Goal: Transaction & Acquisition: Obtain resource

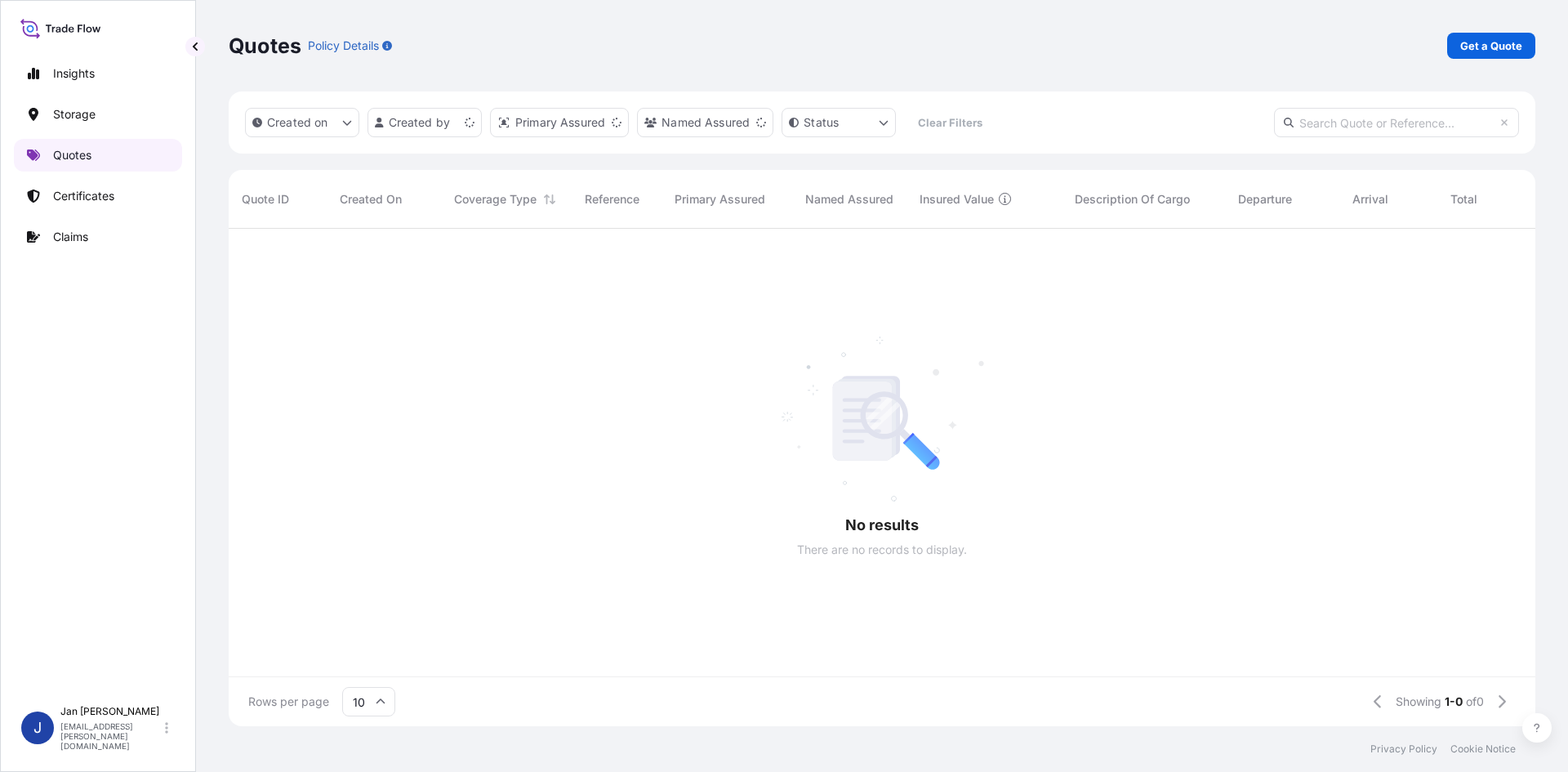
scroll to position [495, 1295]
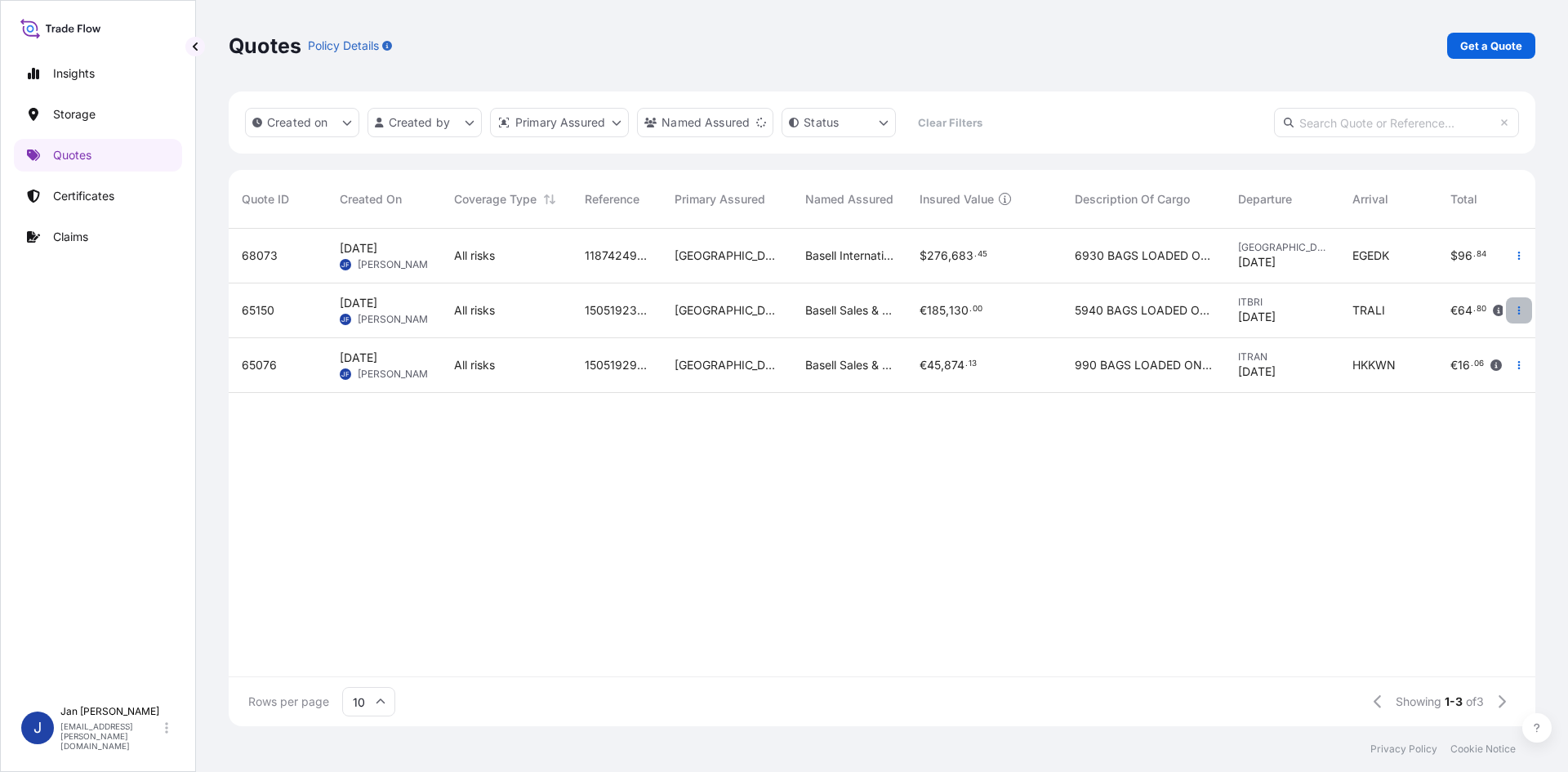
click at [1522, 305] on button "button" at bounding box center [1519, 311] width 27 height 27
click at [1424, 341] on p "Duplicate quote" at bounding box center [1453, 343] width 85 height 17
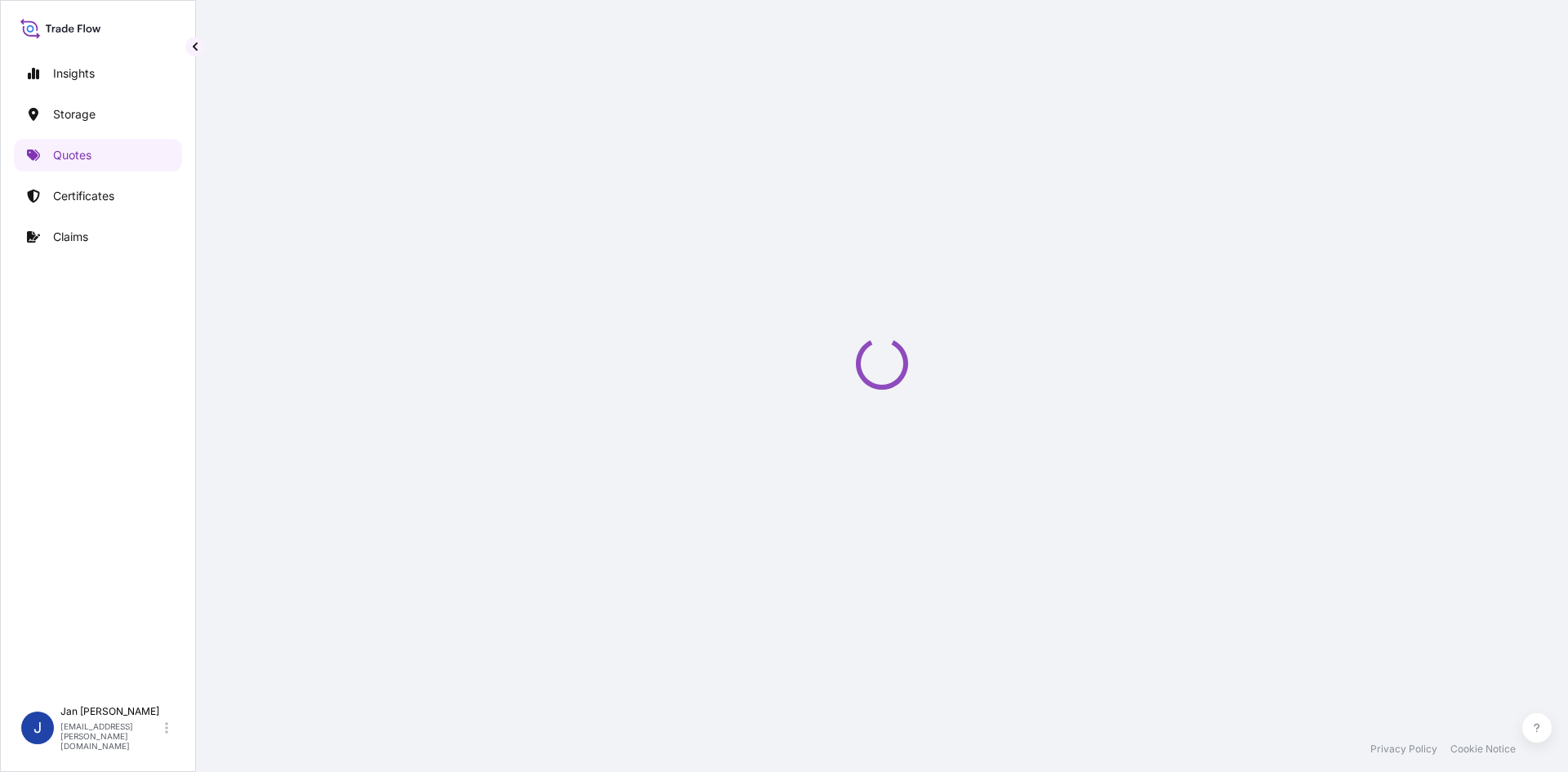
scroll to position [27, 0]
select select "Water"
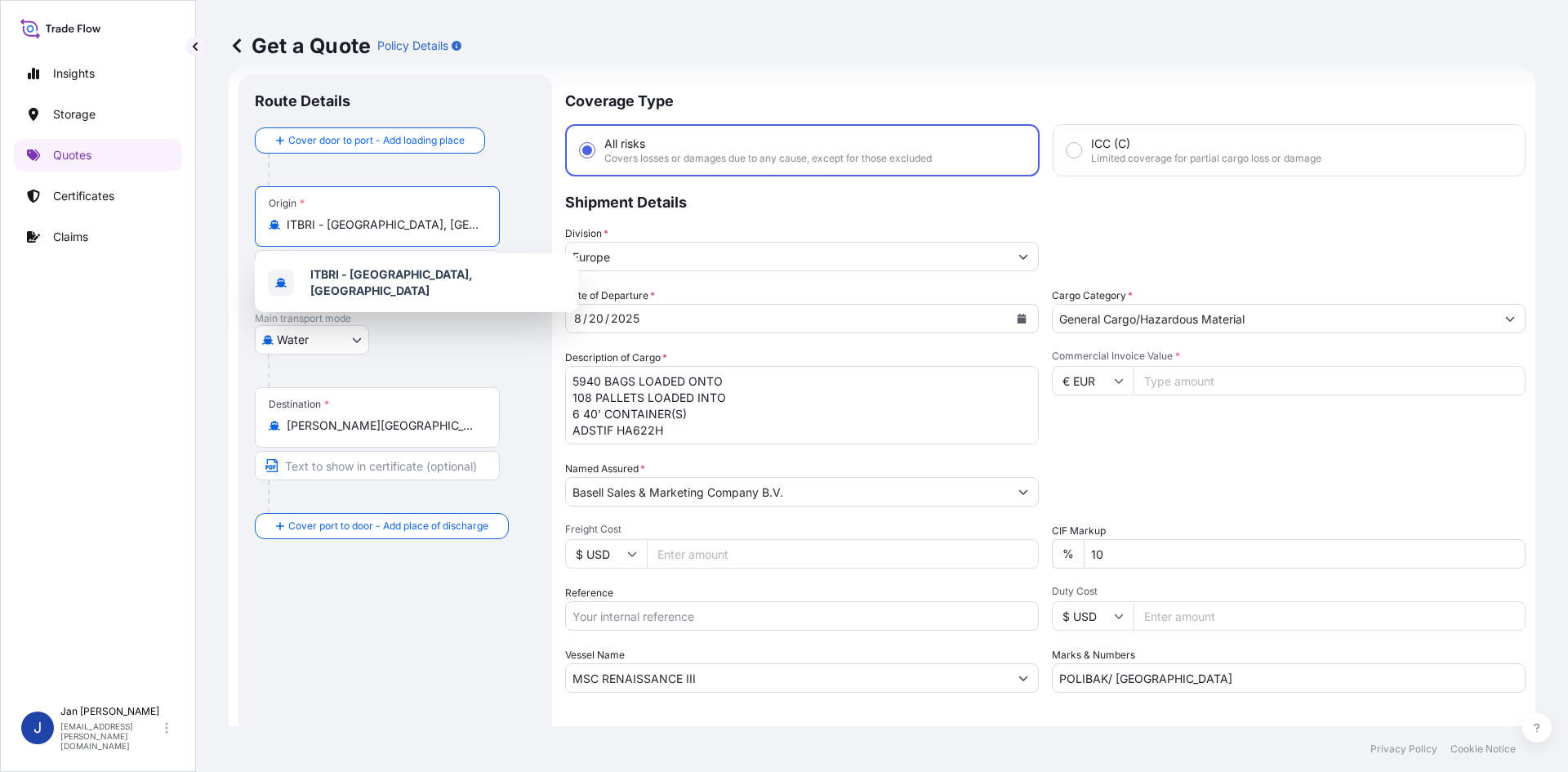
drag, startPoint x: 419, startPoint y: 232, endPoint x: 253, endPoint y: 230, distance: 166.0
click at [253, 230] on div "Route Details Cover door to port - Add loading place Place of loading Road / [G…" at bounding box center [395, 445] width 314 height 739
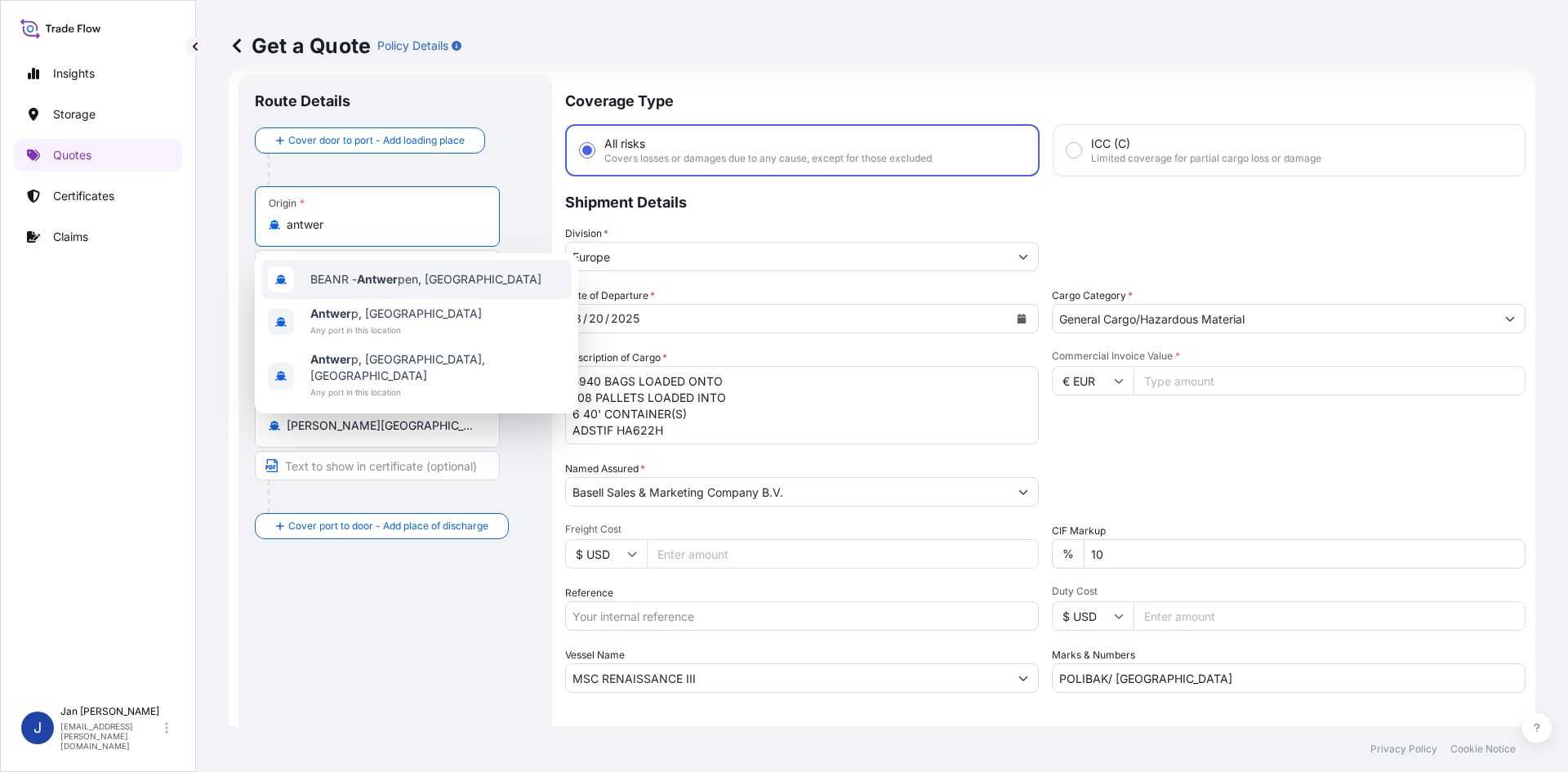
click at [359, 280] on span "BEANR - Antwer pen, [GEOGRAPHIC_DATA]" at bounding box center [426, 279] width 231 height 17
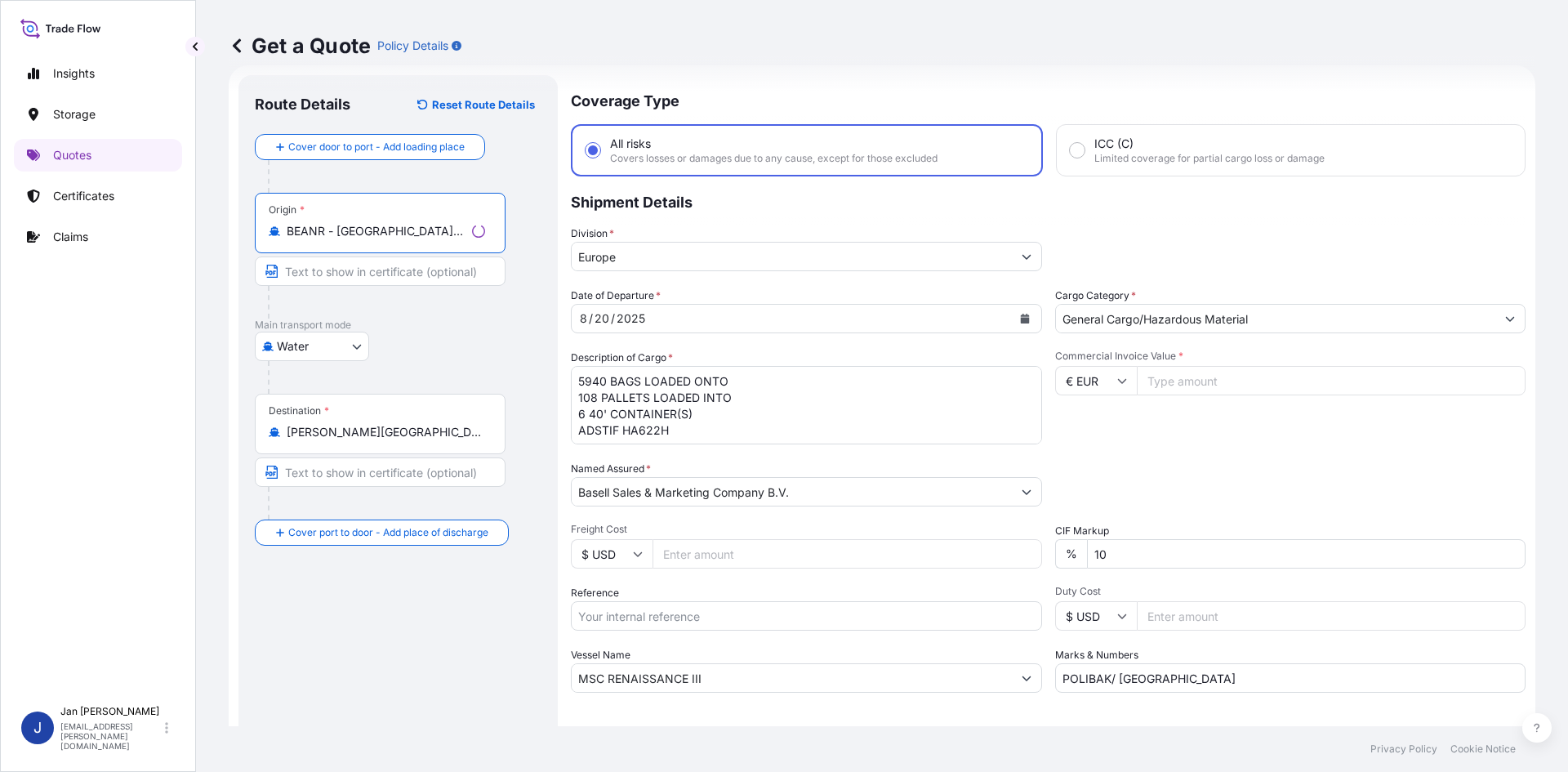
type input "BEANR - [GEOGRAPHIC_DATA], [GEOGRAPHIC_DATA]"
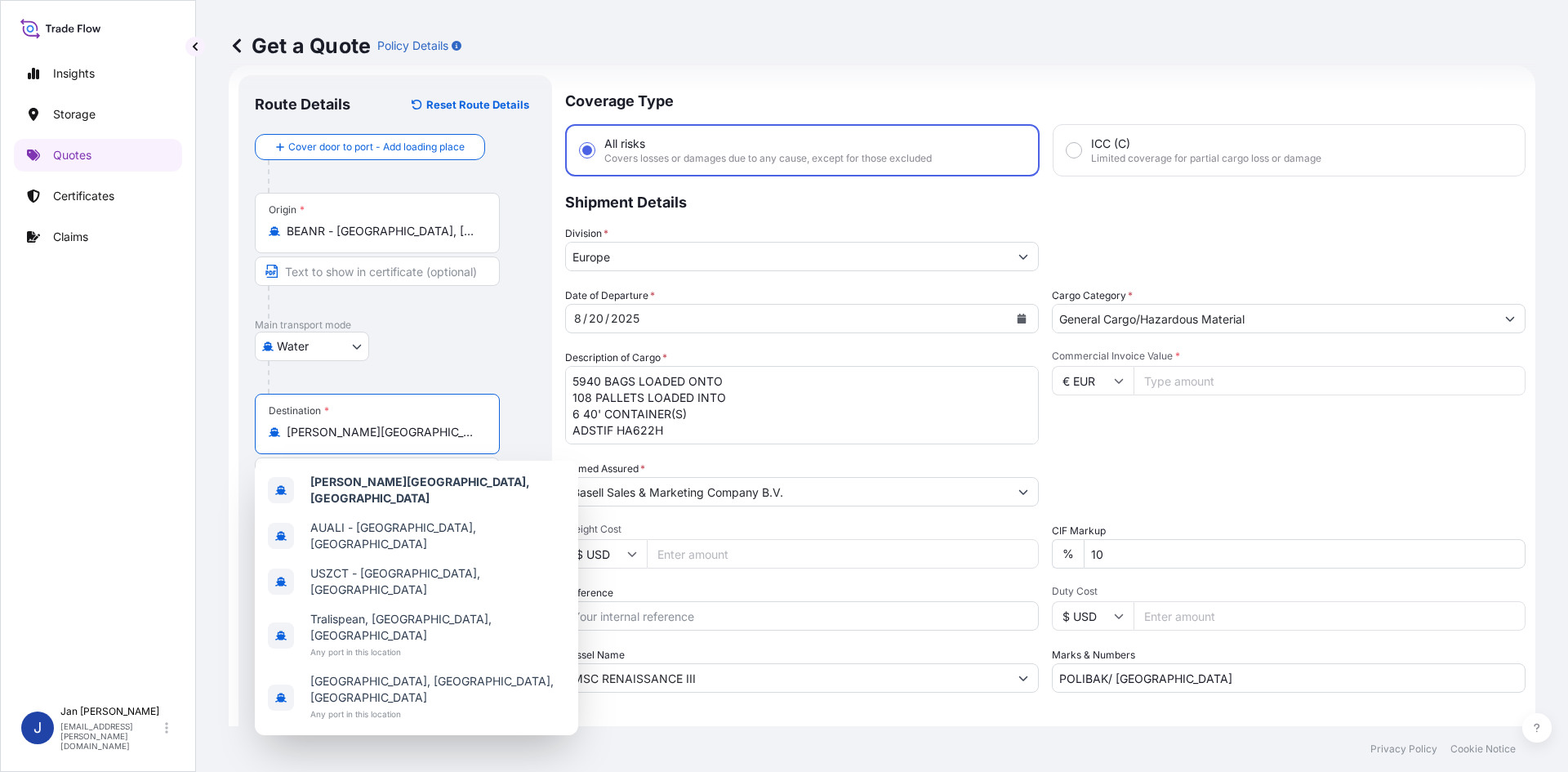
drag, startPoint x: 407, startPoint y: 434, endPoint x: 255, endPoint y: 422, distance: 152.5
click at [255, 422] on div "Destination * [PERSON_NAME][GEOGRAPHIC_DATA], [GEOGRAPHIC_DATA]" at bounding box center [378, 423] width 245 height 60
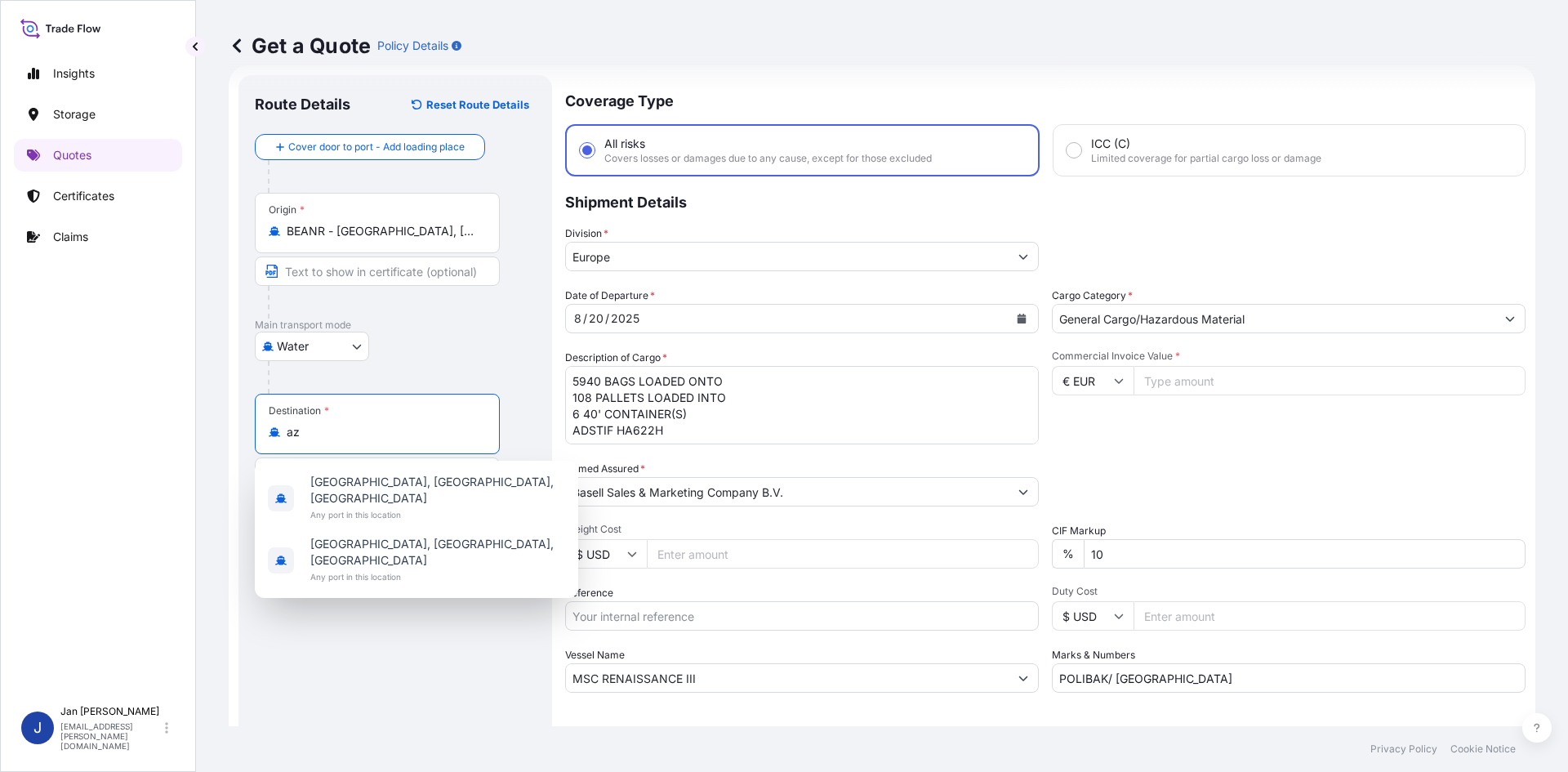
type input "a"
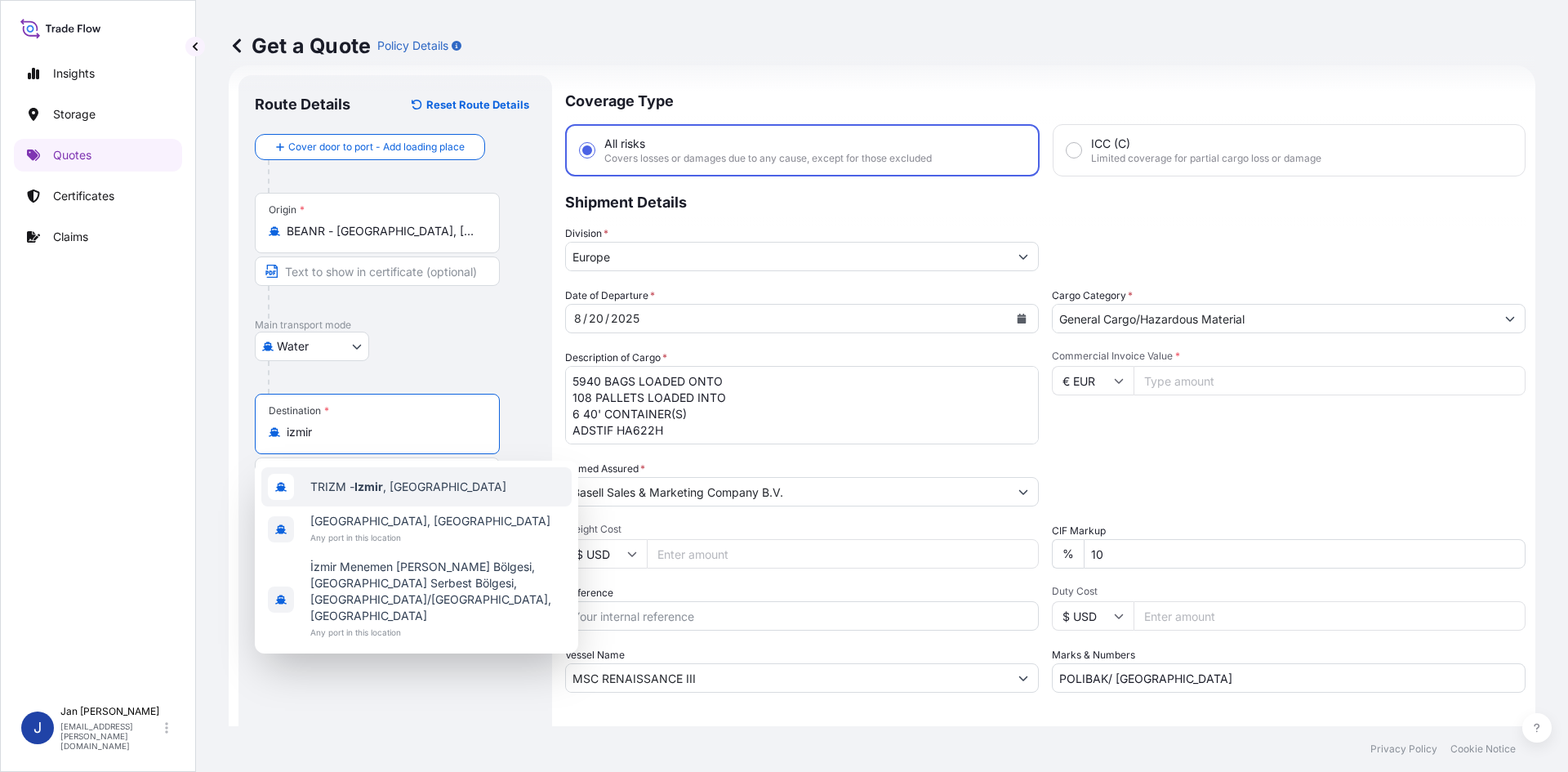
click at [350, 490] on span "TRIZM - [GEOGRAPHIC_DATA] , [GEOGRAPHIC_DATA]" at bounding box center [408, 487] width 196 height 17
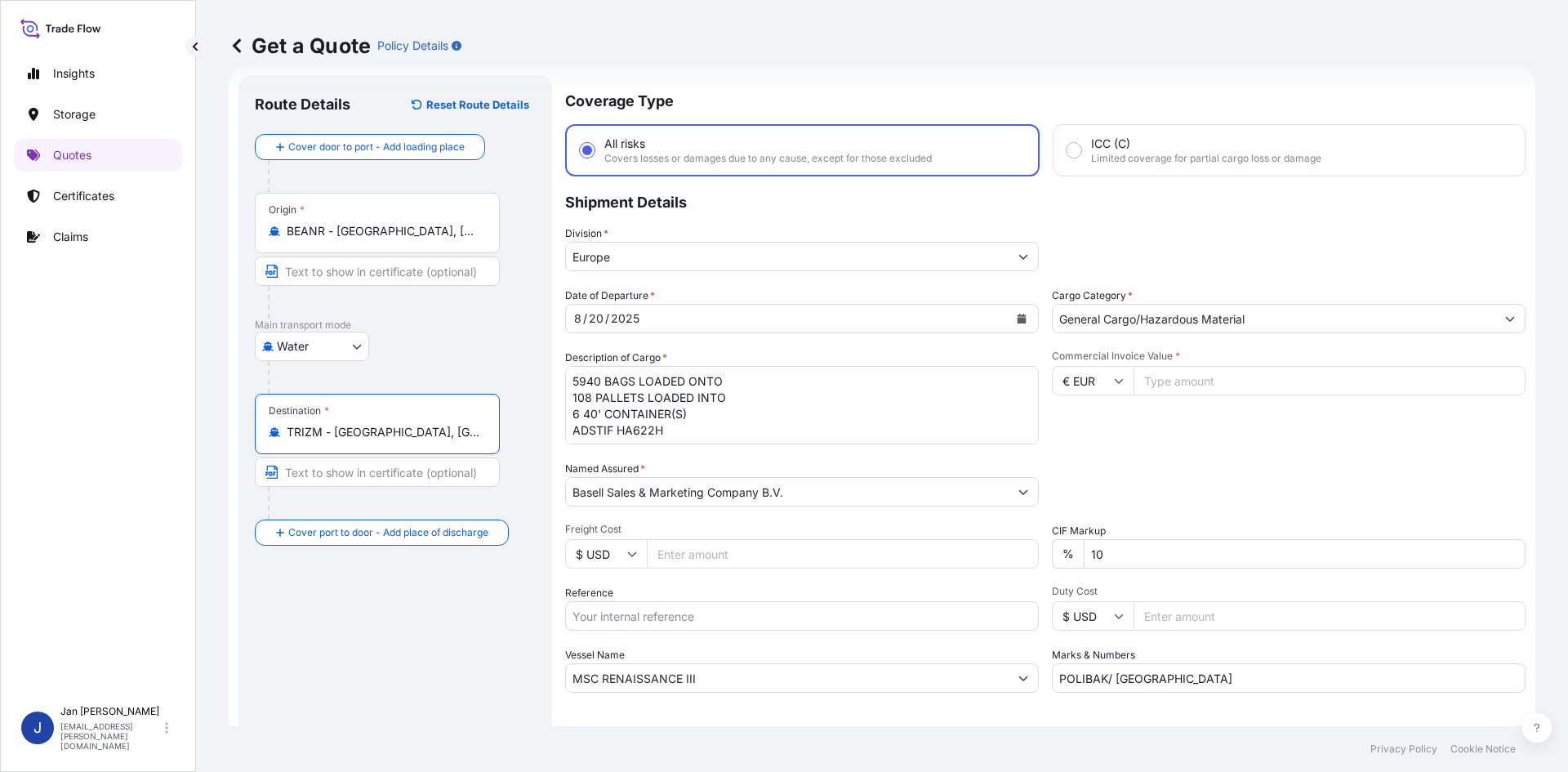
type input "TRIZM - [GEOGRAPHIC_DATA], [GEOGRAPHIC_DATA]"
drag, startPoint x: 659, startPoint y: 428, endPoint x: 478, endPoint y: 361, distance: 193.0
click at [478, 361] on form "Route Details Reset Route Details Cover door to port - Add loading place Place …" at bounding box center [882, 445] width 1307 height 759
click at [1018, 316] on icon "Calendar" at bounding box center [1022, 319] width 9 height 10
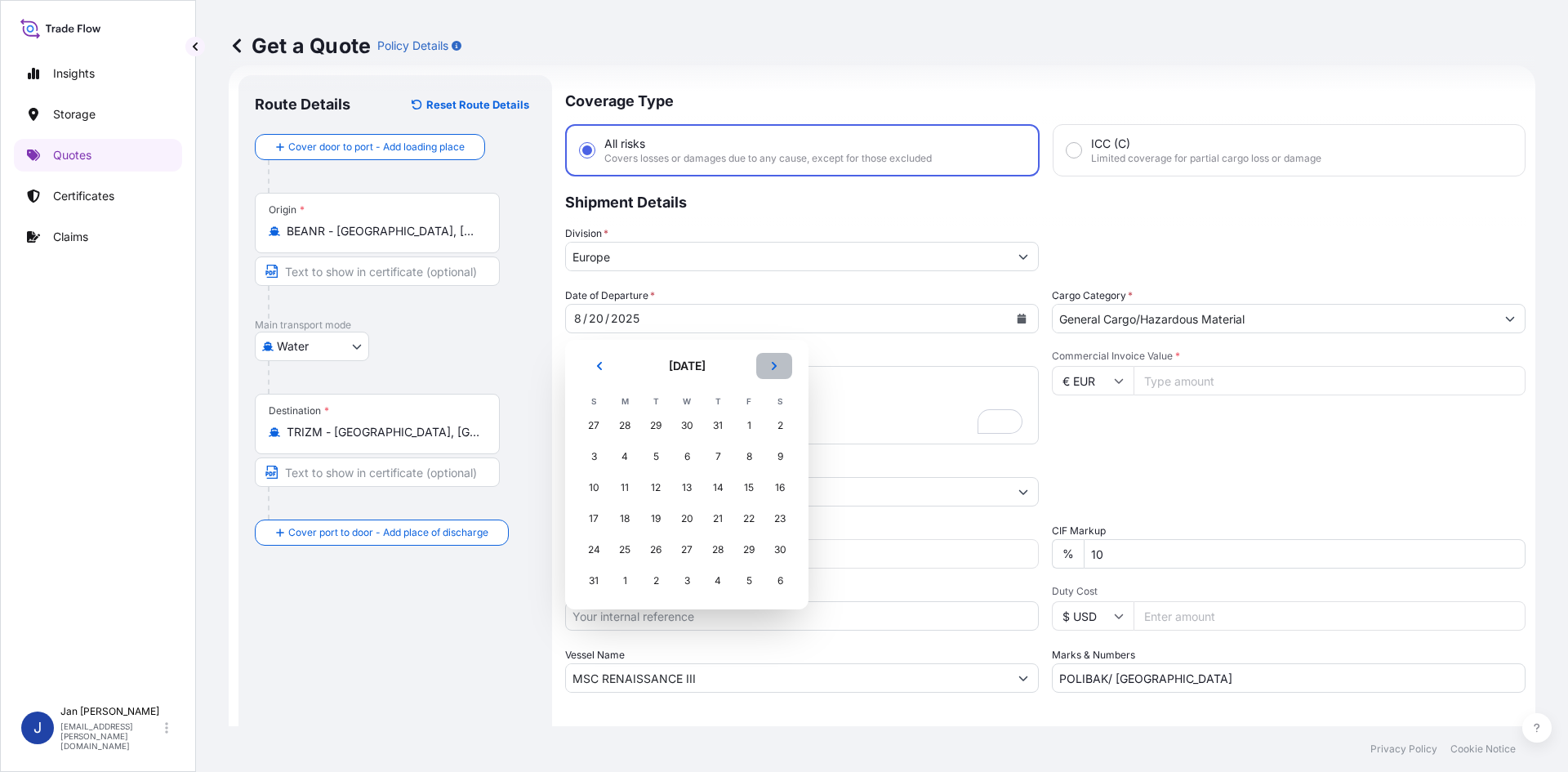
click at [775, 369] on icon "Next" at bounding box center [774, 366] width 10 height 10
click at [778, 457] on div "13" at bounding box center [779, 456] width 29 height 29
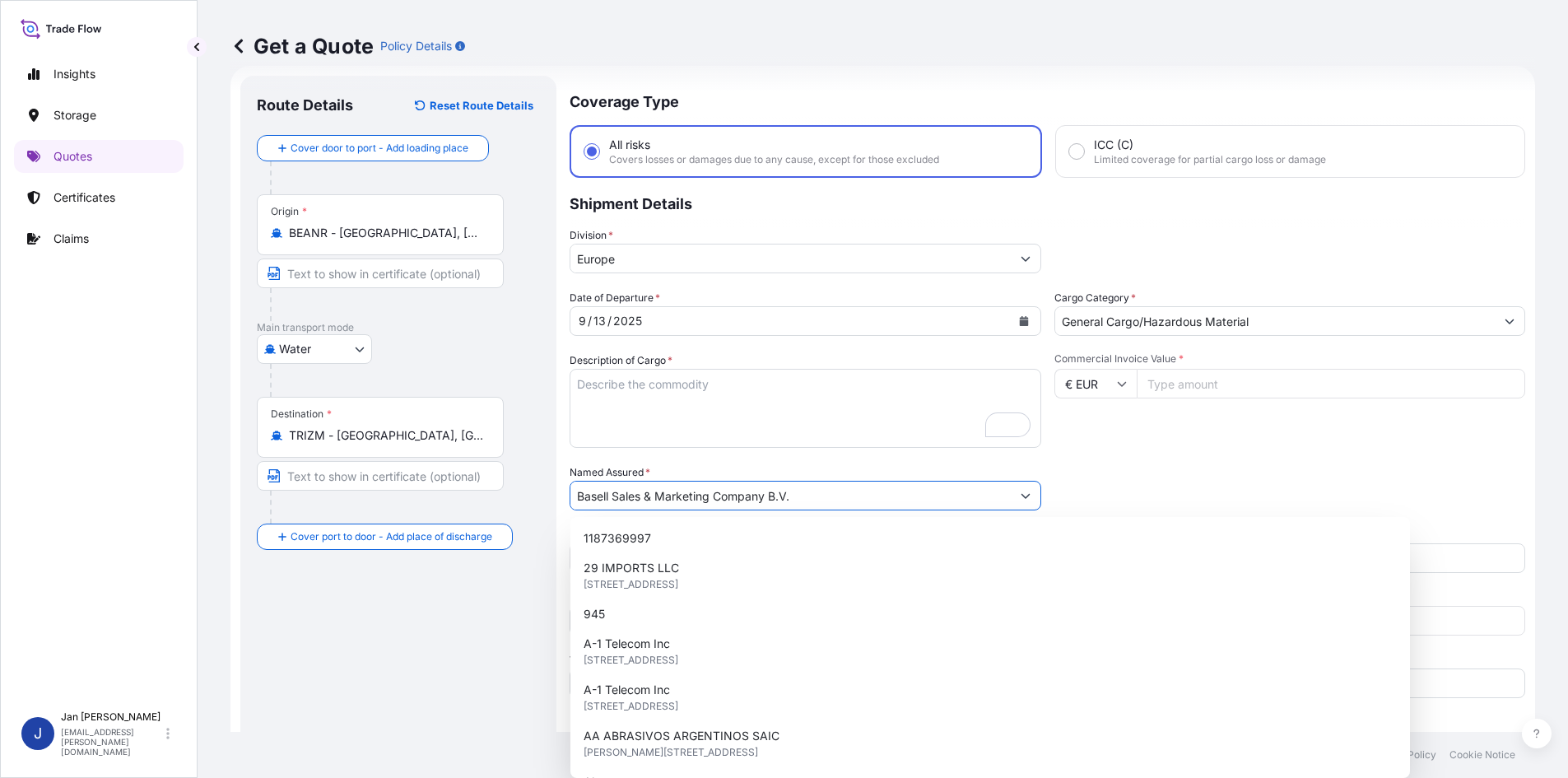
drag, startPoint x: 803, startPoint y: 495, endPoint x: 576, endPoint y: 495, distance: 227.0
click at [576, 495] on input "Basell Sales & Marketing Company B.V." at bounding box center [791, 495] width 441 height 29
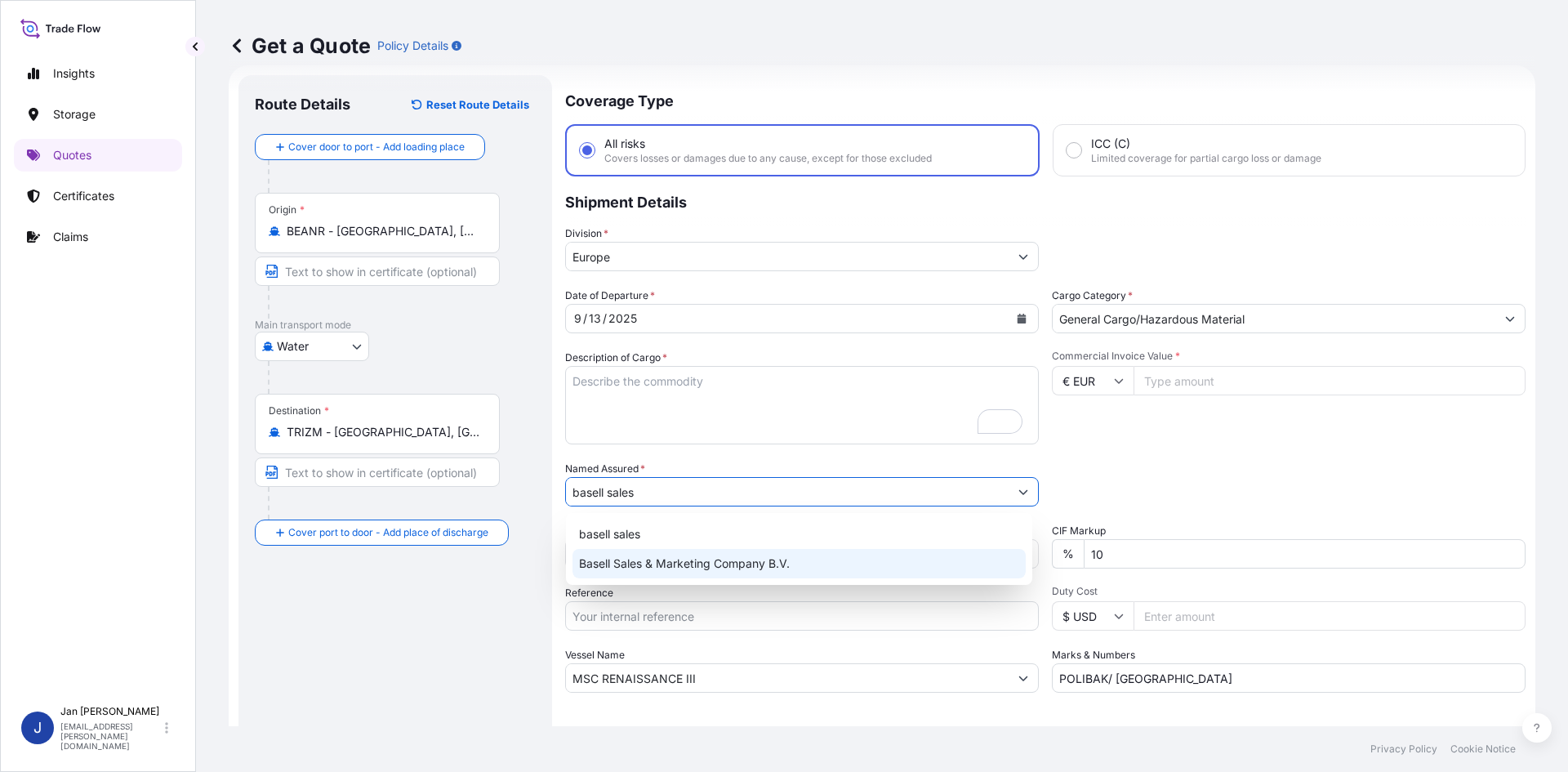
click at [675, 557] on span "Basell Sales & Marketing Company B.V." at bounding box center [684, 564] width 210 height 17
type input "Basell Sales & Marketing Company B.V."
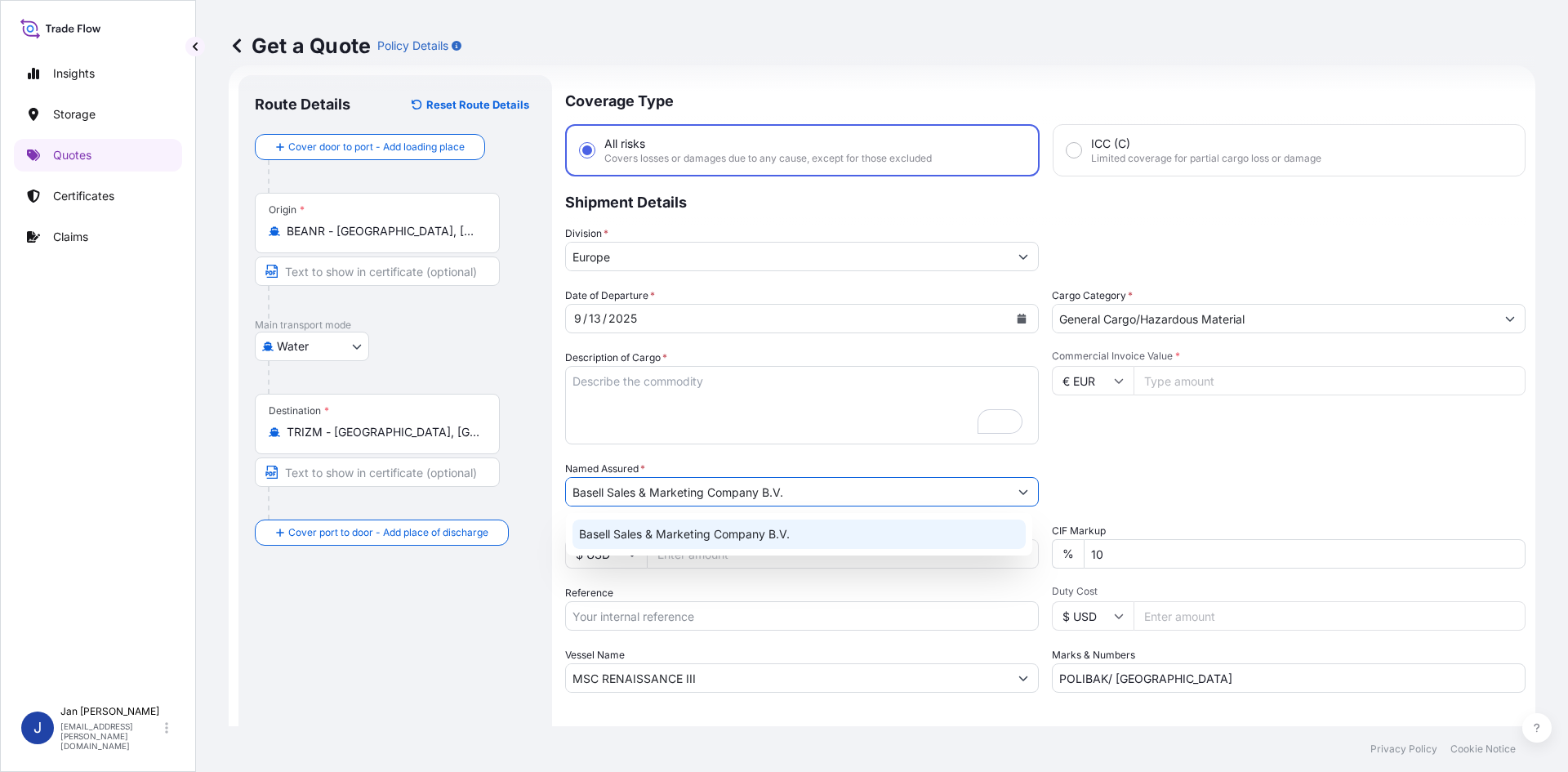
click at [636, 615] on input "Reference" at bounding box center [802, 615] width 474 height 29
paste input "5013140303 304242488"
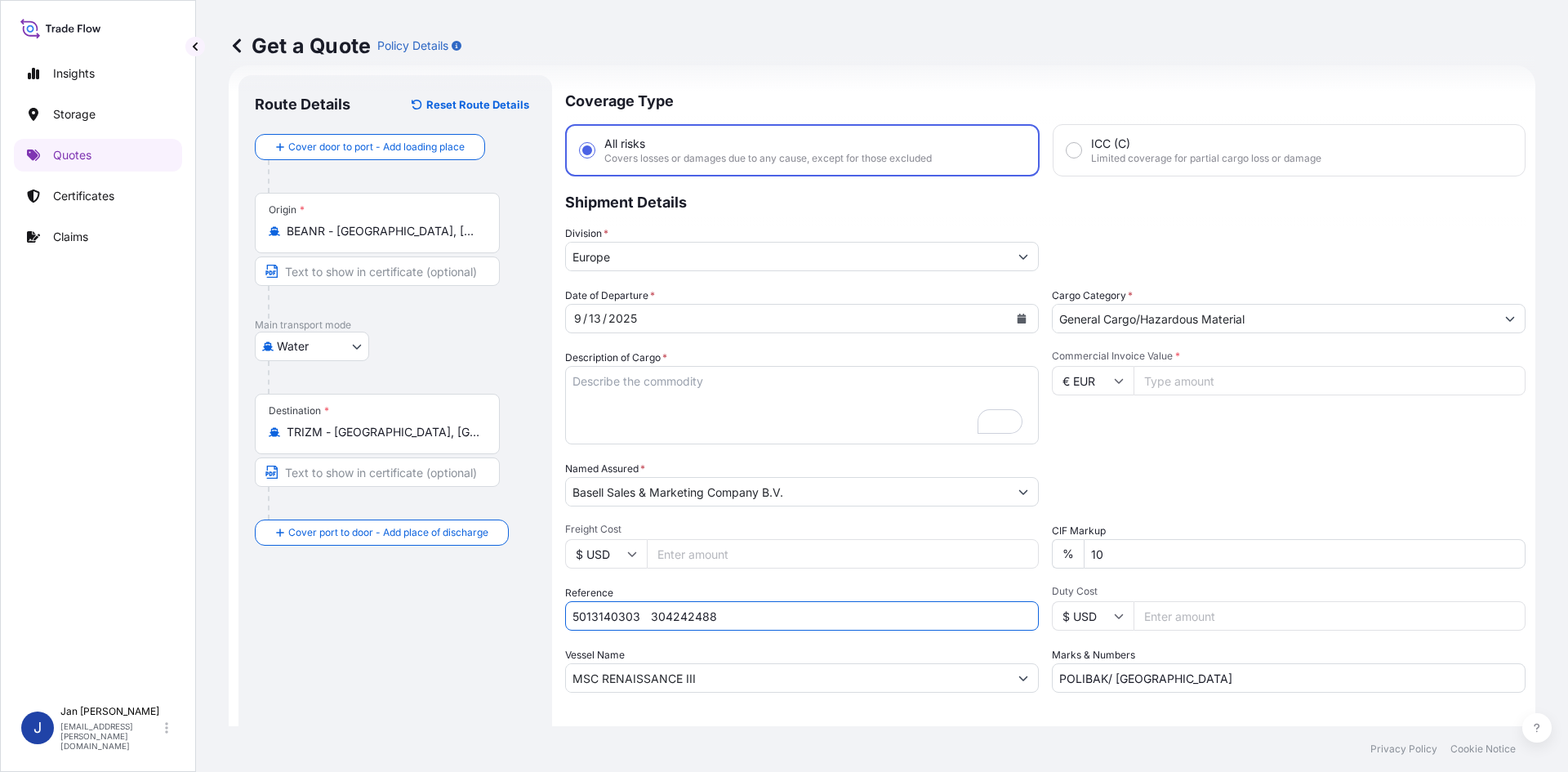
click at [640, 613] on input "5013140303 304242488" at bounding box center [802, 615] width 474 height 29
click at [726, 620] on input "5013140303 304242488" at bounding box center [802, 615] width 474 height 29
paste input "1187429697"
type input "5013140303 304242488 1187429697"
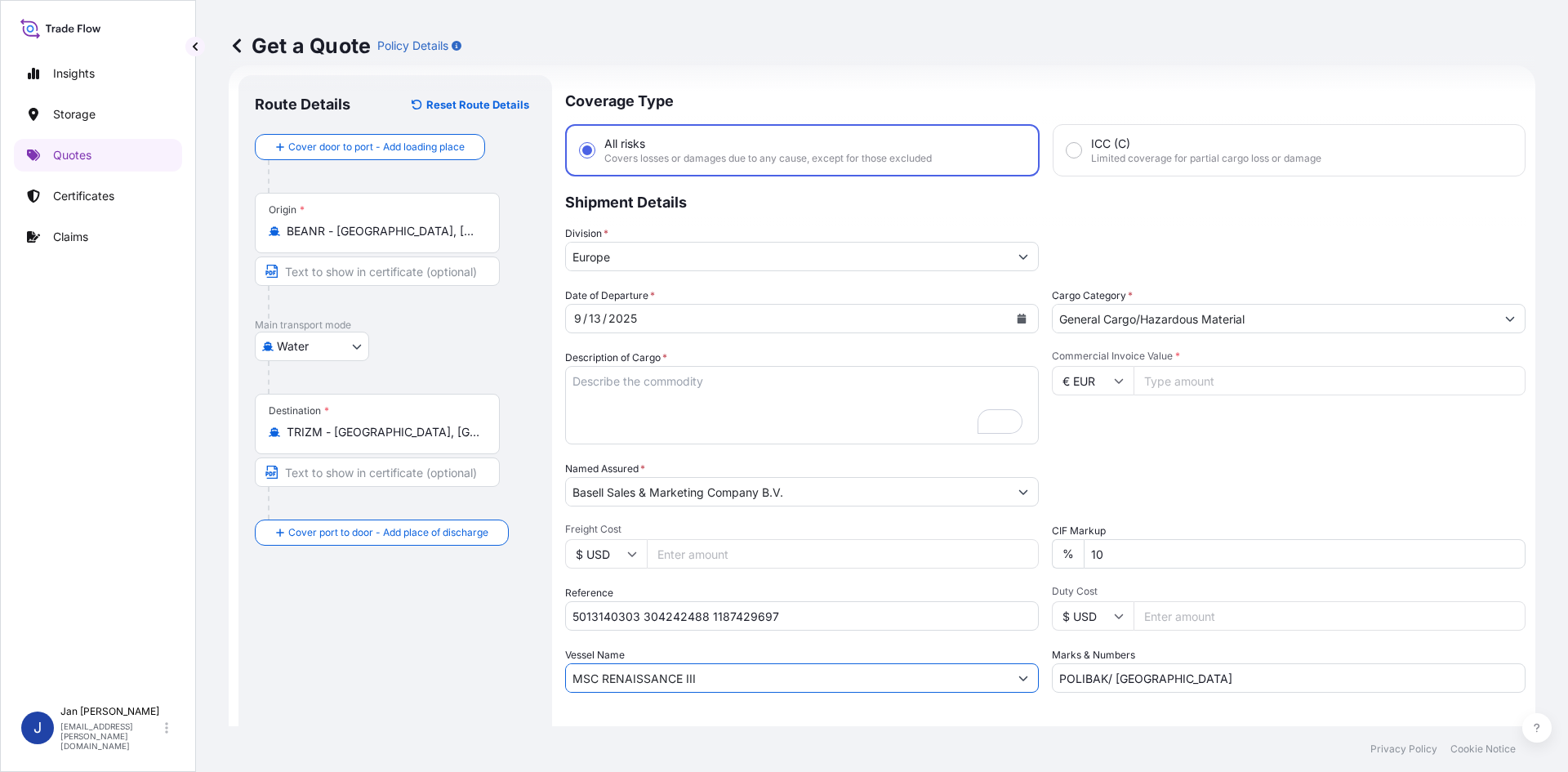
drag, startPoint x: 610, startPoint y: 681, endPoint x: 330, endPoint y: 692, distance: 280.2
click at [357, 692] on form "Route Details Reset Route Details Cover door to port - Add loading place Place …" at bounding box center [882, 445] width 1307 height 759
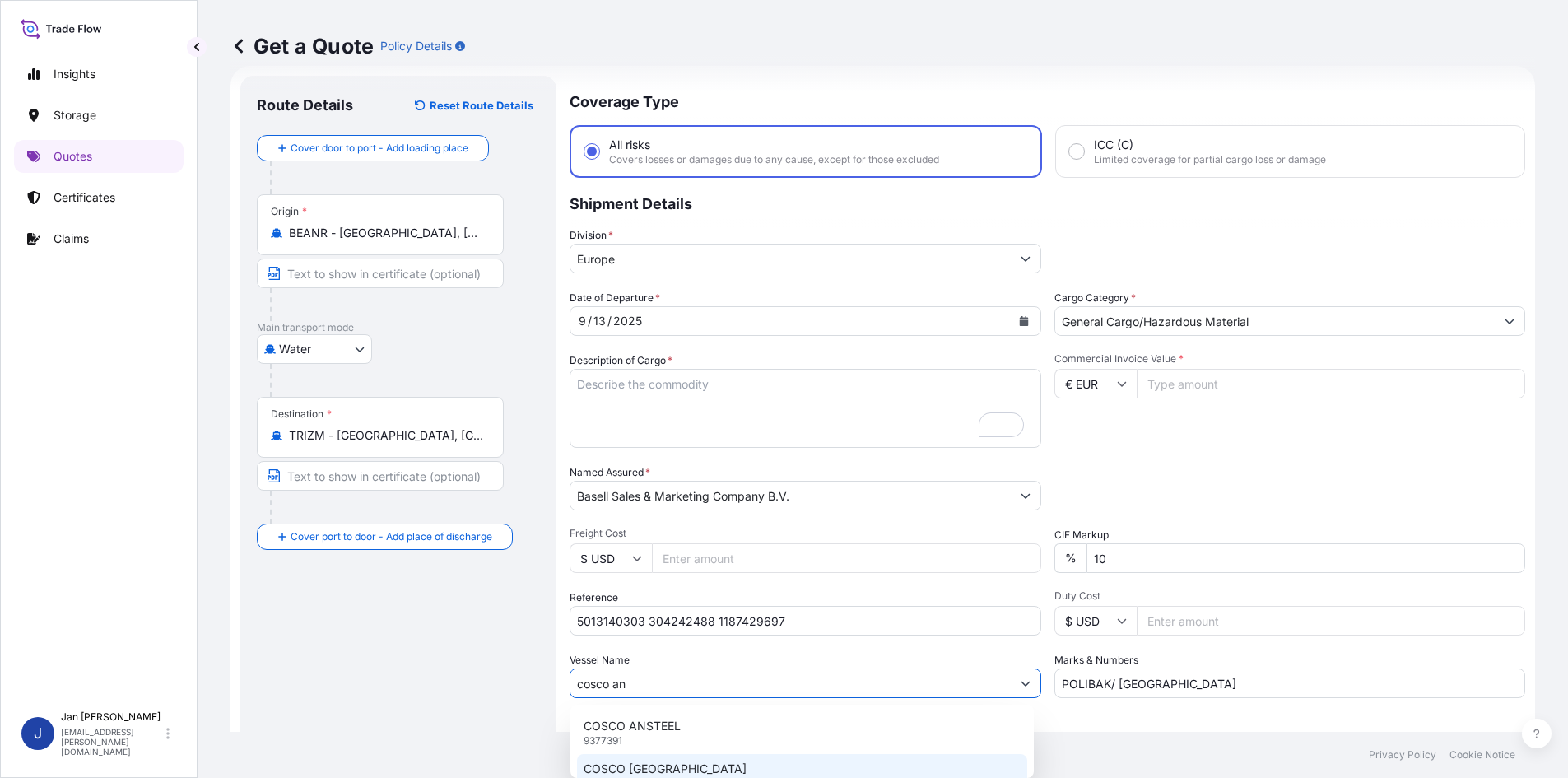
click at [617, 765] on p "COSCO [GEOGRAPHIC_DATA]" at bounding box center [665, 769] width 163 height 17
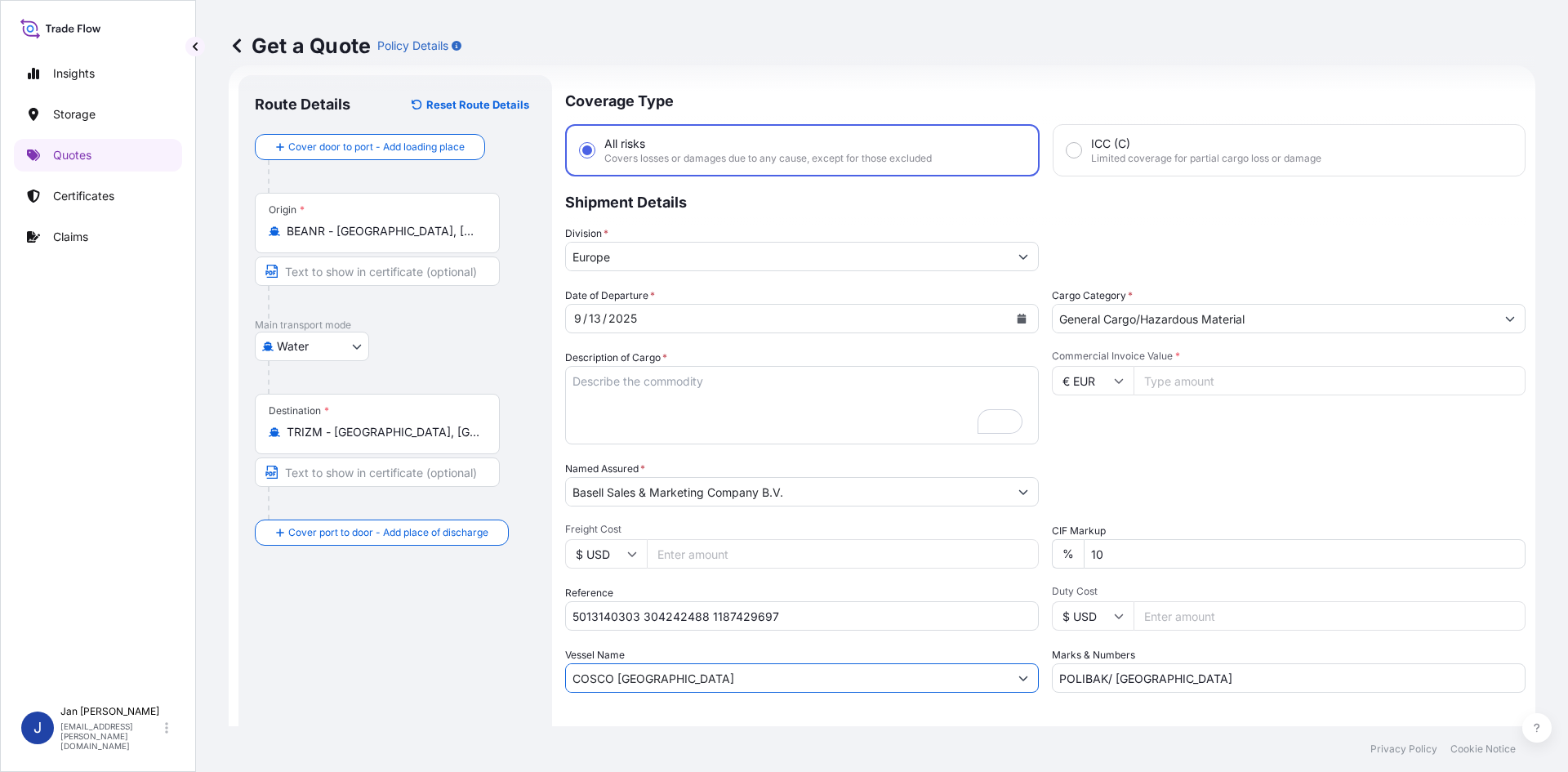
type input "COSCO [GEOGRAPHIC_DATA]"
drag, startPoint x: 1183, startPoint y: 682, endPoint x: 581, endPoint y: 648, distance: 603.0
click at [622, 634] on div "Date of Departure * [DATE] Cargo Category * General Cargo/Hazardous Material De…" at bounding box center [1045, 490] width 961 height 405
type input "3"
click at [1176, 382] on input "Commercial Invoice Value *" at bounding box center [1329, 380] width 392 height 29
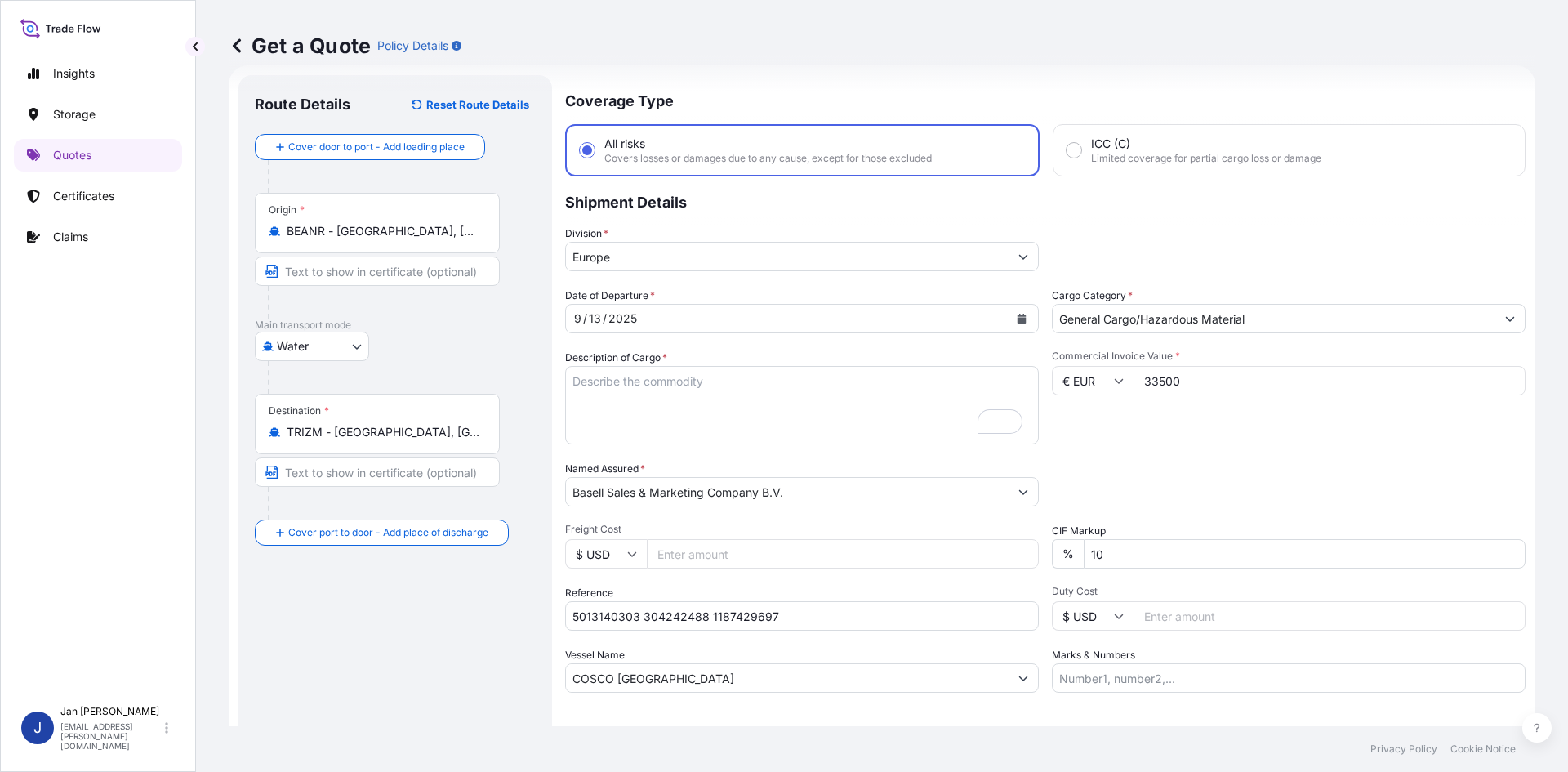
type input "33500"
click at [1165, 465] on div "Packing Category Type to search a container mode Please select a primary mode o…" at bounding box center [1289, 483] width 474 height 46
click at [633, 399] on textarea "5940 BAGS LOADED ONTO 108 PALLETS LOADED INTO 6 40' CONTAINER(S) ADSTIF HA622H" at bounding box center [802, 405] width 474 height 79
paste textarea "BAGS LOADED ONTO 40 PALLETS LOADED INTO 2 40' HIGH CUBE CONTAINER POLYBATCH PFF…"
click at [570, 372] on textarea "5940 BAGS LOADED ONTO 108 PALLETS LOADED INTO 6 40' CONTAINER(S) ADSTIF HA622H" at bounding box center [802, 405] width 474 height 79
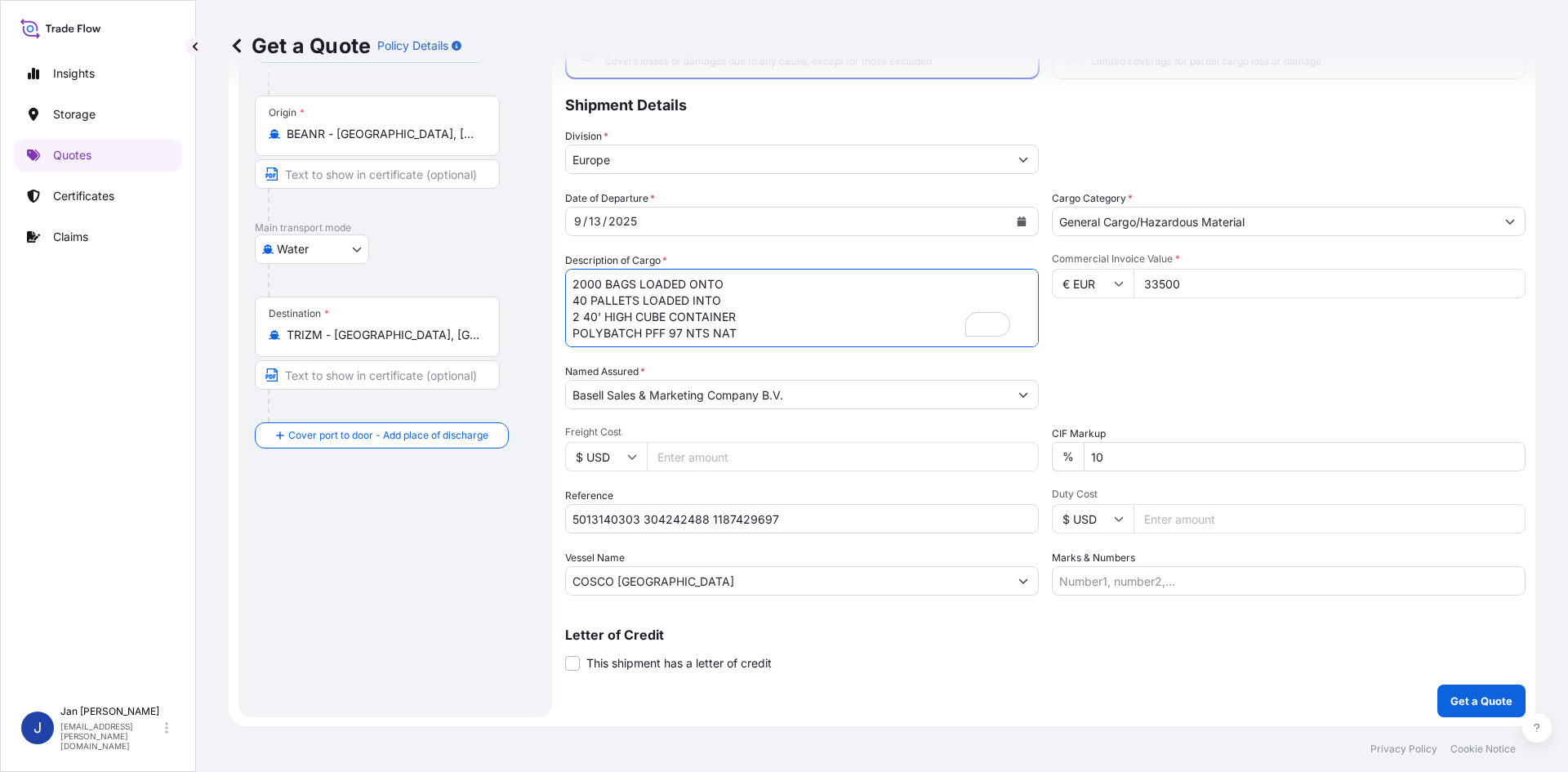
scroll to position [0, 0]
type textarea "2000 BAGS LOADED ONTO 40 PALLETS LOADED INTO 2 40' HIGH CUBE CONTAINER POLYBATC…"
click at [1469, 702] on p "Get a Quote" at bounding box center [1481, 700] width 62 height 17
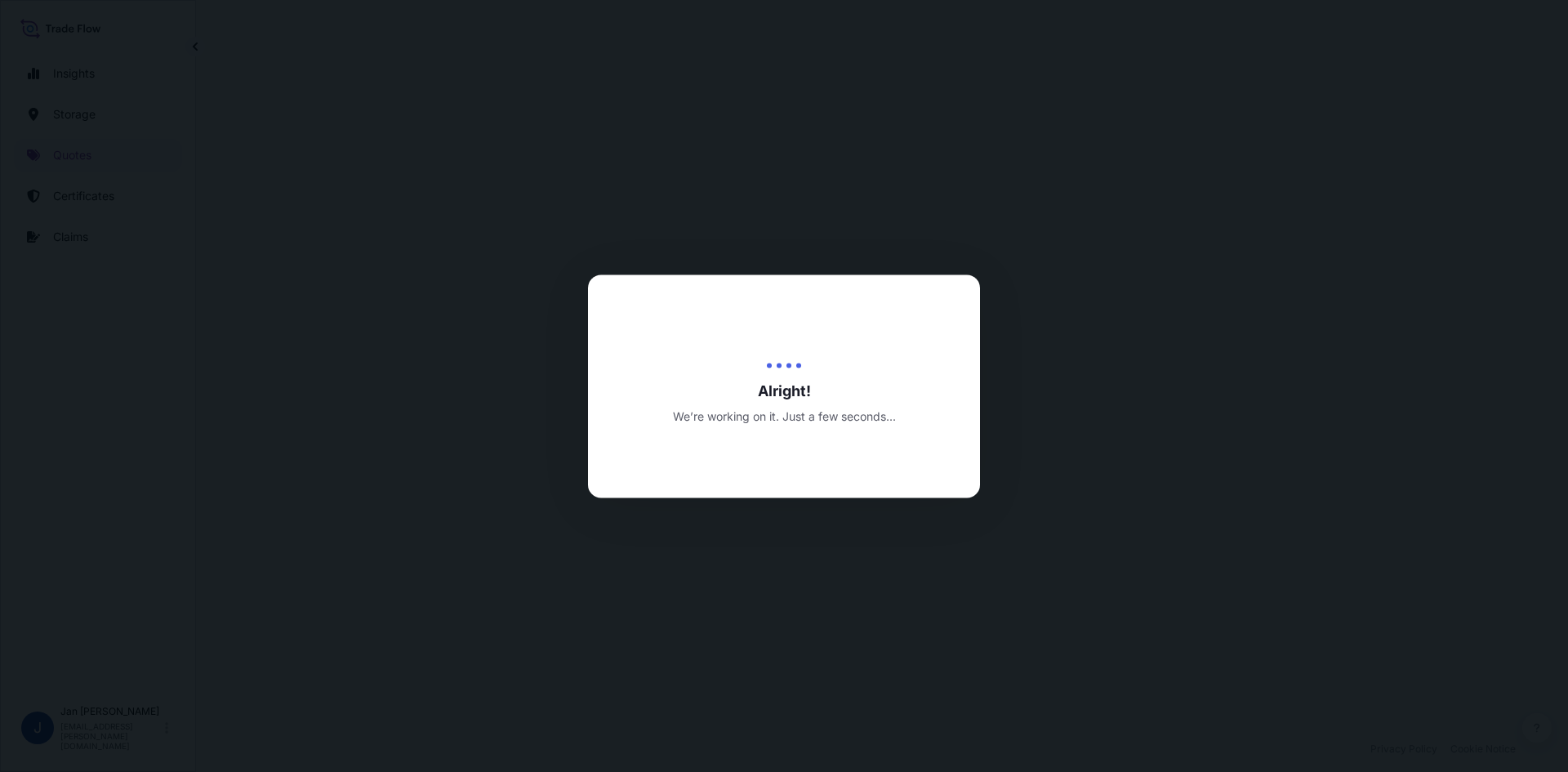
select select "Water"
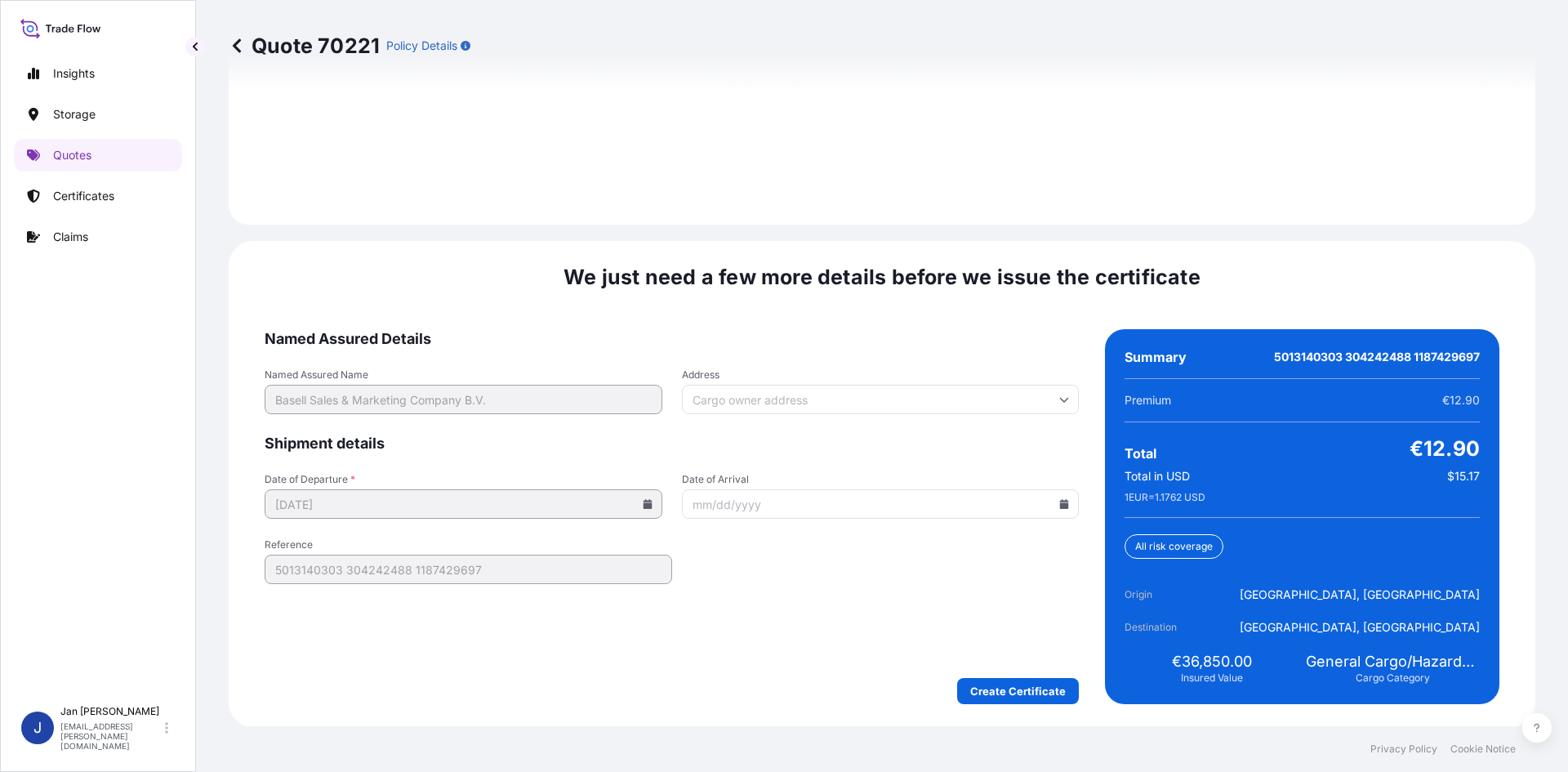
scroll to position [2343, 0]
click at [1049, 503] on input "Date of Arrival" at bounding box center [880, 503] width 398 height 29
click at [1060, 502] on icon at bounding box center [1064, 503] width 9 height 10
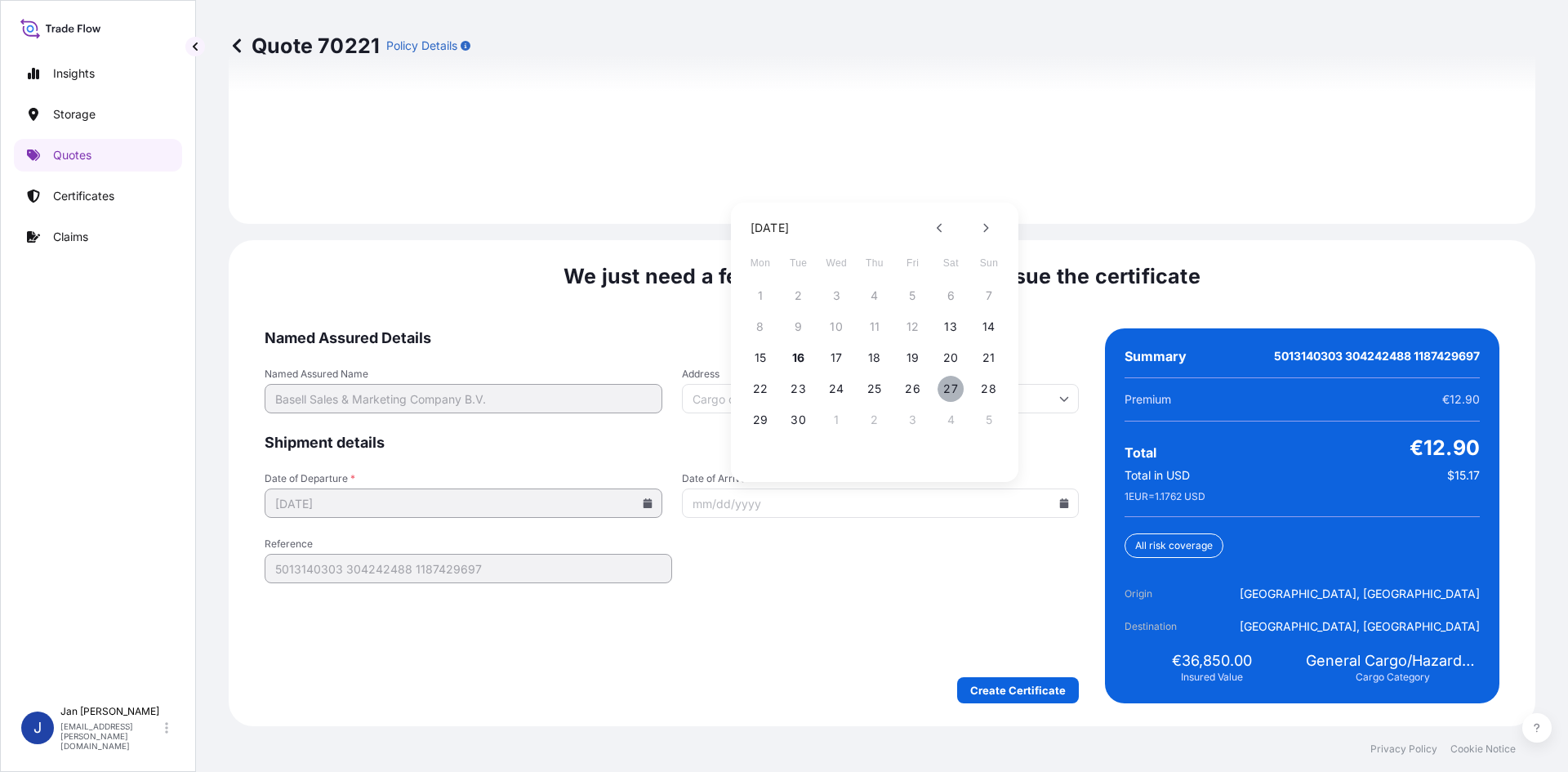
click at [954, 382] on button "27" at bounding box center [951, 389] width 27 height 27
type input "[DATE]"
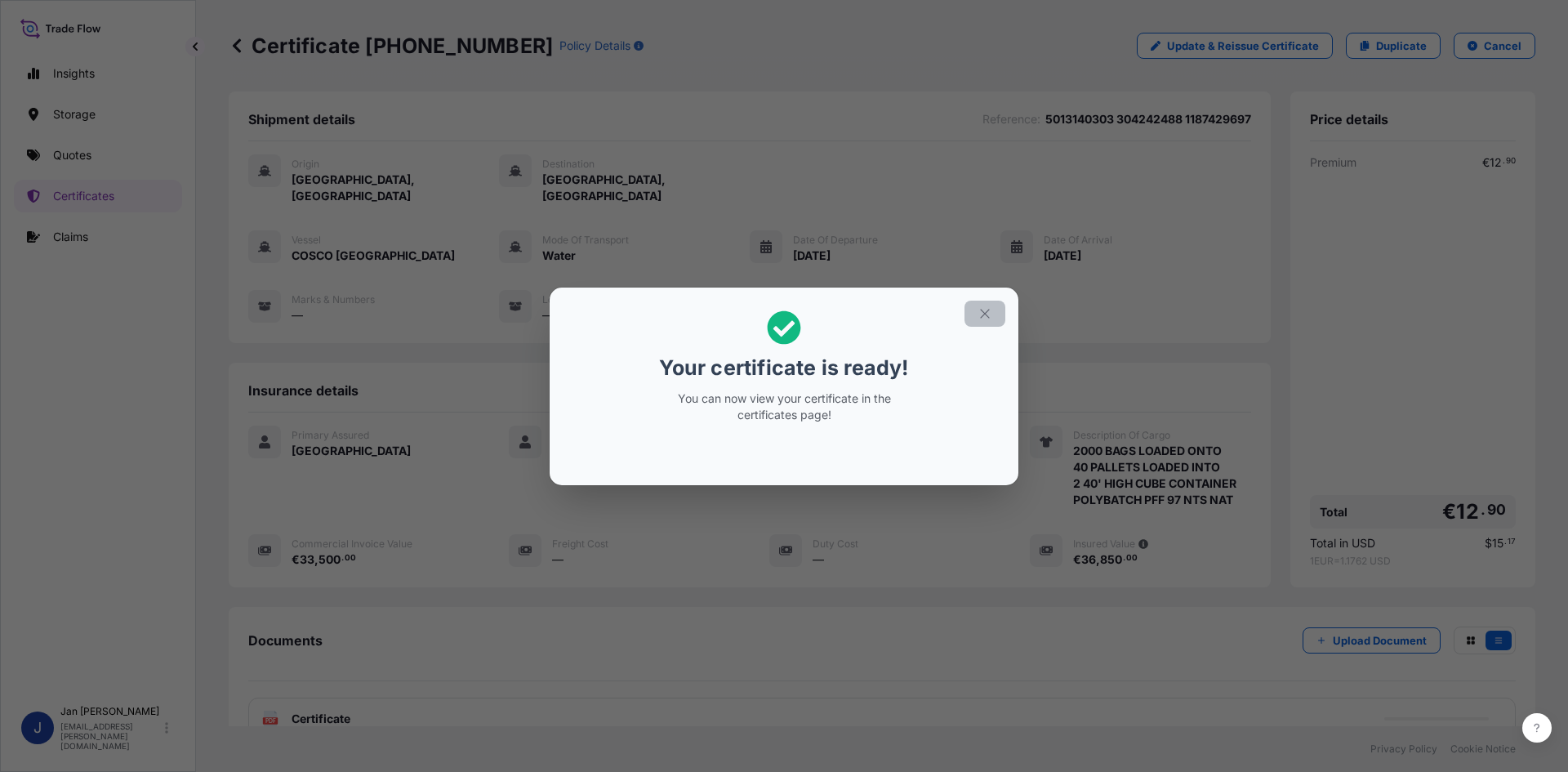
click at [987, 312] on icon "button" at bounding box center [985, 314] width 15 height 15
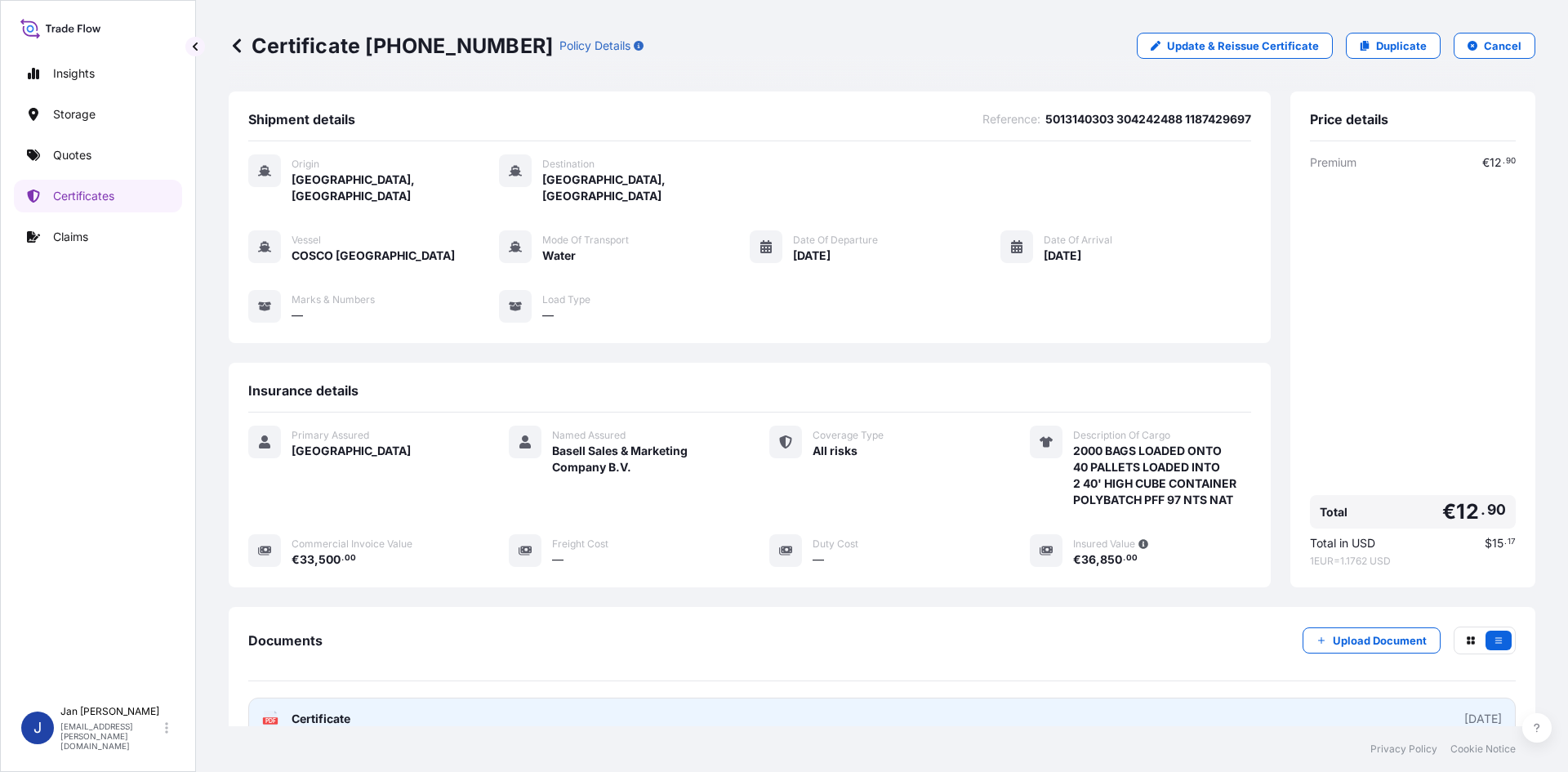
click at [268, 711] on g "PDF" at bounding box center [271, 719] width 15 height 17
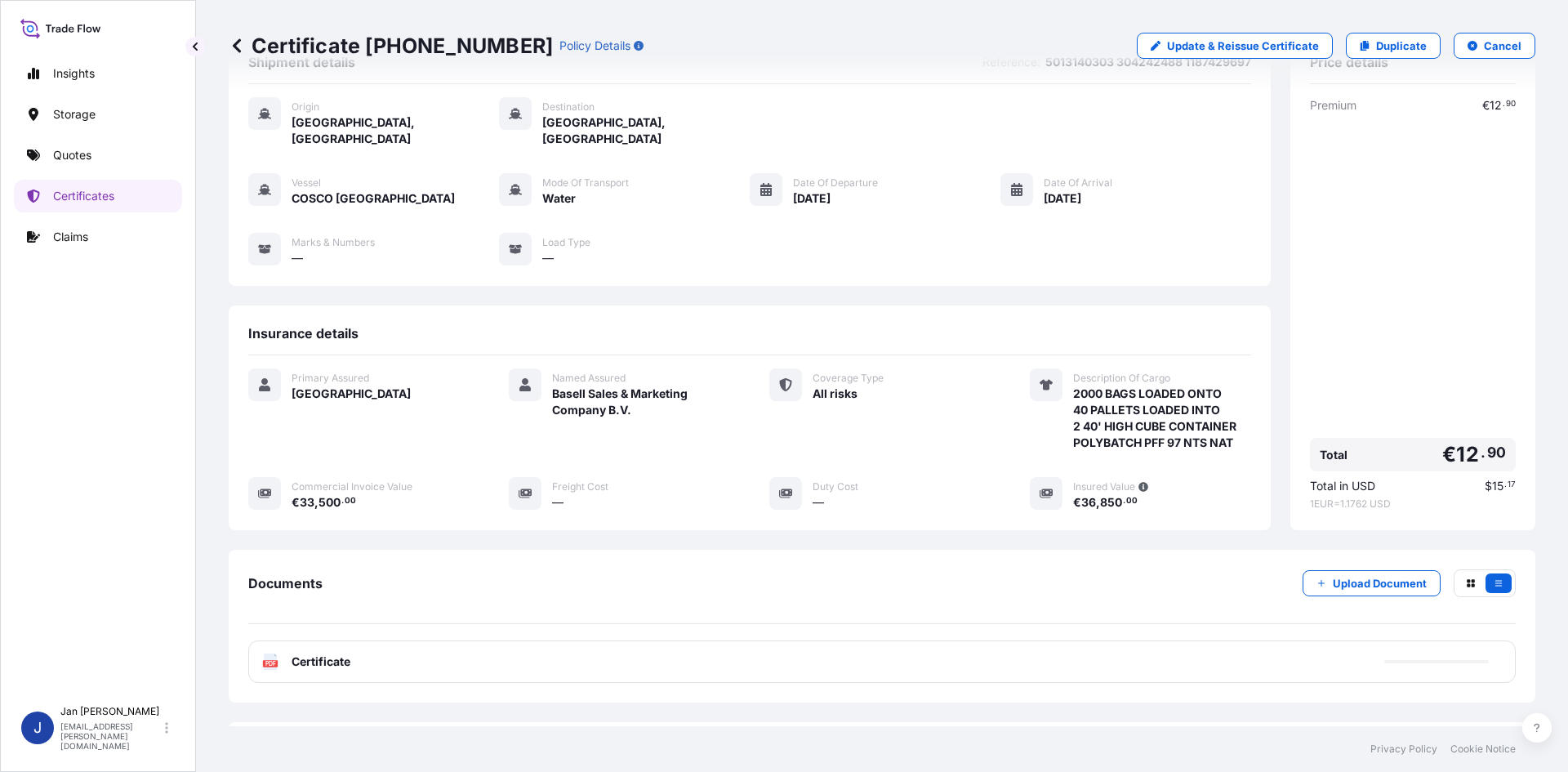
scroll to position [82, 0]
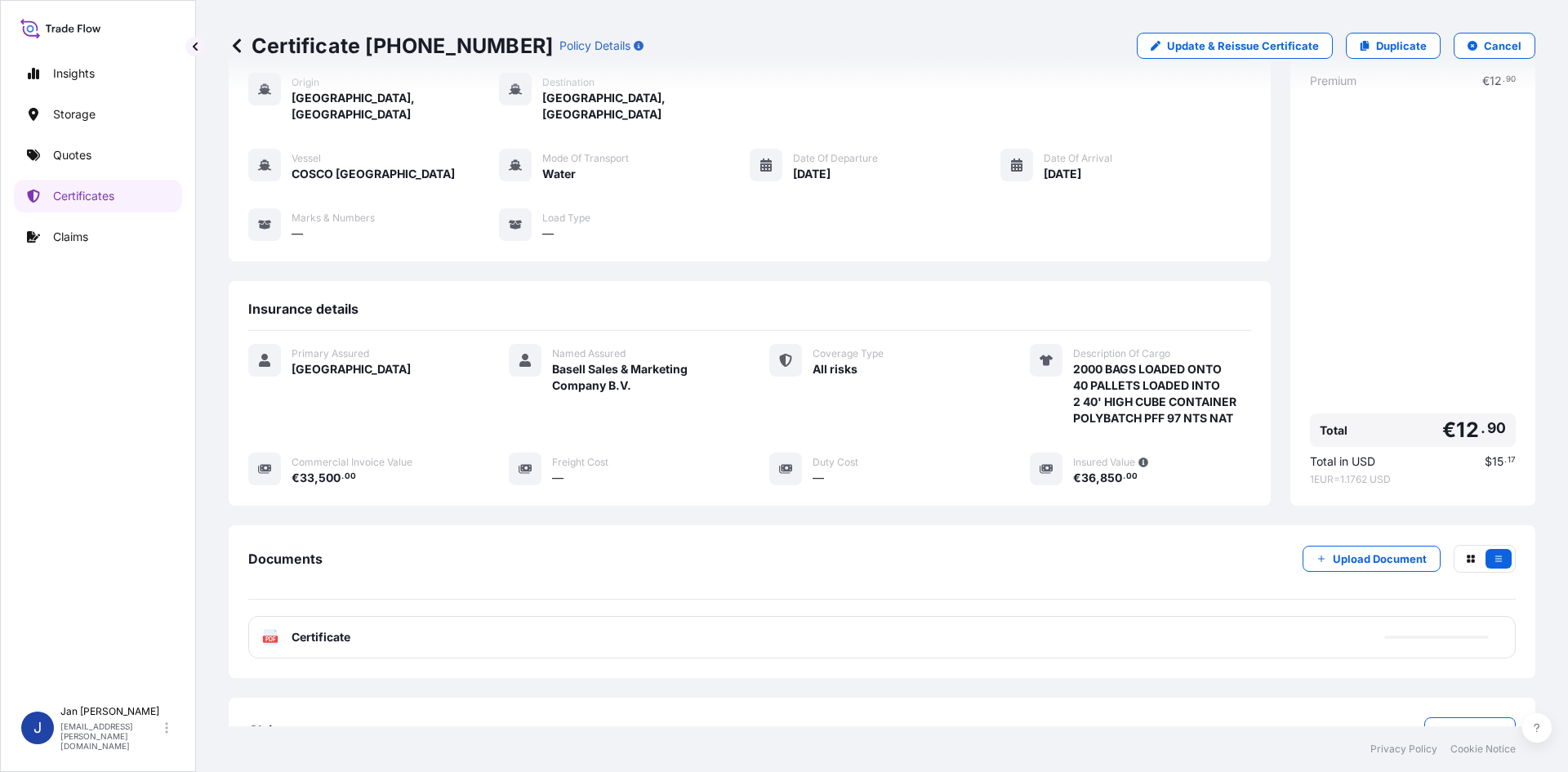
click at [106, 159] on link "Quotes" at bounding box center [98, 155] width 168 height 32
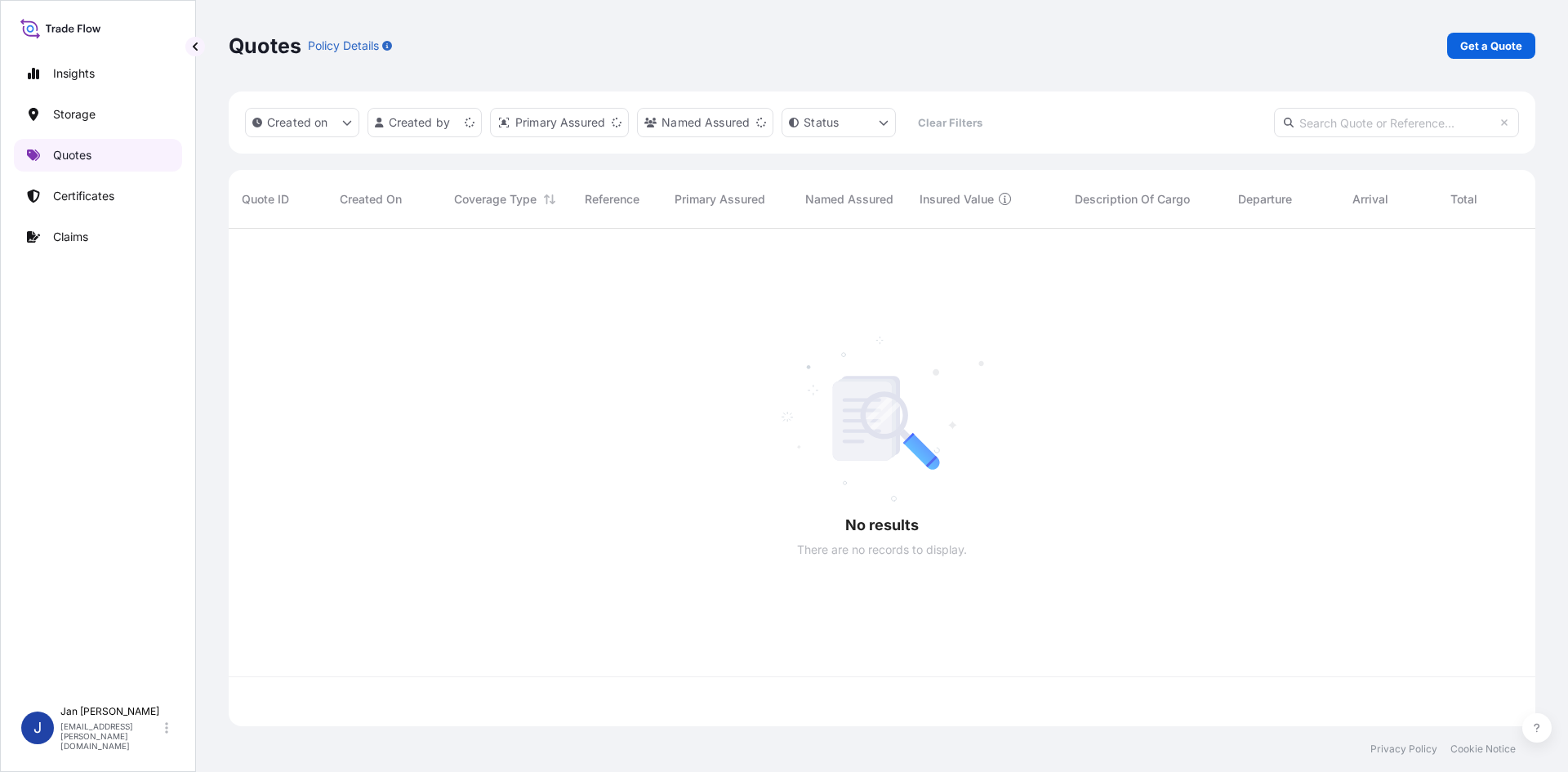
scroll to position [495, 1295]
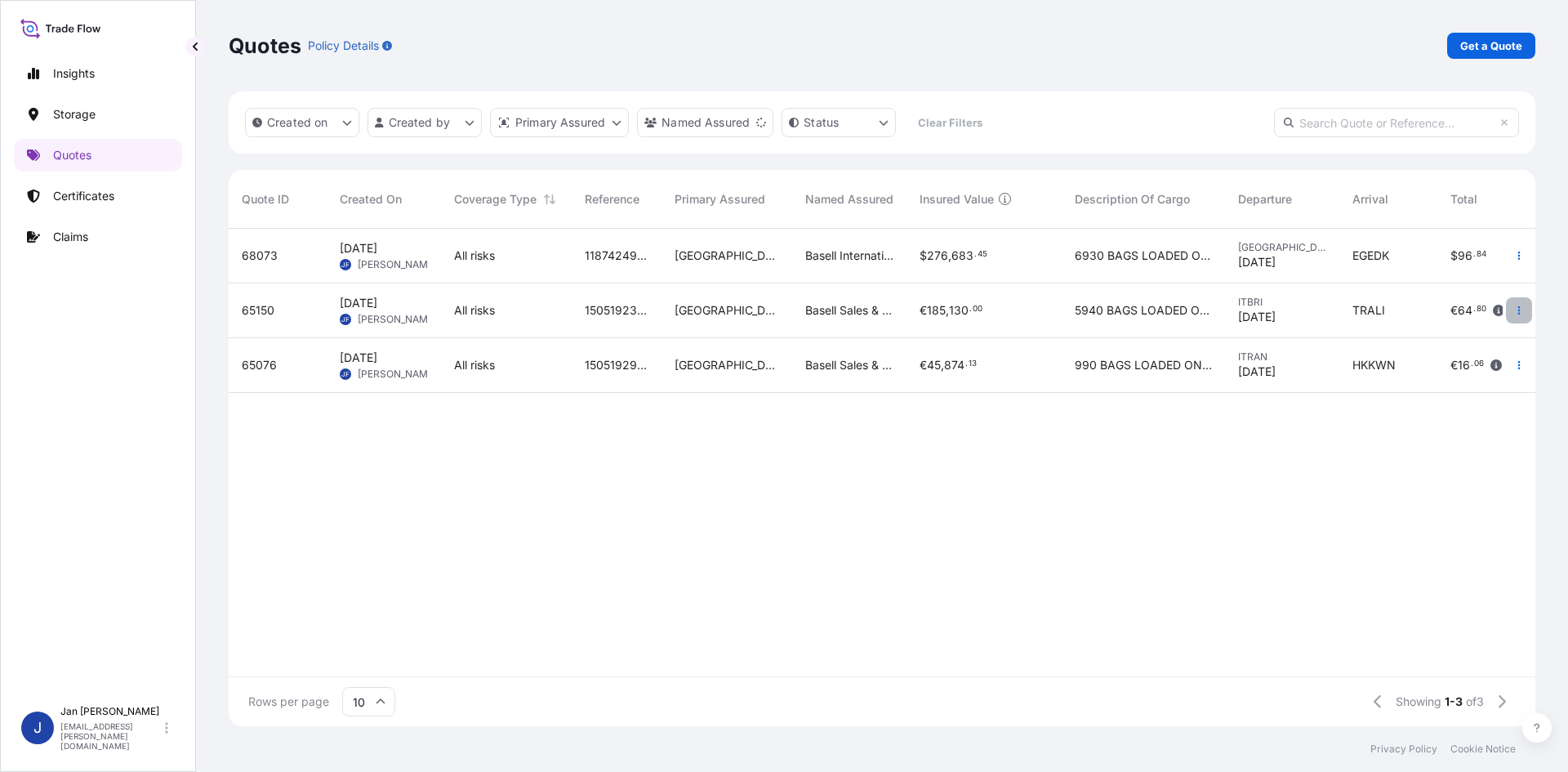
click at [1514, 309] on icon "button" at bounding box center [1519, 311] width 10 height 10
click at [1446, 346] on p "Duplicate quote" at bounding box center [1453, 343] width 85 height 17
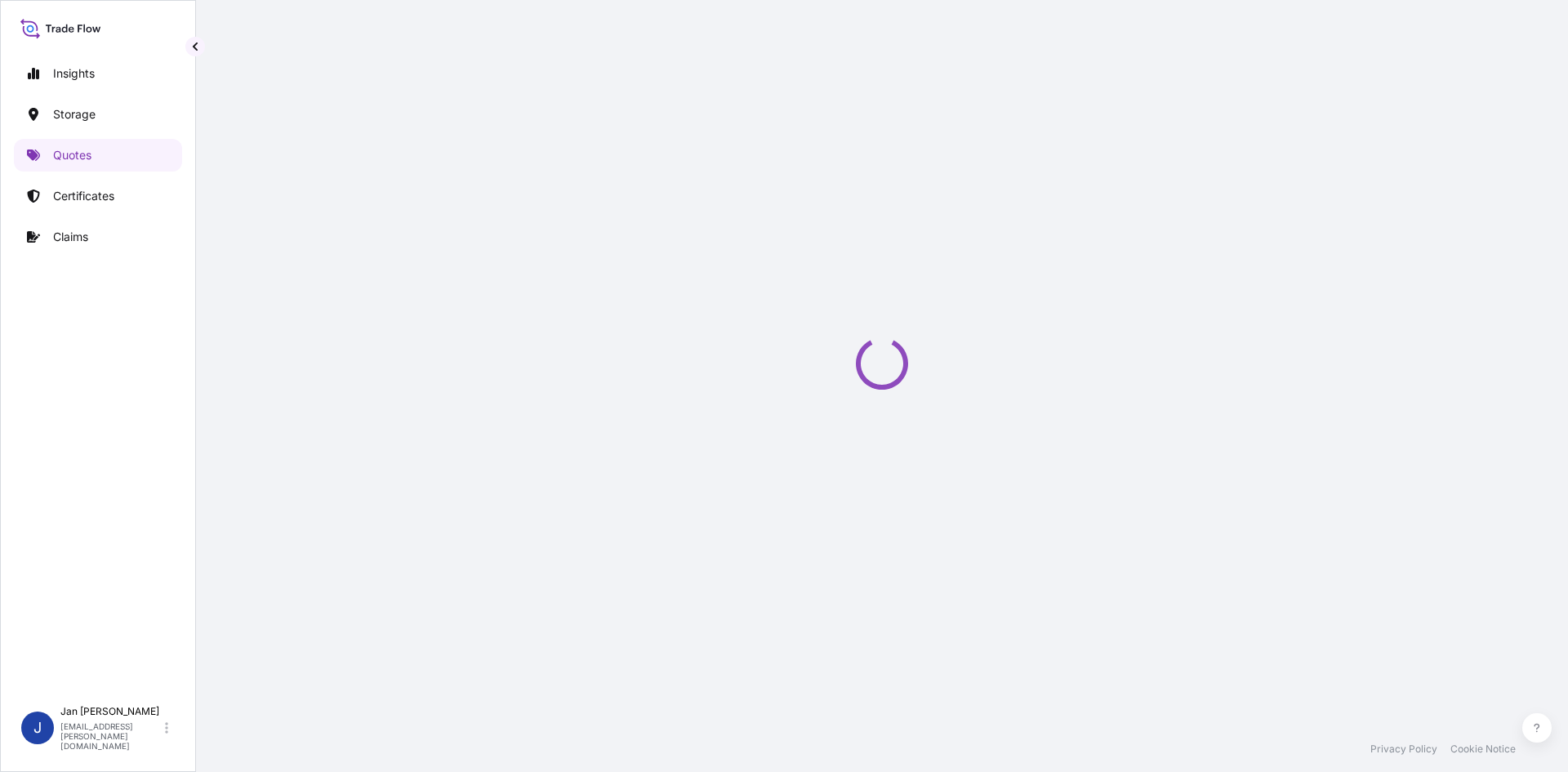
select select "Water"
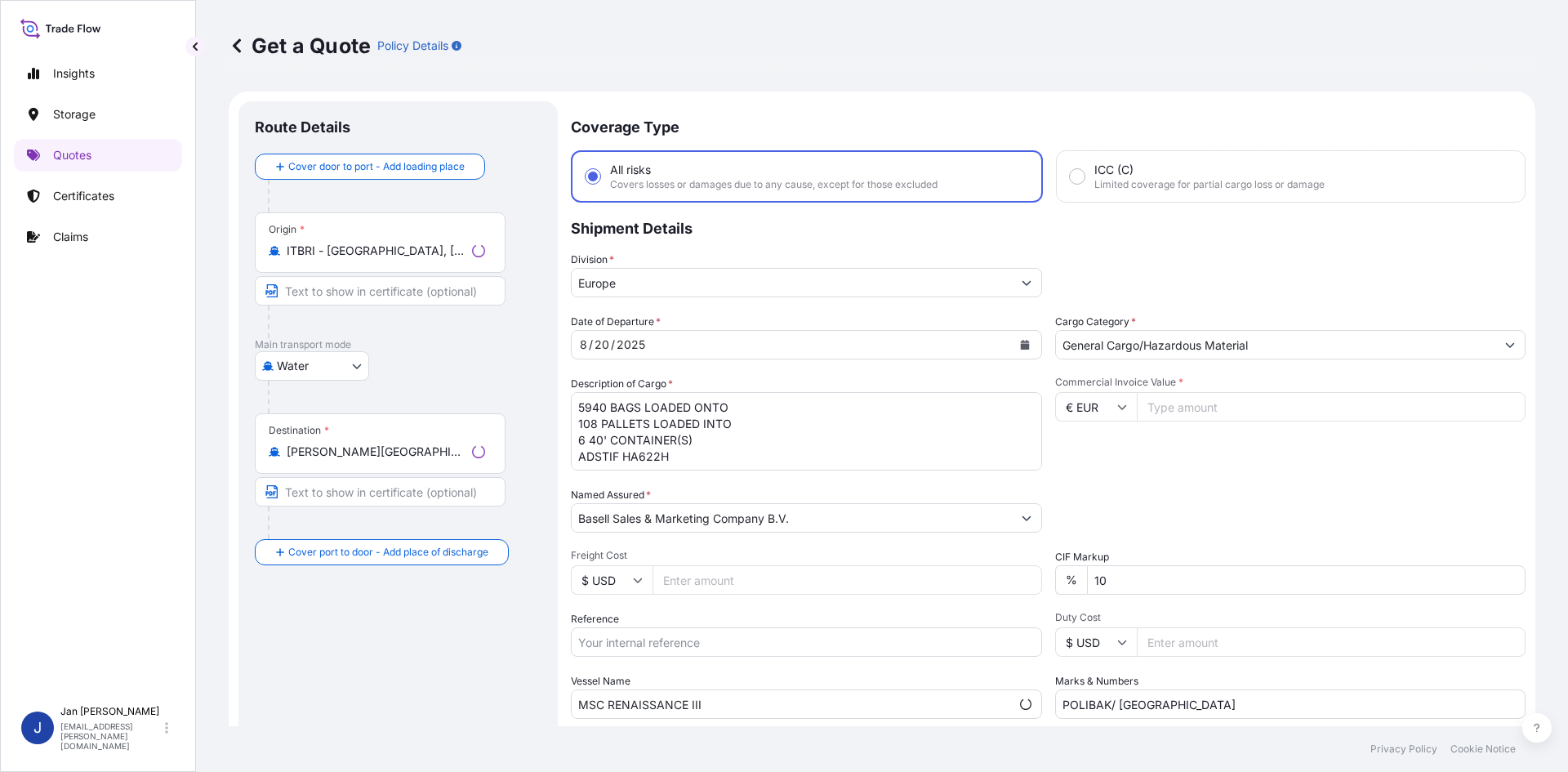
scroll to position [27, 0]
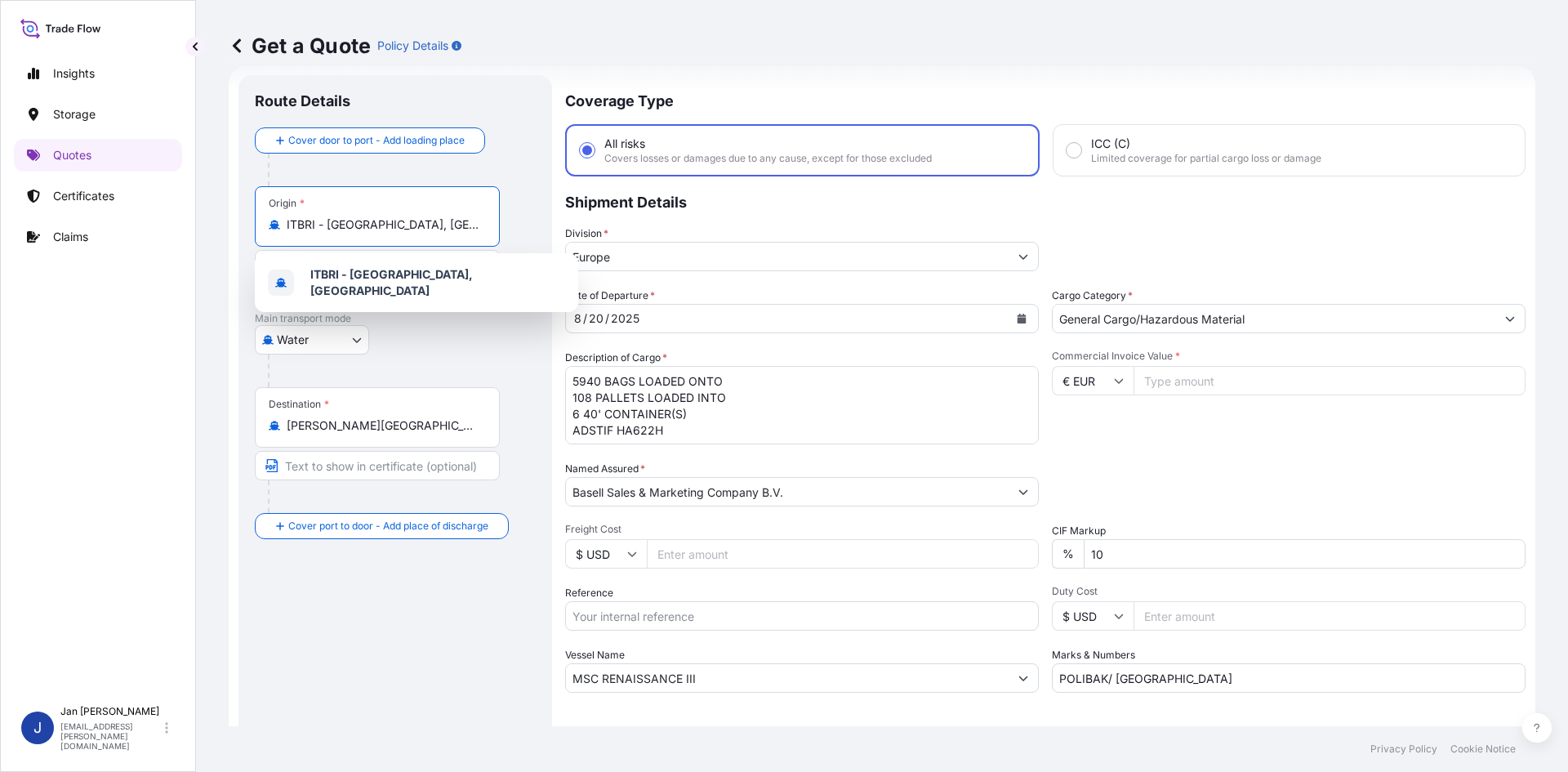
drag, startPoint x: 384, startPoint y: 228, endPoint x: 237, endPoint y: 234, distance: 147.1
click at [237, 234] on form "Route Details Cover door to port - Add loading place Place of loading Road / In…" at bounding box center [882, 445] width 1307 height 759
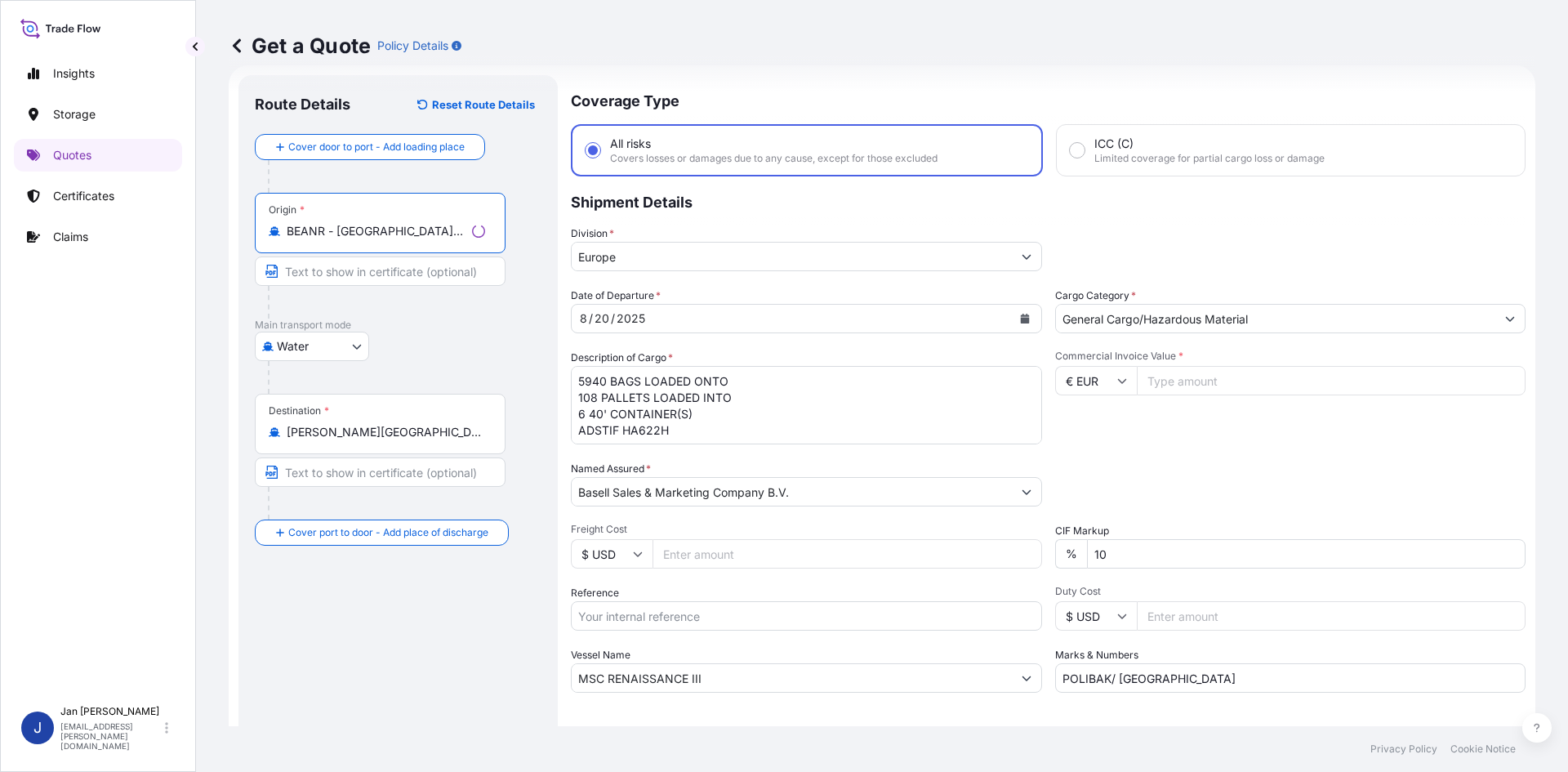
type input "BEANR - [GEOGRAPHIC_DATA], [GEOGRAPHIC_DATA]"
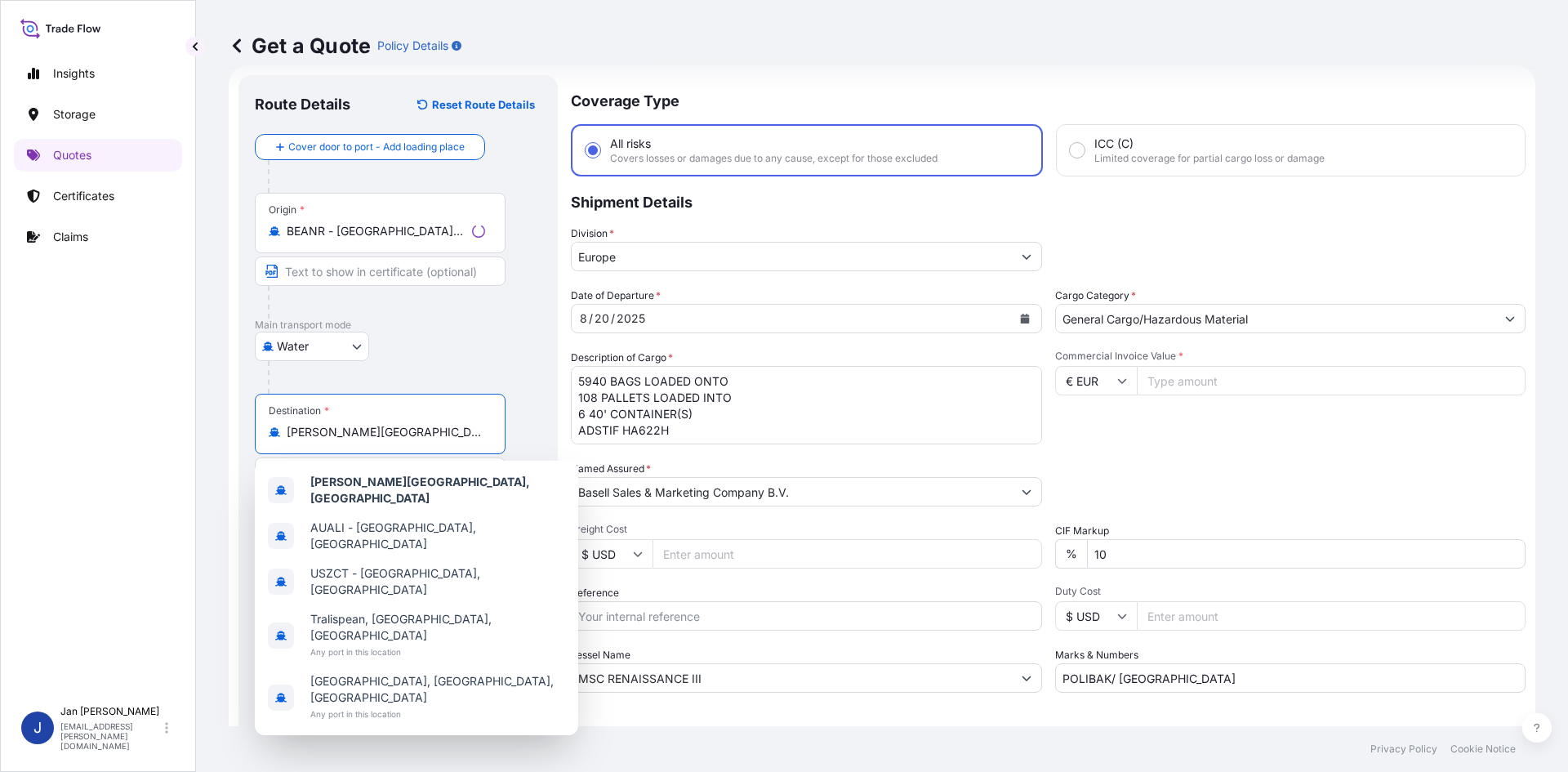
drag, startPoint x: 270, startPoint y: 437, endPoint x: 80, endPoint y: 437, distance: 190.0
click at [80, 437] on div "Insights Storage Quotes Certificates Claims J [PERSON_NAME] [EMAIL_ADDRESS][PER…" at bounding box center [784, 386] width 1568 height 772
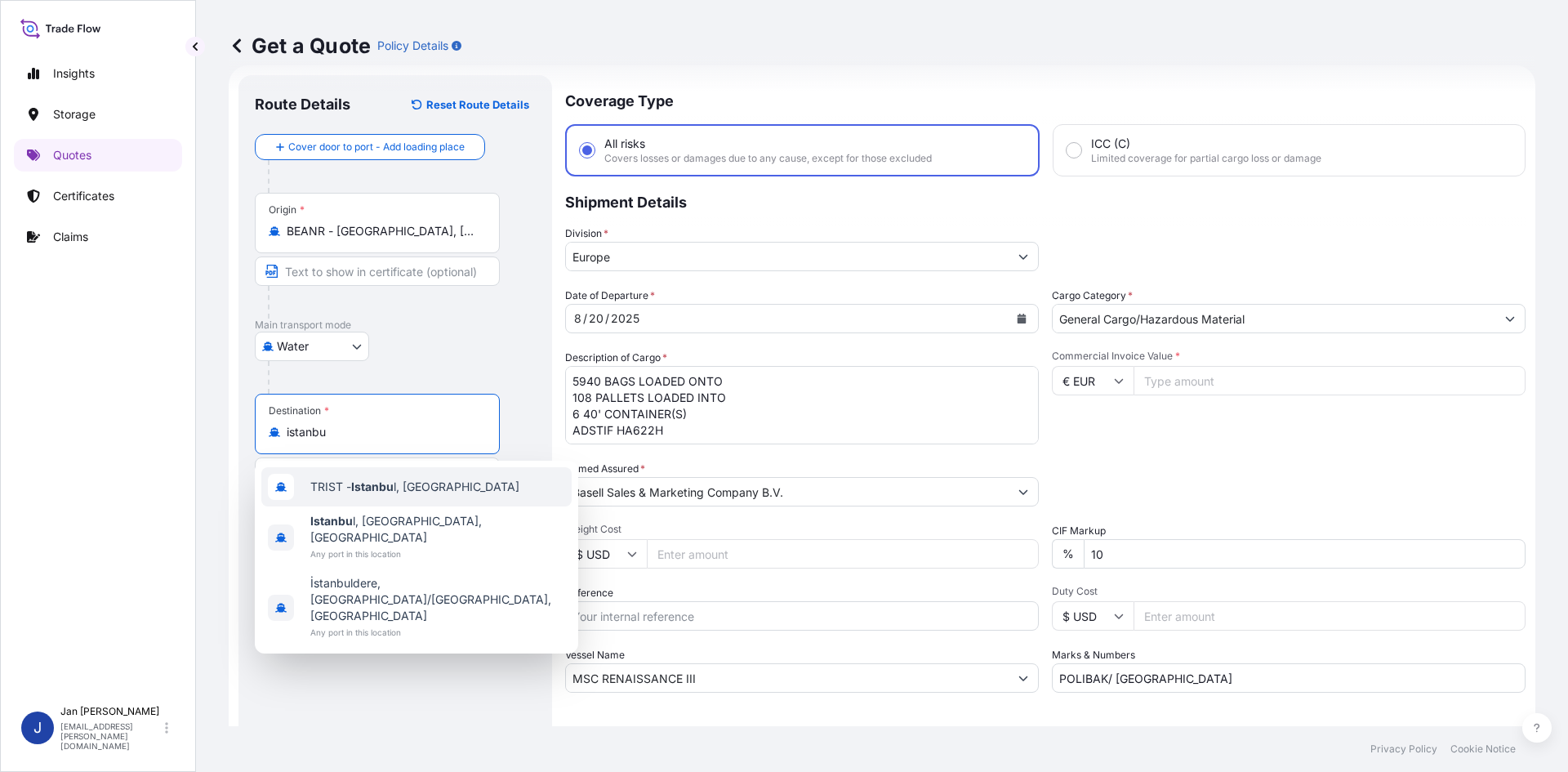
click at [344, 487] on span "TRIST - Istanbu l, [GEOGRAPHIC_DATA]" at bounding box center [415, 487] width 209 height 17
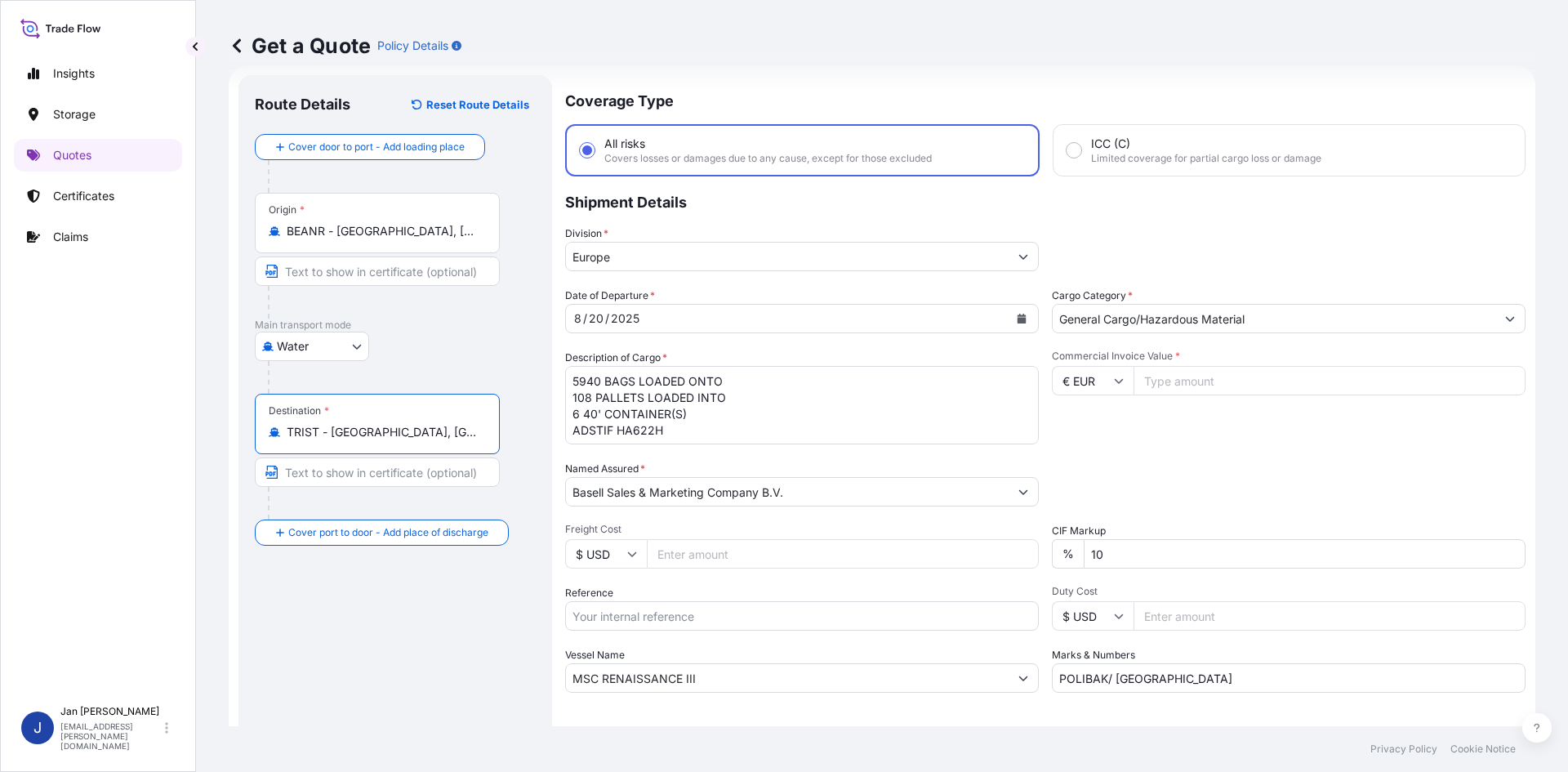
type input "TRIST - [GEOGRAPHIC_DATA], [GEOGRAPHIC_DATA]"
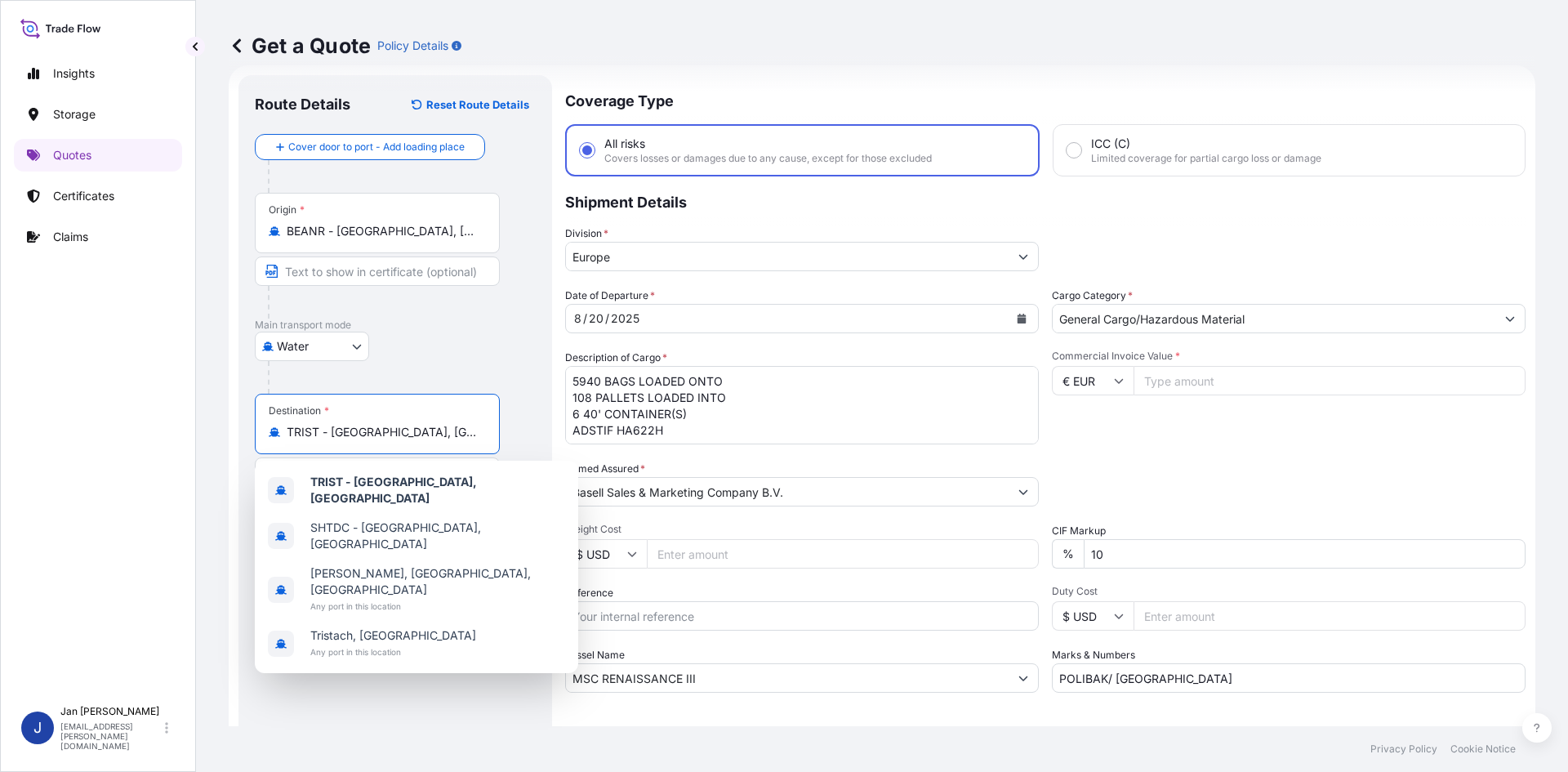
click at [1020, 320] on icon "Calendar" at bounding box center [1022, 319] width 9 height 10
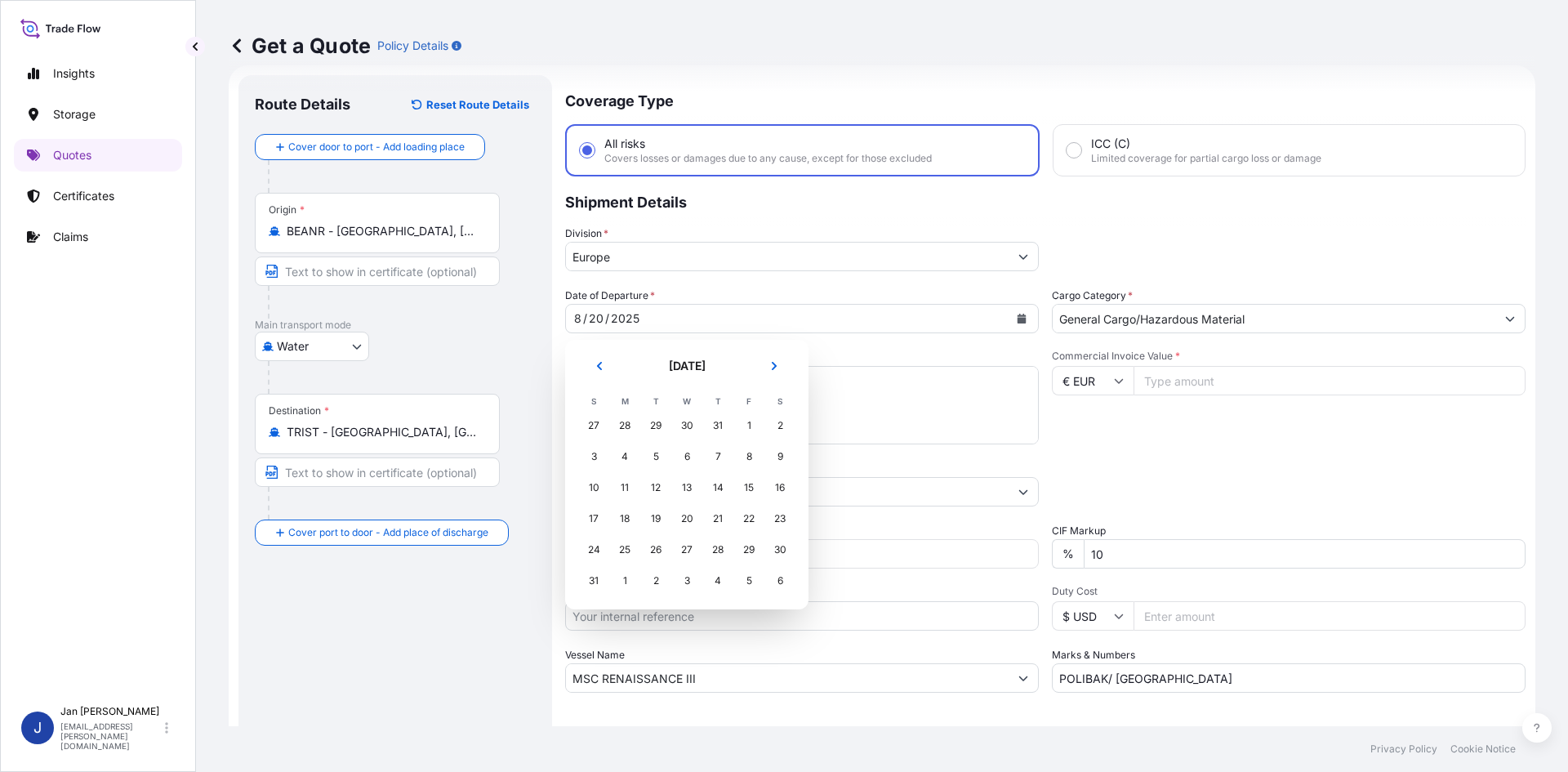
click at [785, 364] on button "Next" at bounding box center [774, 366] width 36 height 27
click at [779, 451] on div "13" at bounding box center [779, 456] width 29 height 29
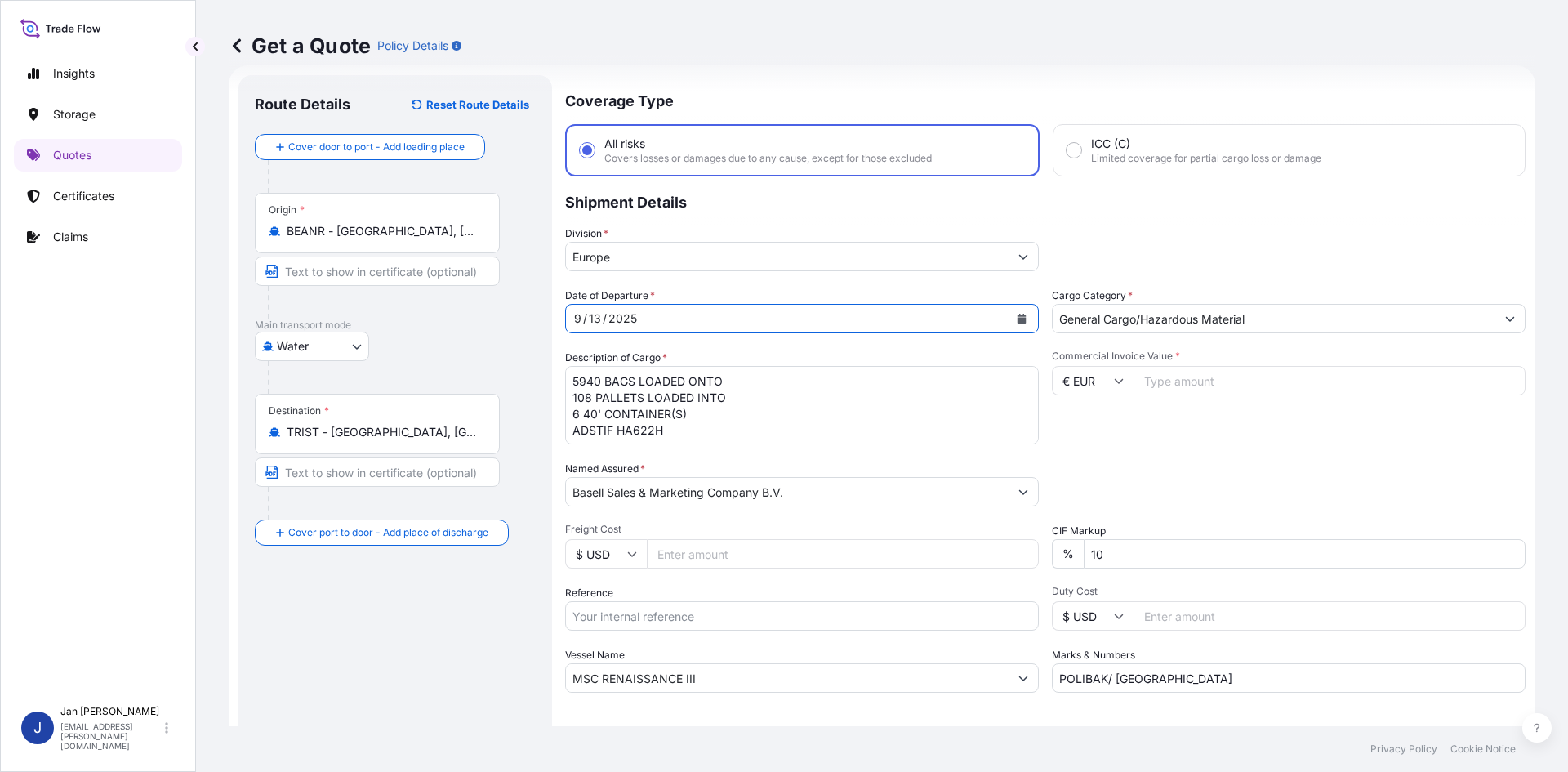
drag, startPoint x: 721, startPoint y: 432, endPoint x: 374, endPoint y: 339, distance: 359.2
click at [374, 339] on form "Route Details Reset Route Details Cover door to port - Add loading place Place …" at bounding box center [882, 445] width 1307 height 759
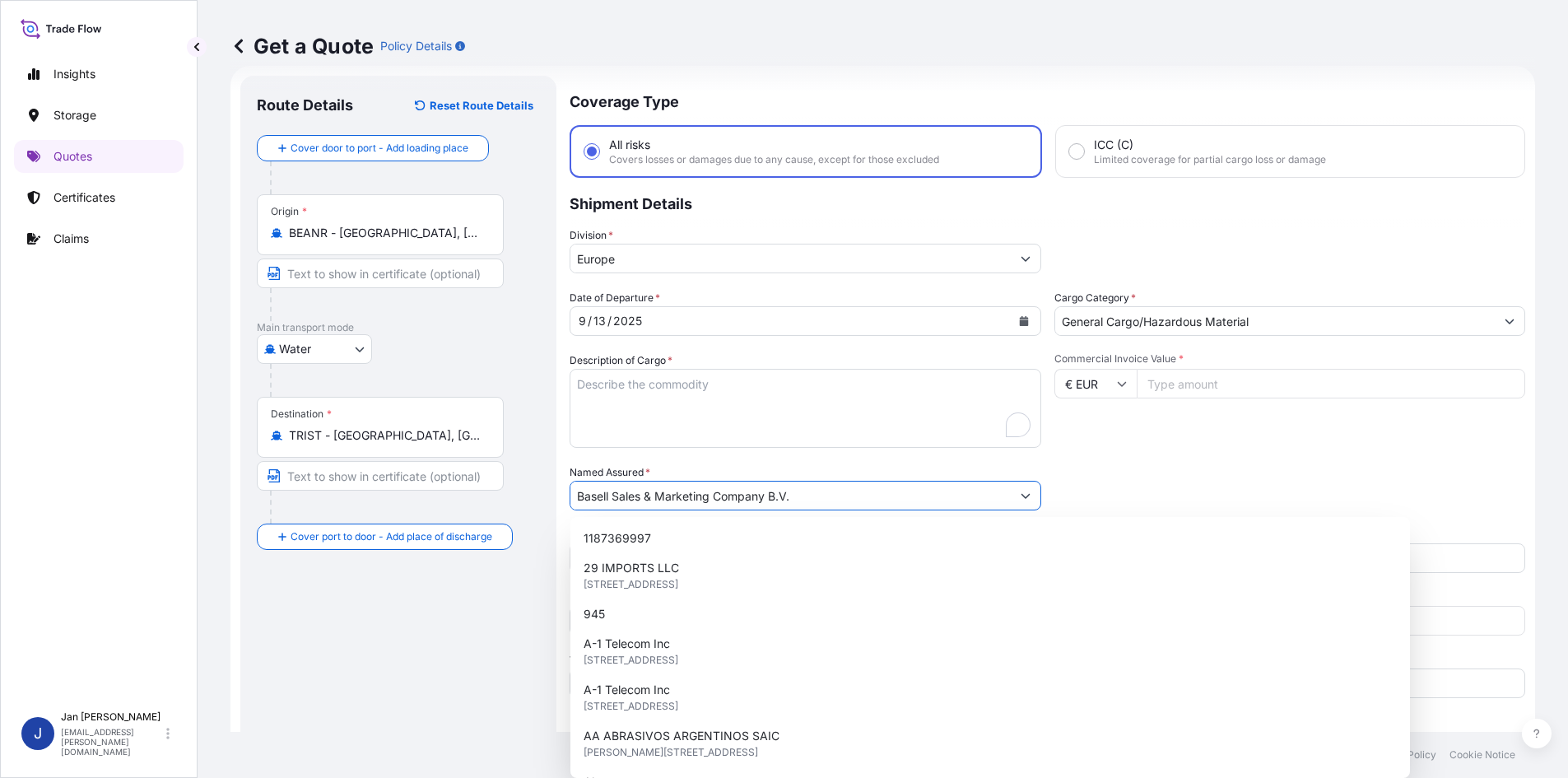
drag, startPoint x: 726, startPoint y: 498, endPoint x: 266, endPoint y: 496, distance: 460.0
click at [269, 496] on form "Route Details Reset Route Details Cover door to port - Add loading place Place …" at bounding box center [883, 448] width 1305 height 765
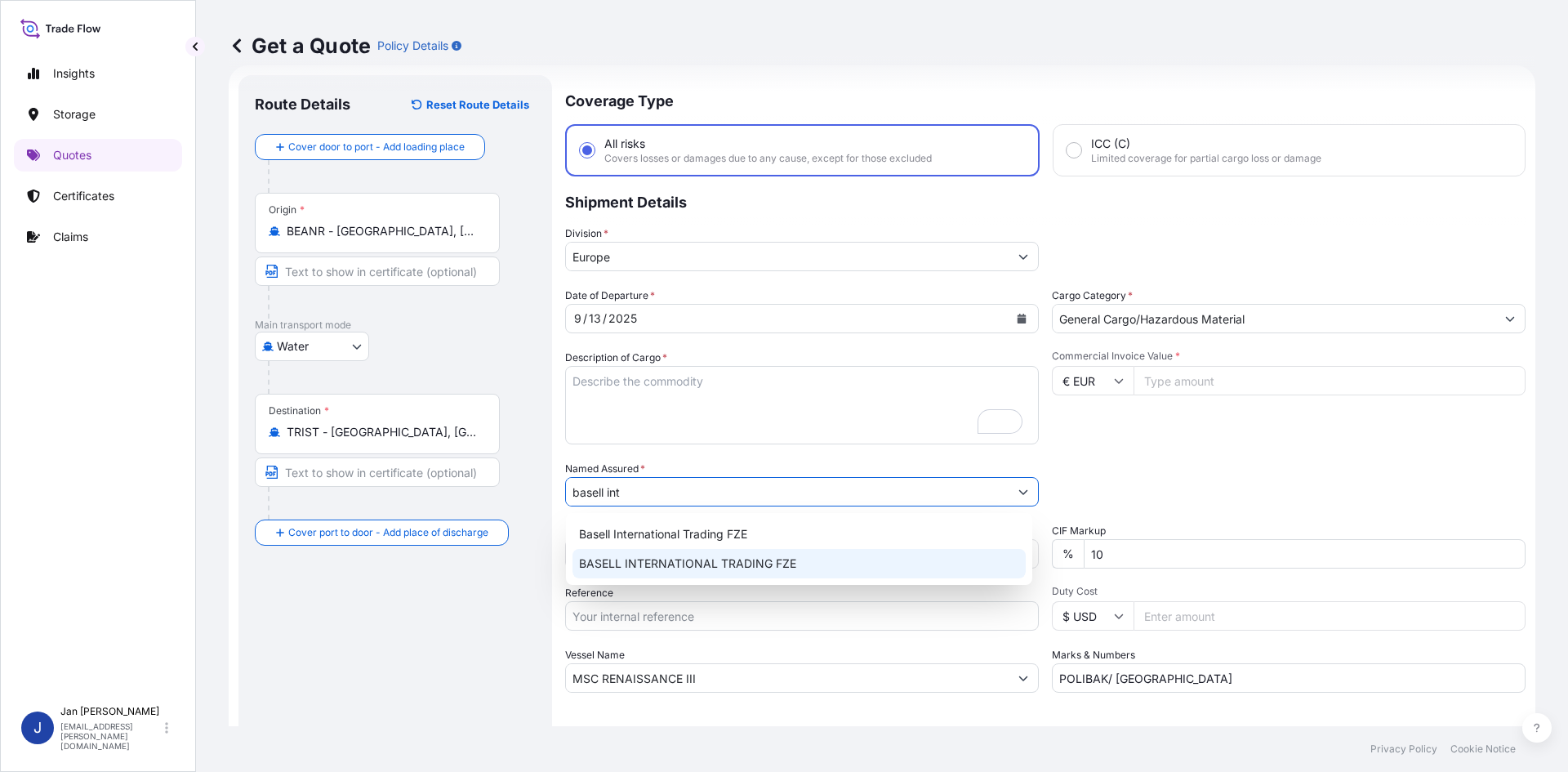
click at [627, 572] on div "BASELL INTERNATIONAL TRADING FZE" at bounding box center [798, 563] width 453 height 29
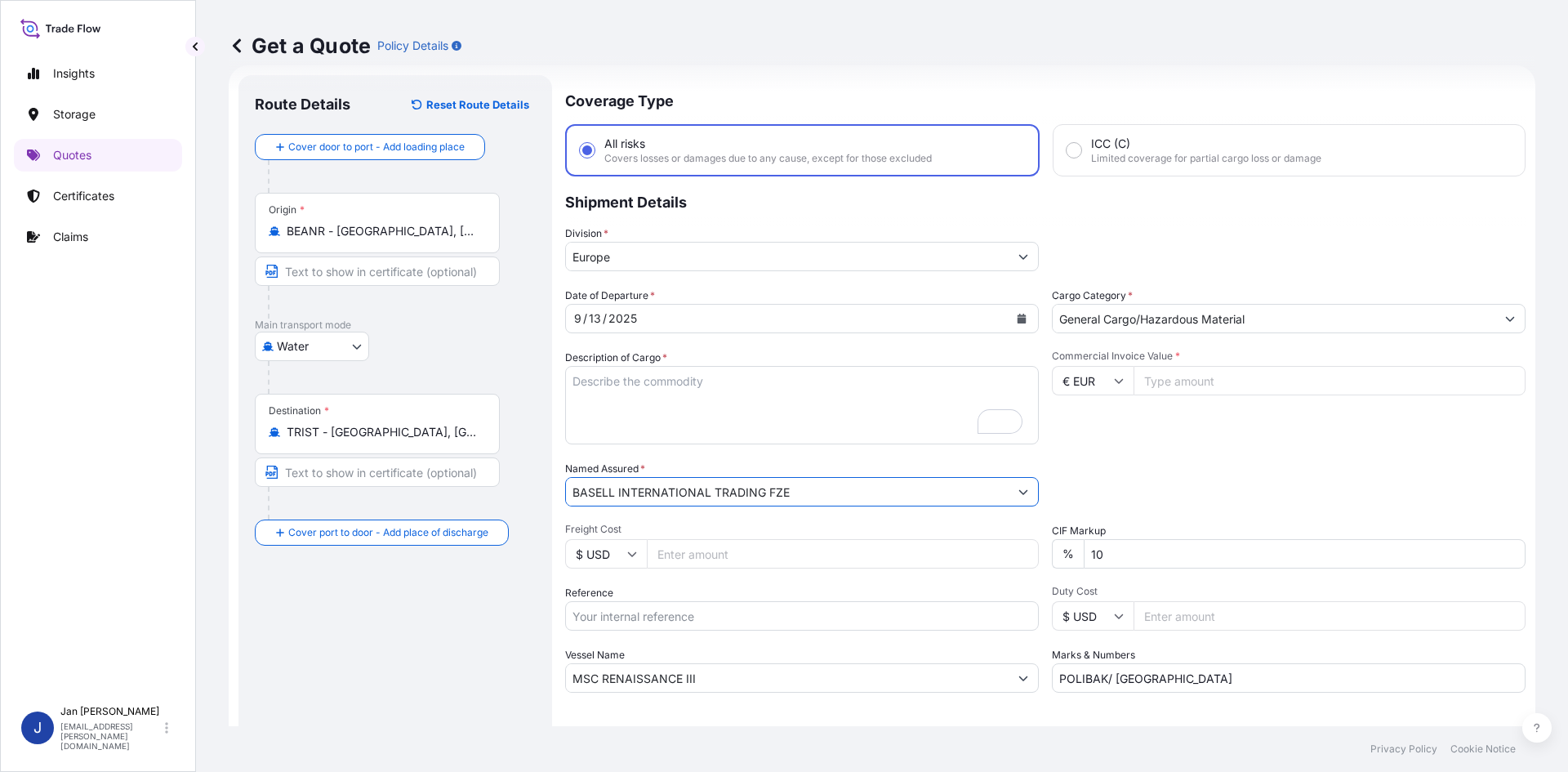
type input "BASELL INTERNATIONAL TRADING FZE"
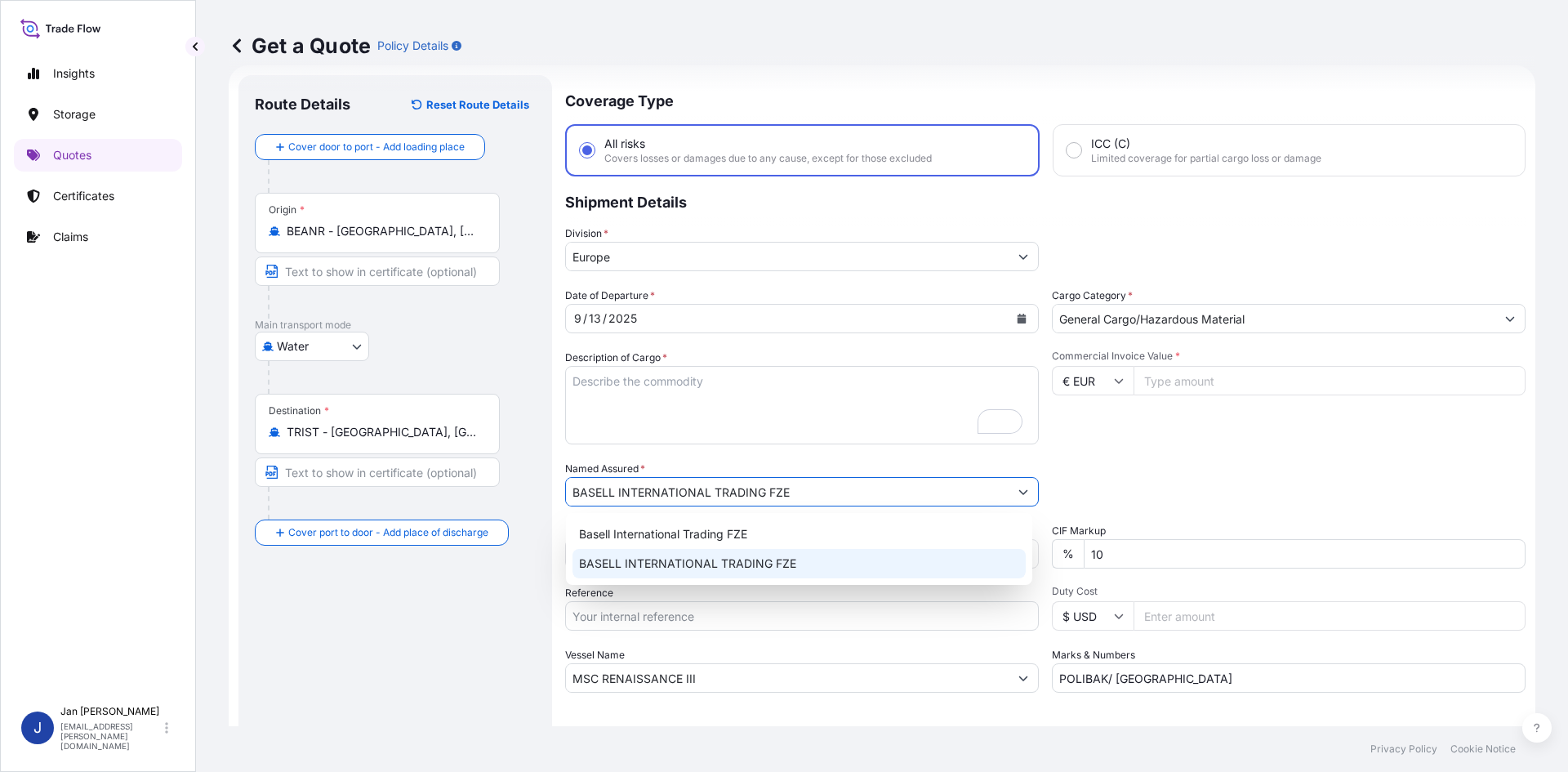
click at [636, 564] on span "BASELL INTERNATIONAL TRADING FZE" at bounding box center [688, 564] width 217 height 17
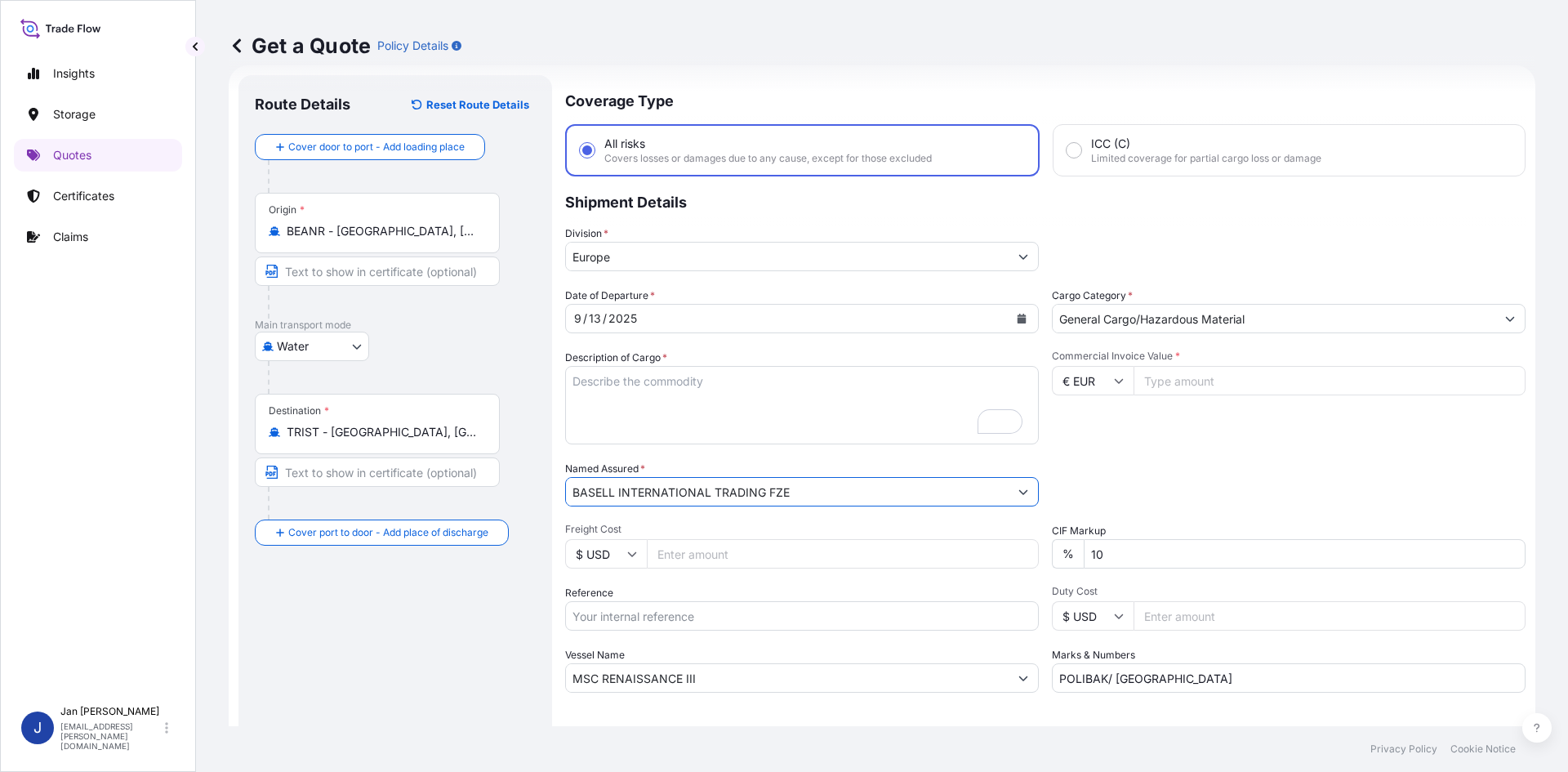
click at [606, 625] on input "Reference" at bounding box center [802, 615] width 474 height 29
paste input "5013191502 304265214"
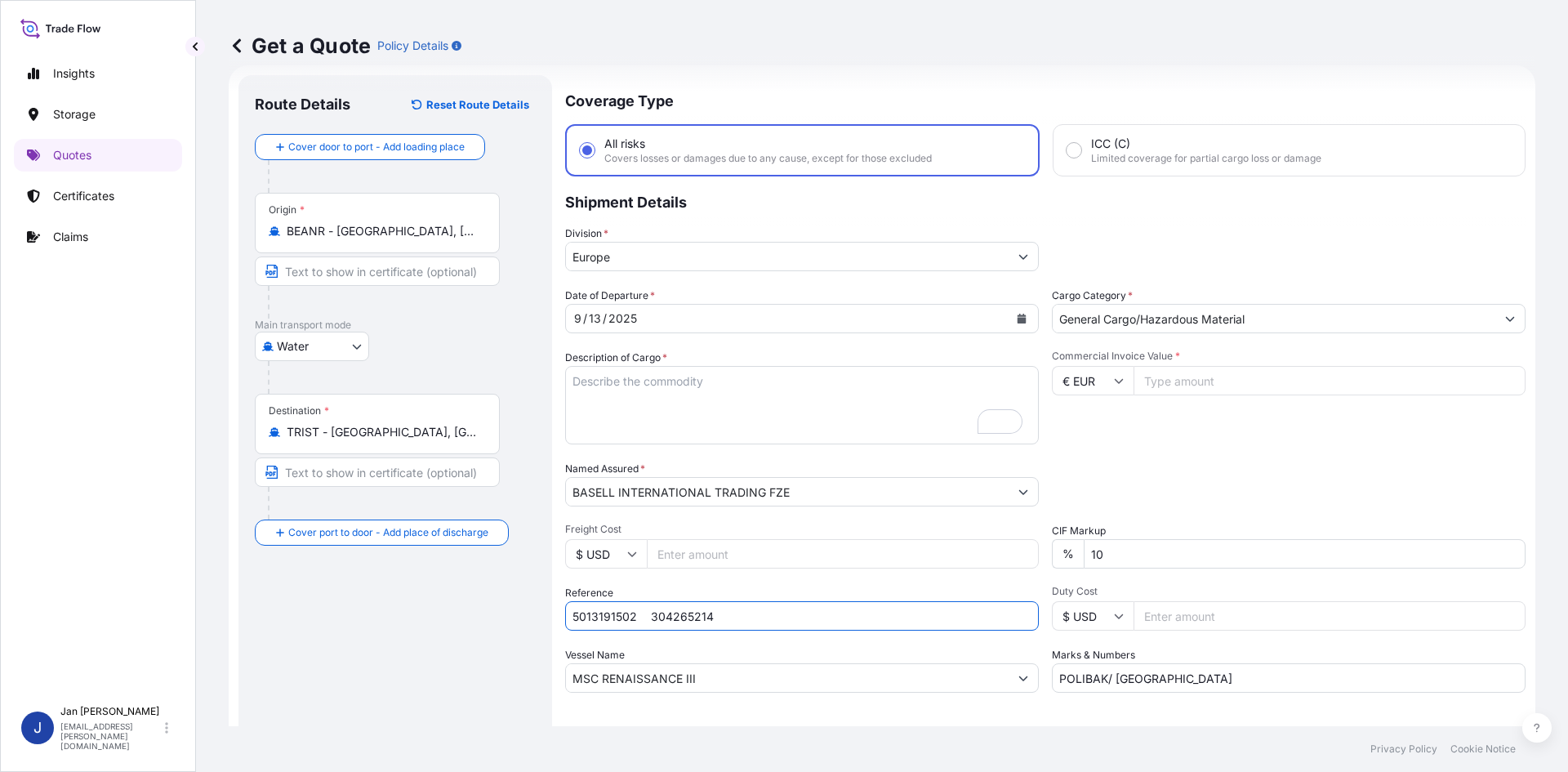
click at [639, 615] on input "5013191502 304265214" at bounding box center [802, 615] width 474 height 29
click at [715, 623] on input "5013191502 304265214" at bounding box center [802, 615] width 474 height 29
paste input "1187438418"
type input "5013191502 304265214 1187438418"
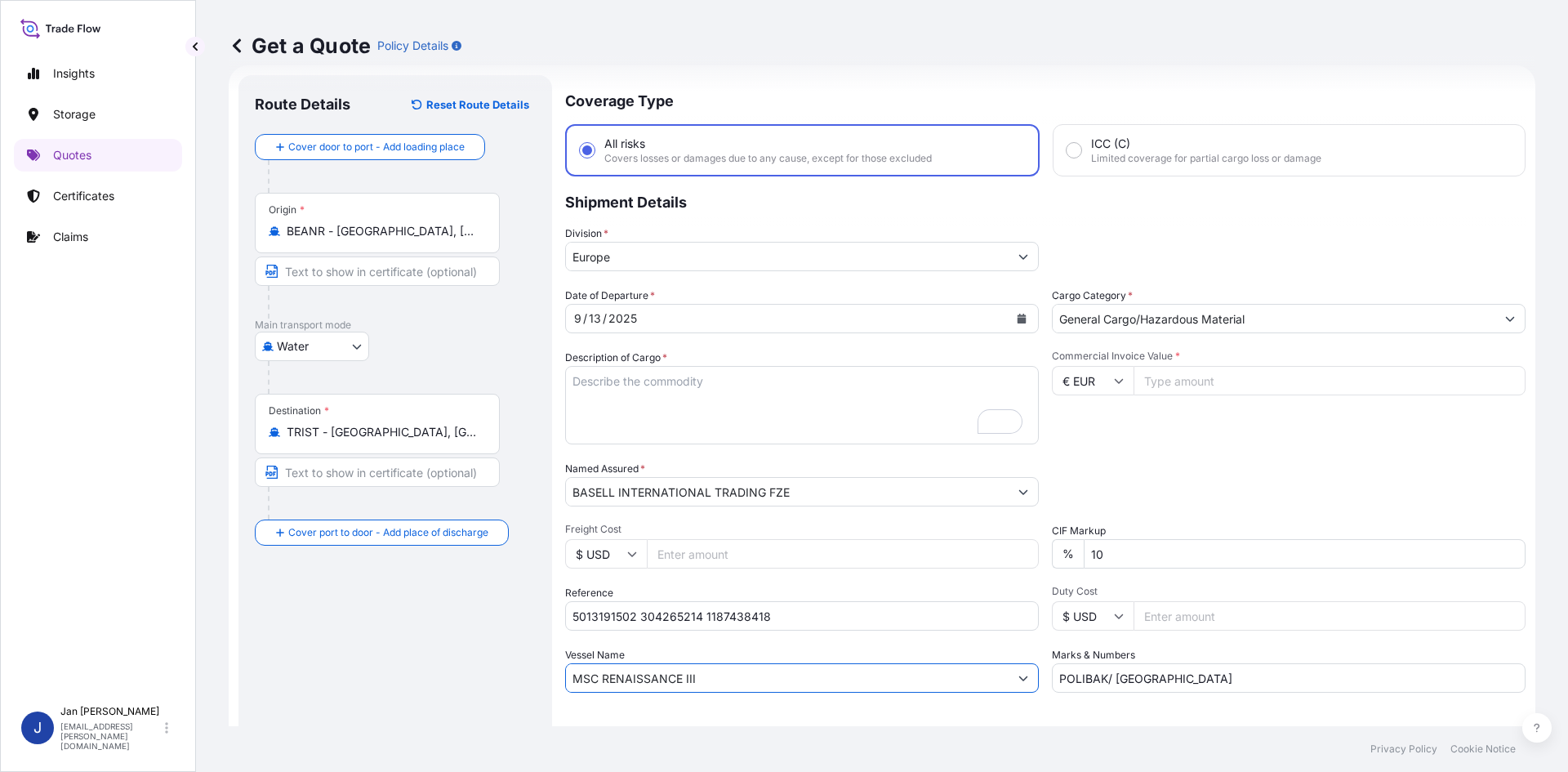
drag, startPoint x: 533, startPoint y: 669, endPoint x: 302, endPoint y: 647, distance: 232.0
click at [302, 647] on form "Route Details Reset Route Details Cover door to port - Add loading place Place …" at bounding box center [882, 445] width 1307 height 759
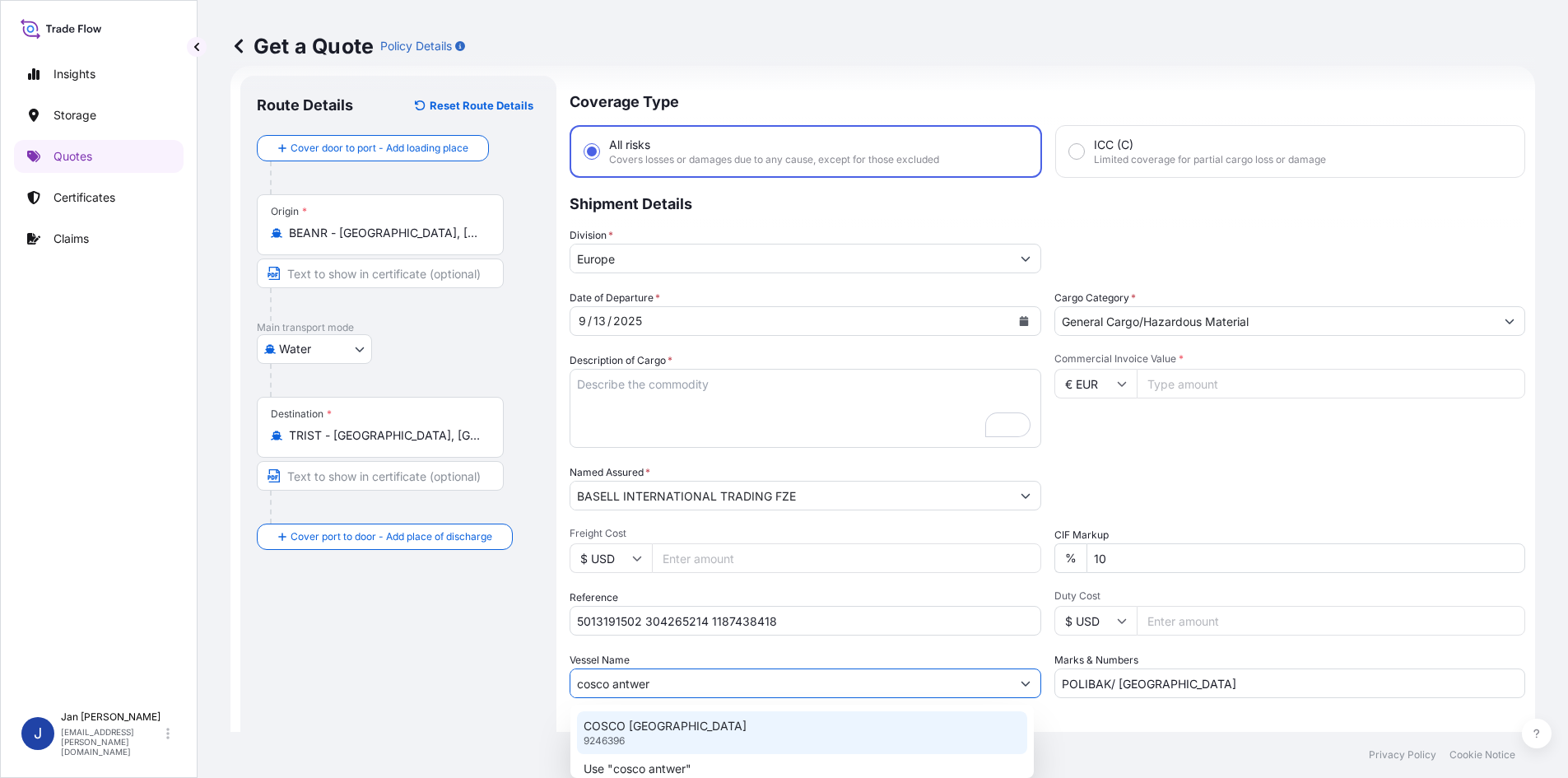
click at [682, 722] on p "COSCO [GEOGRAPHIC_DATA]" at bounding box center [665, 726] width 163 height 17
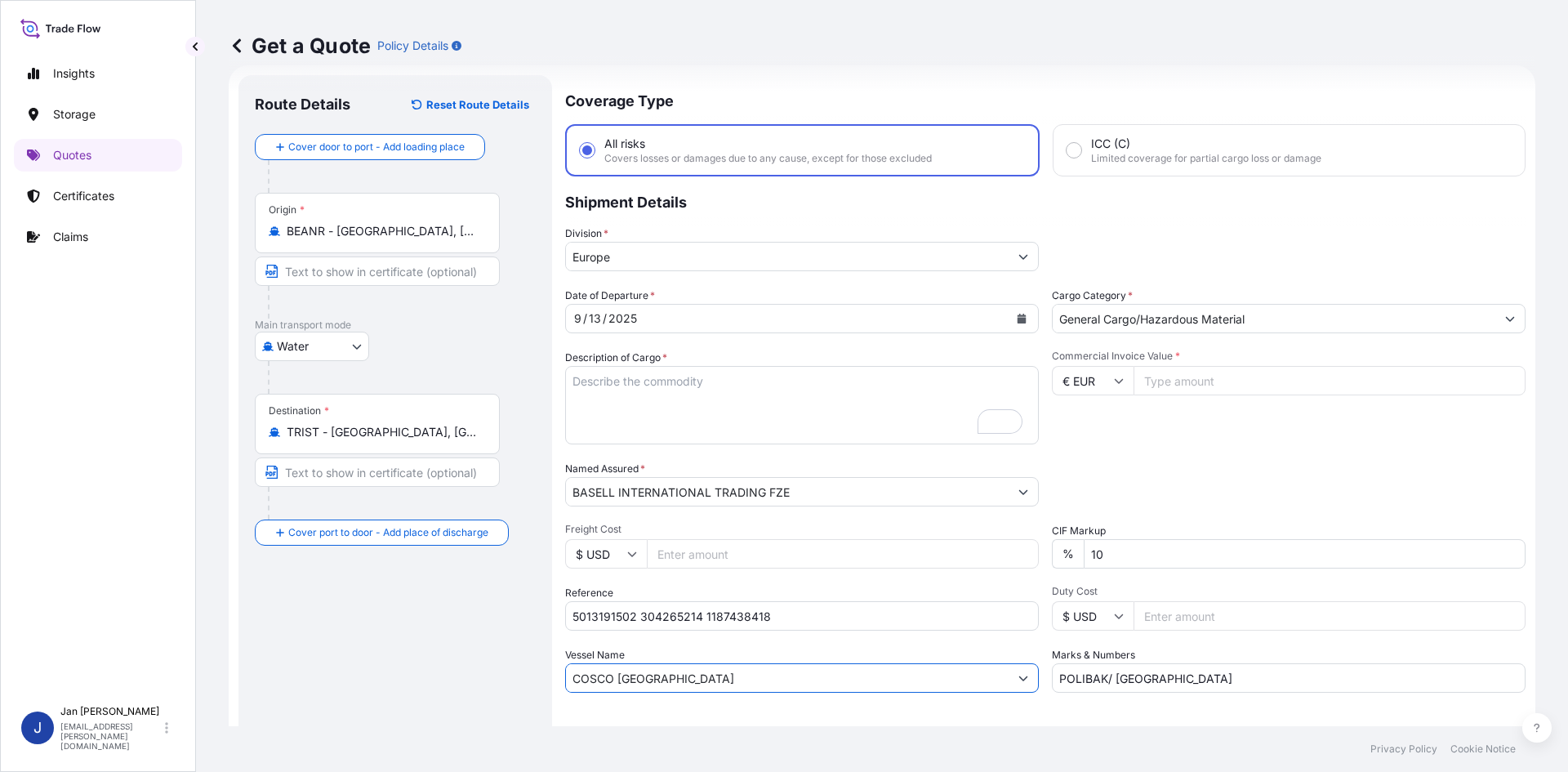
type input "COSCO [GEOGRAPHIC_DATA]"
click at [1115, 383] on icon at bounding box center [1119, 382] width 9 height 5
click at [1087, 489] on div "$ USD" at bounding box center [1087, 494] width 69 height 31
type input "$ USD"
click at [1187, 374] on input "Commercial Invoice Value *" at bounding box center [1329, 380] width 392 height 29
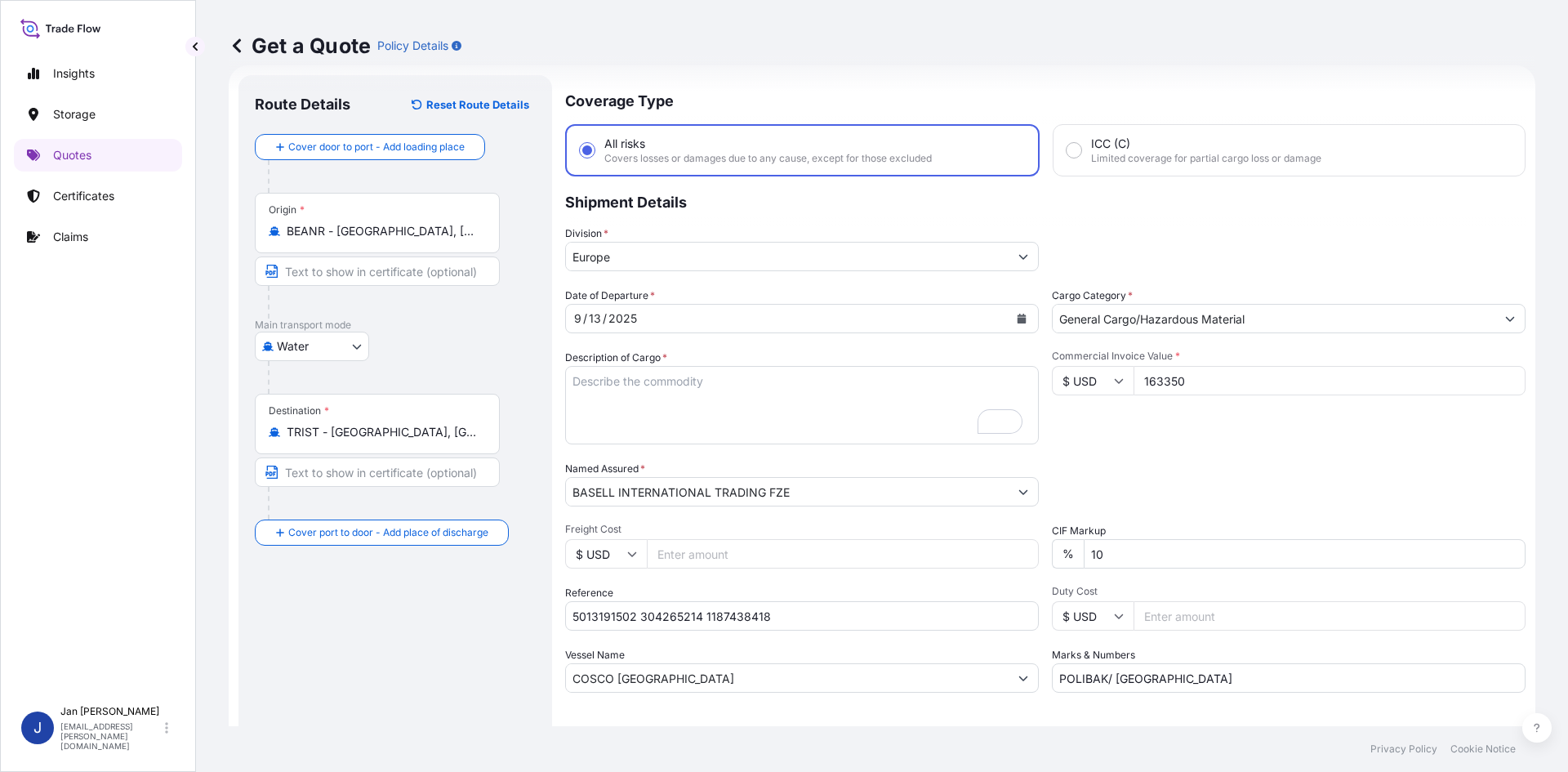
type input "163350"
click at [1227, 460] on div "Date of Departure * [DATE] Cargo Category * General Cargo/Hazardous Material De…" at bounding box center [1045, 490] width 961 height 405
drag, startPoint x: 1191, startPoint y: 679, endPoint x: 758, endPoint y: 638, distance: 434.9
click at [758, 638] on div "Date of Departure * [DATE] Cargo Category * General Cargo/Hazardous Material De…" at bounding box center [1045, 490] width 961 height 405
click at [684, 416] on textarea "5940 BAGS LOADED ONTO 108 PALLETS LOADED INTO 6 40' CONTAINER(S) ADSTIF HA622H" at bounding box center [802, 405] width 474 height 79
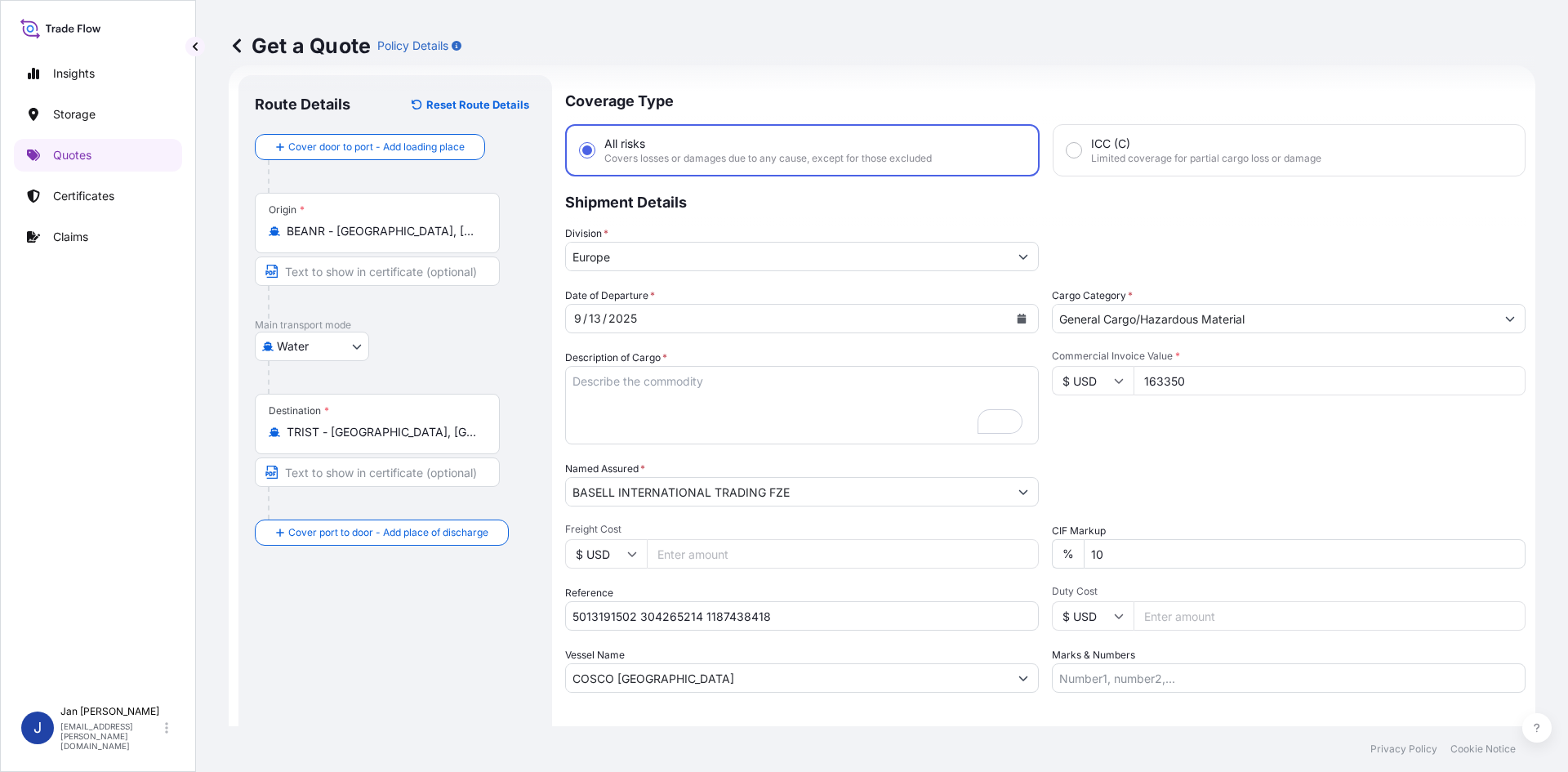
paste textarea "BAGS LOADED ONTO 108 PALLETS LOADED INTO 6 40' HIGH CUBE CONTAINER HOSTALEN CRP…"
click at [569, 380] on textarea "5940 BAGS LOADED ONTO 108 PALLETS LOADED INTO 6 40' CONTAINER(S) ADSTIF HA622H" at bounding box center [802, 405] width 474 height 79
type textarea "5940 BAGS LOADED ONTO 108 PALLETS LOADED INTO 6 40' HIGH CUBE CONTAINER HOSTALE…"
drag, startPoint x: 1127, startPoint y: 674, endPoint x: 1158, endPoint y: 663, distance: 32.9
click at [1127, 674] on input "Marks & Numbers" at bounding box center [1289, 678] width 474 height 29
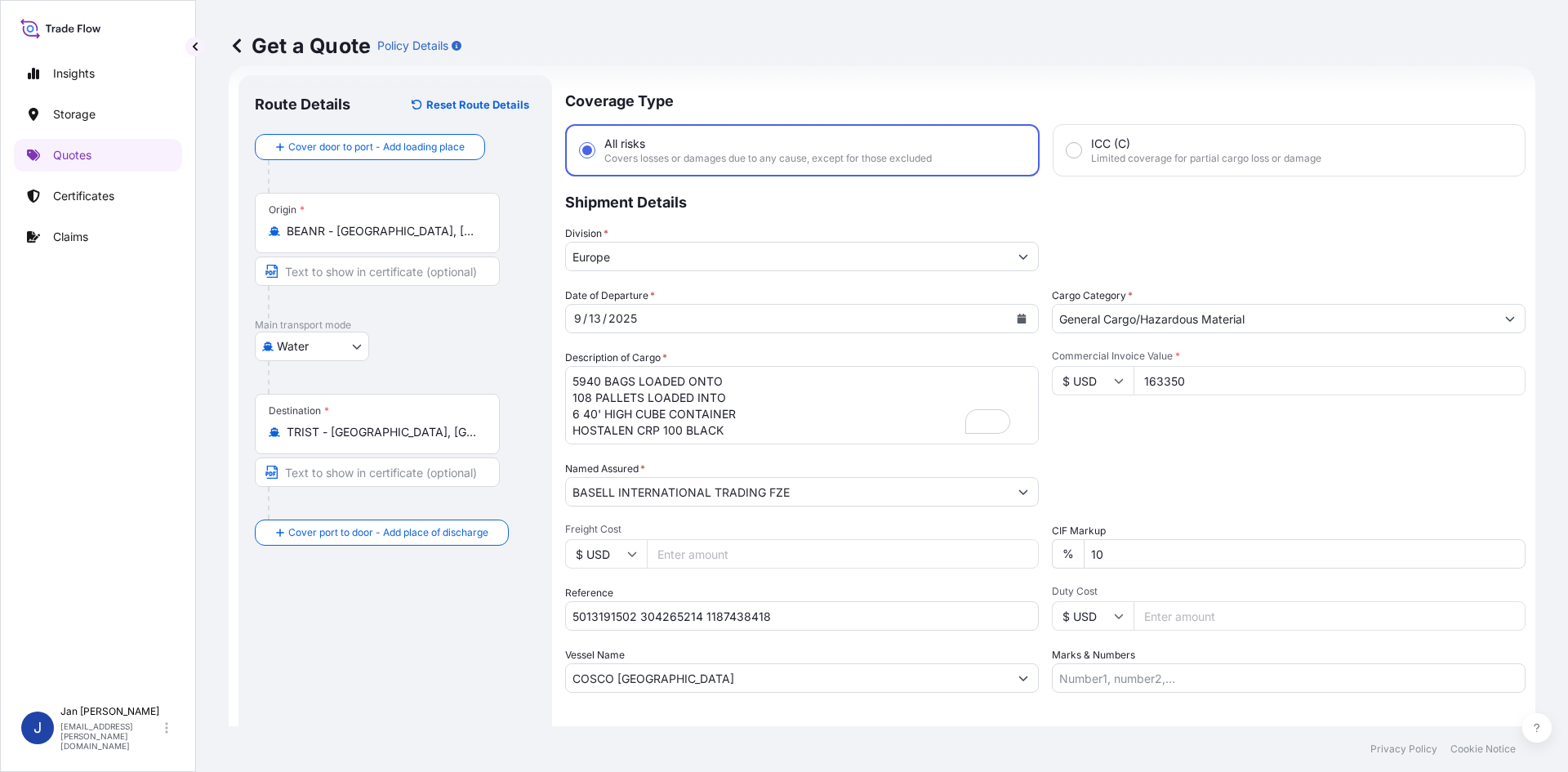
paste input "[PERSON_NAME] POLYMERS / [GEOGRAPHIC_DATA]"
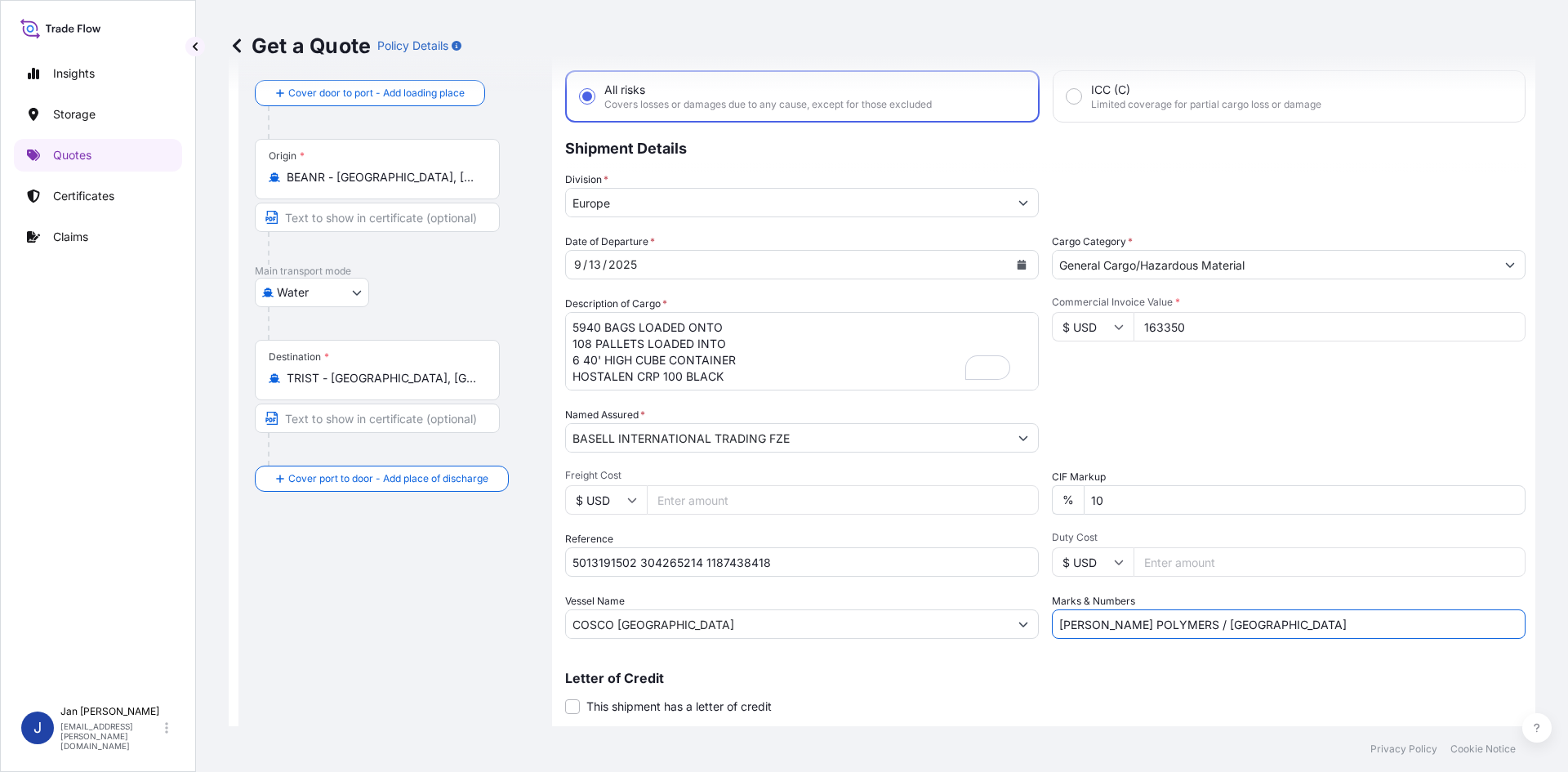
scroll to position [124, 0]
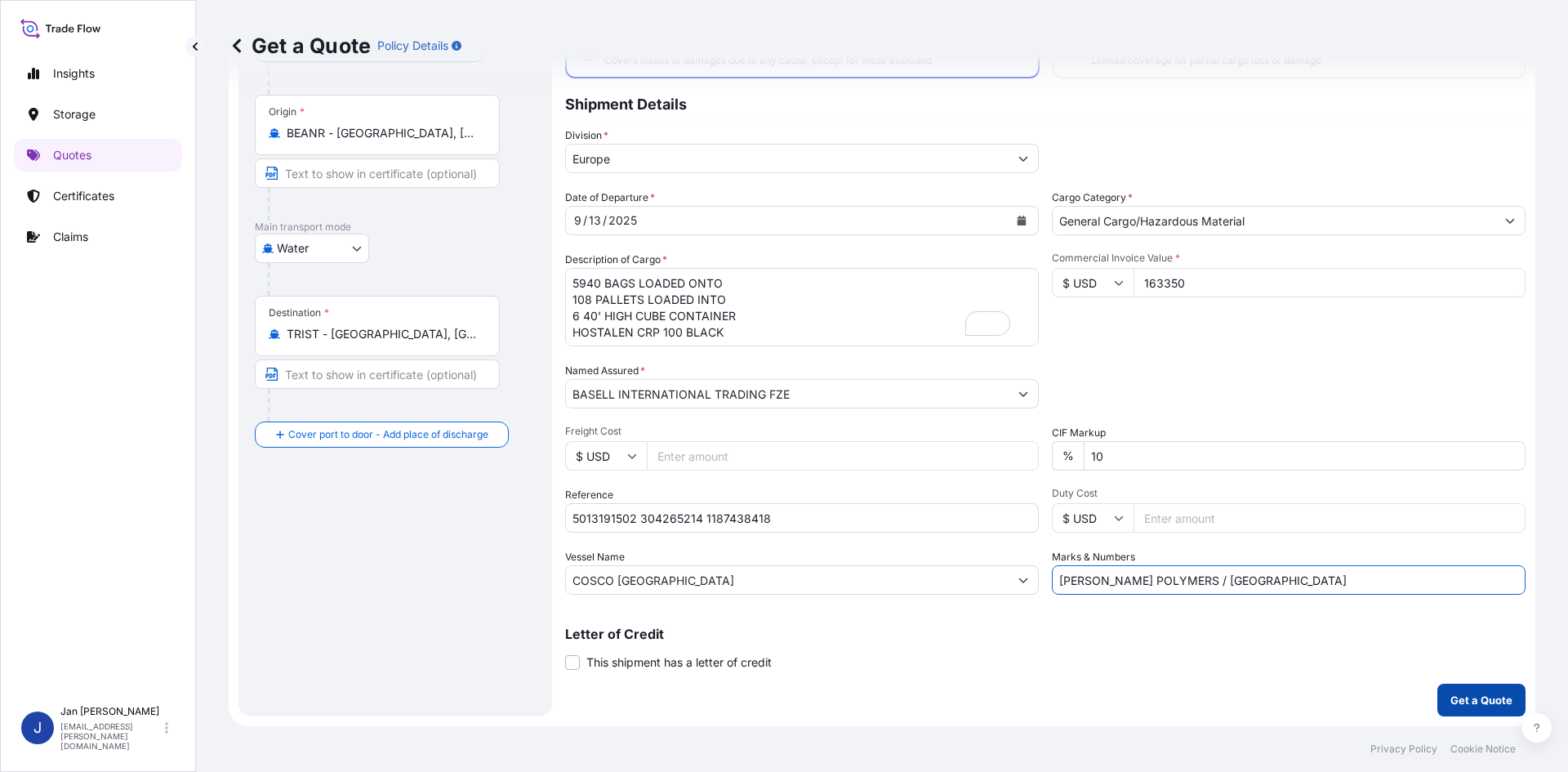
type input "[PERSON_NAME] POLYMERS / [GEOGRAPHIC_DATA]"
click at [1479, 702] on p "Get a Quote" at bounding box center [1481, 700] width 62 height 17
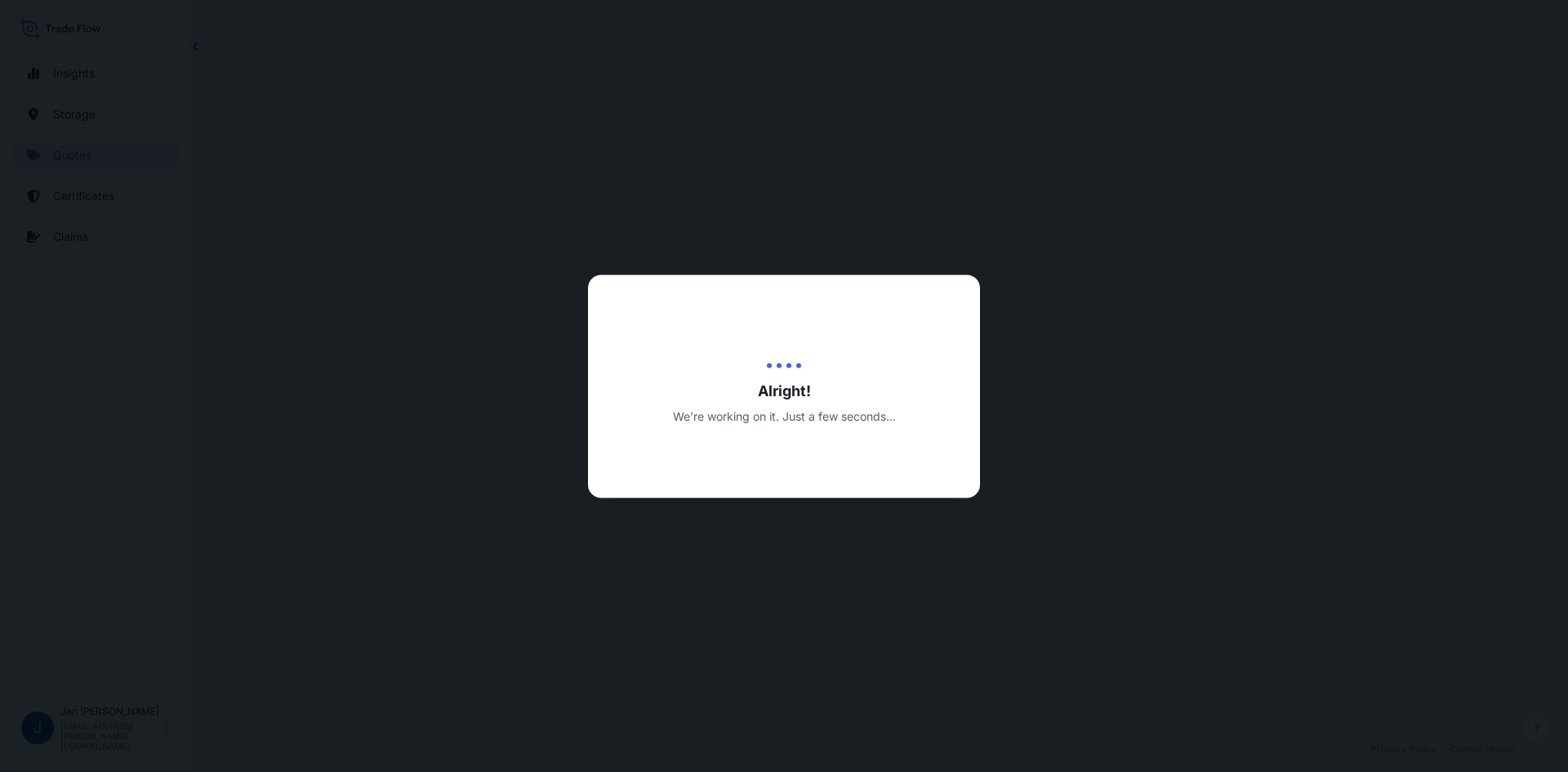
select select "Water"
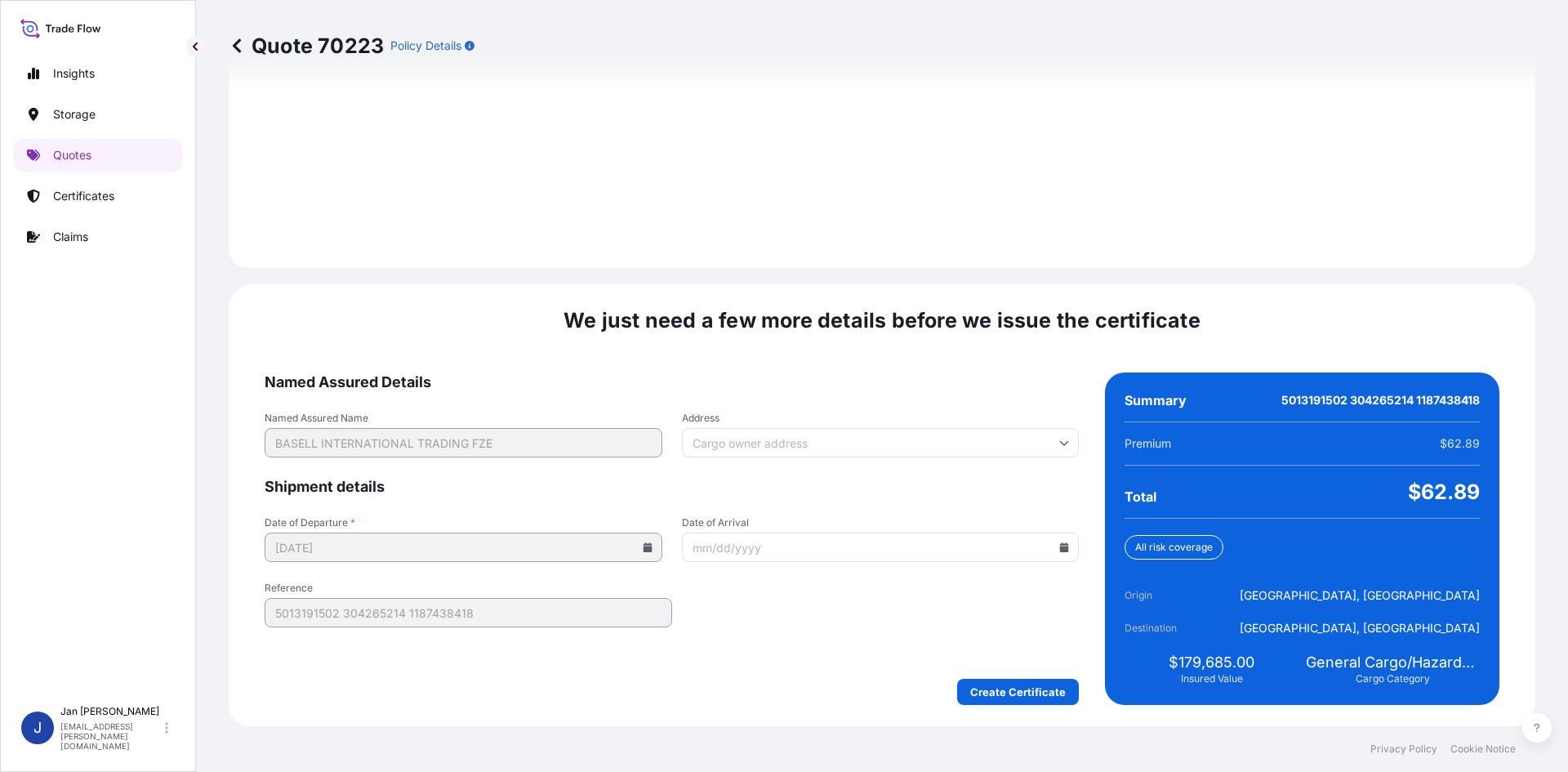
scroll to position [2258, 0]
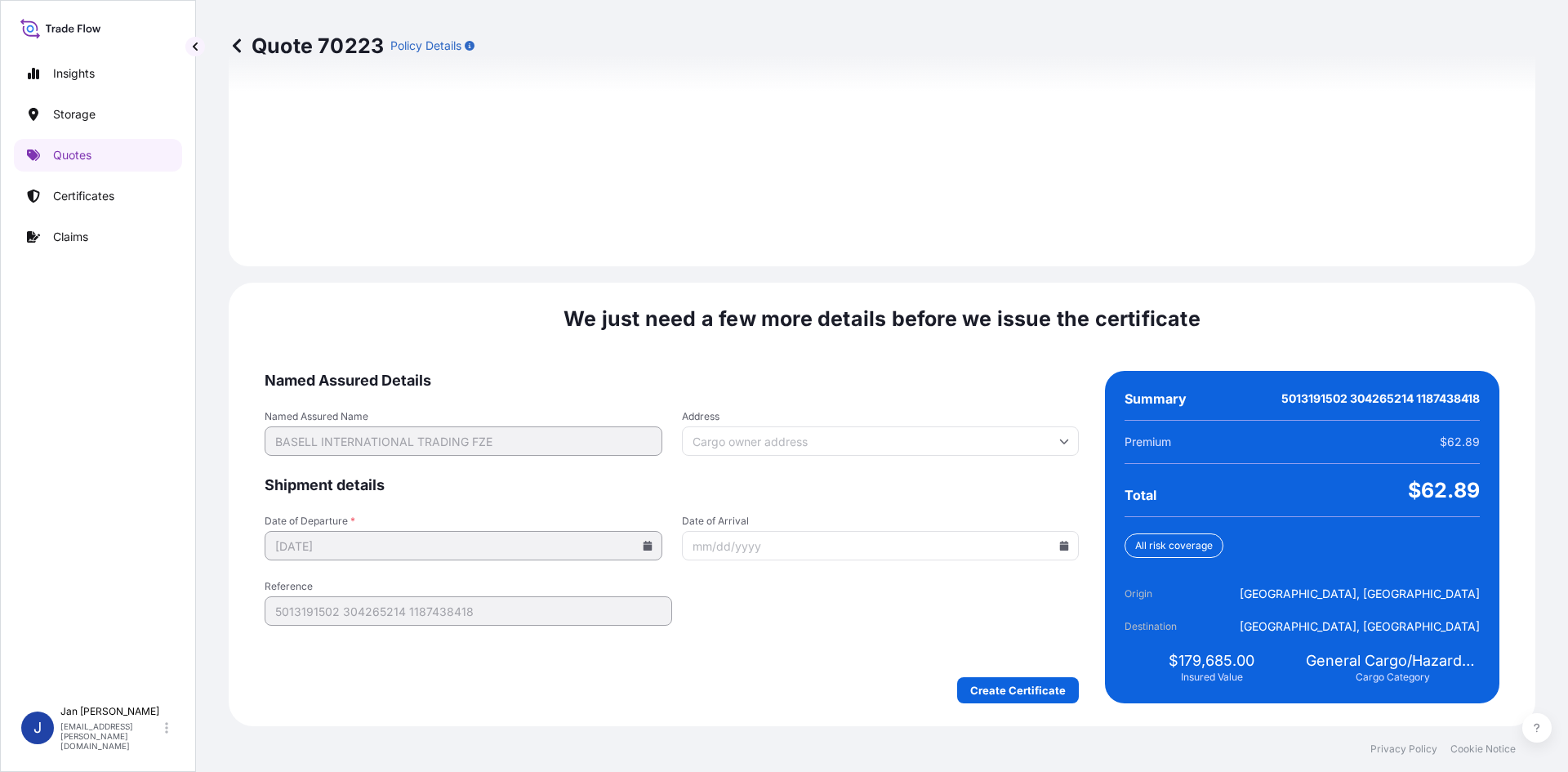
click at [1061, 549] on icon at bounding box center [1064, 546] width 10 height 10
click at [956, 431] on button "27" at bounding box center [951, 432] width 27 height 27
type input "[DATE]"
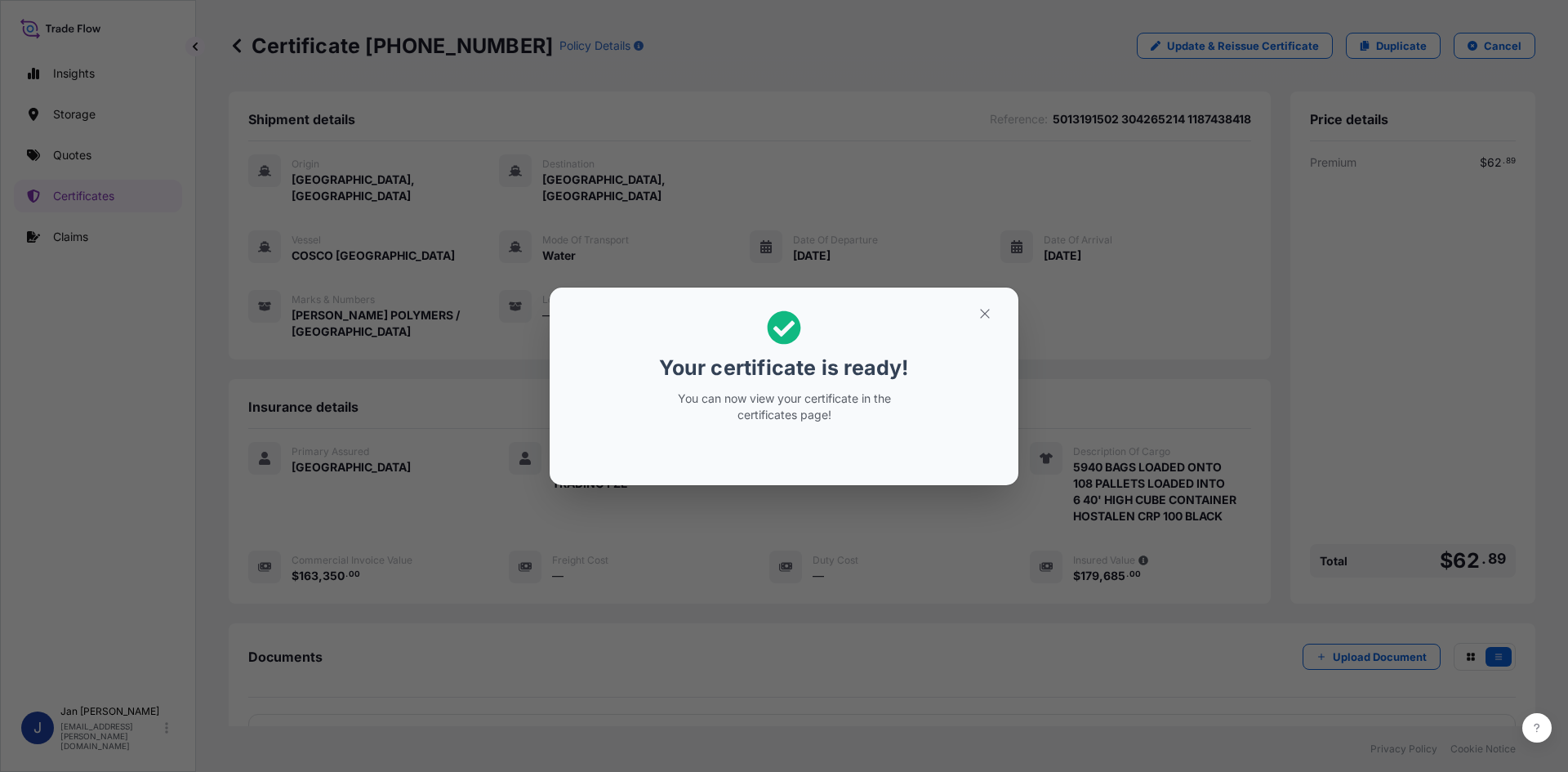
click at [989, 308] on icon "button" at bounding box center [985, 314] width 15 height 15
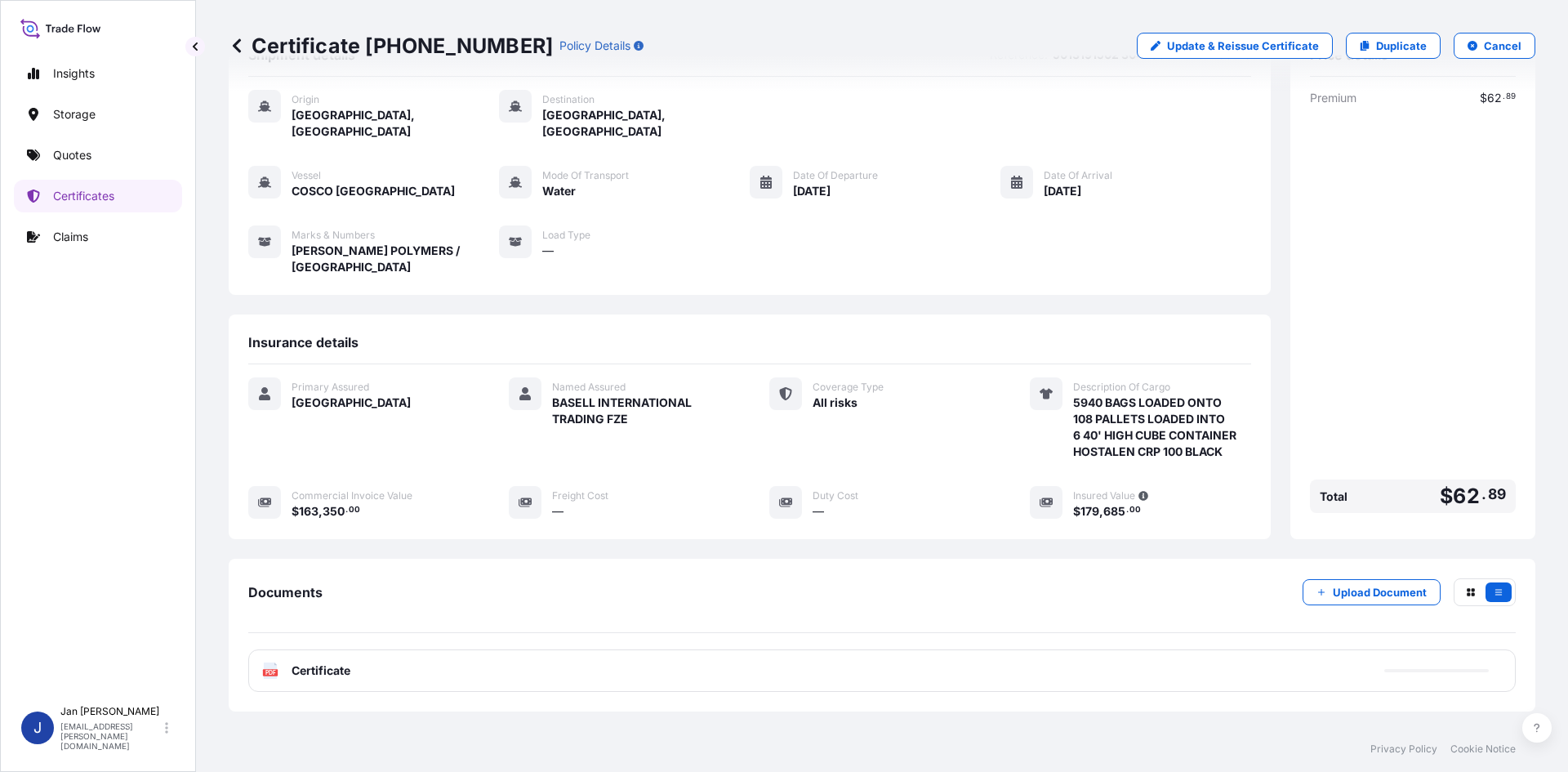
scroll to position [119, 0]
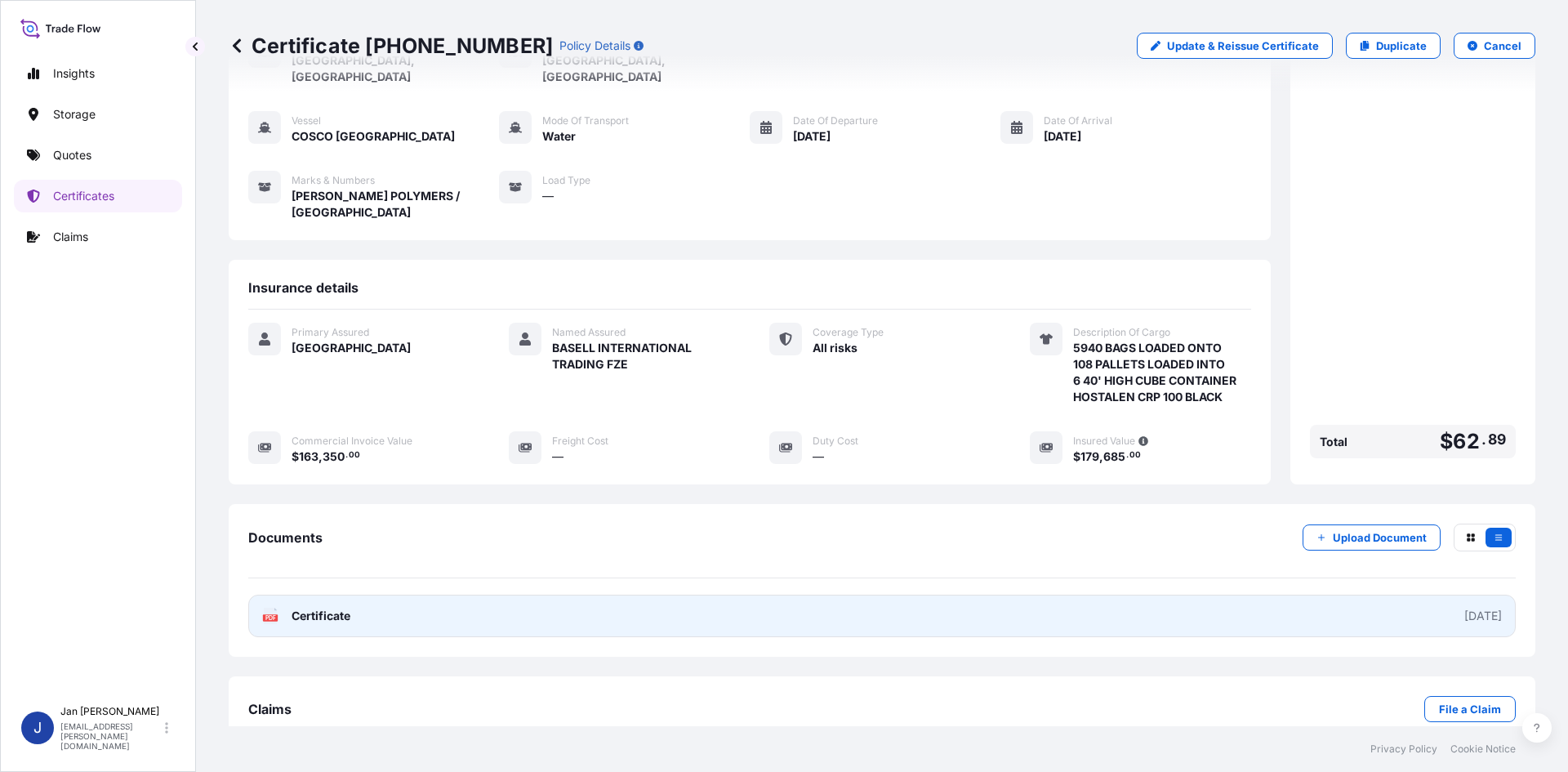
click at [268, 608] on icon at bounding box center [270, 616] width 14 height 17
